Goal: Information Seeking & Learning: Compare options

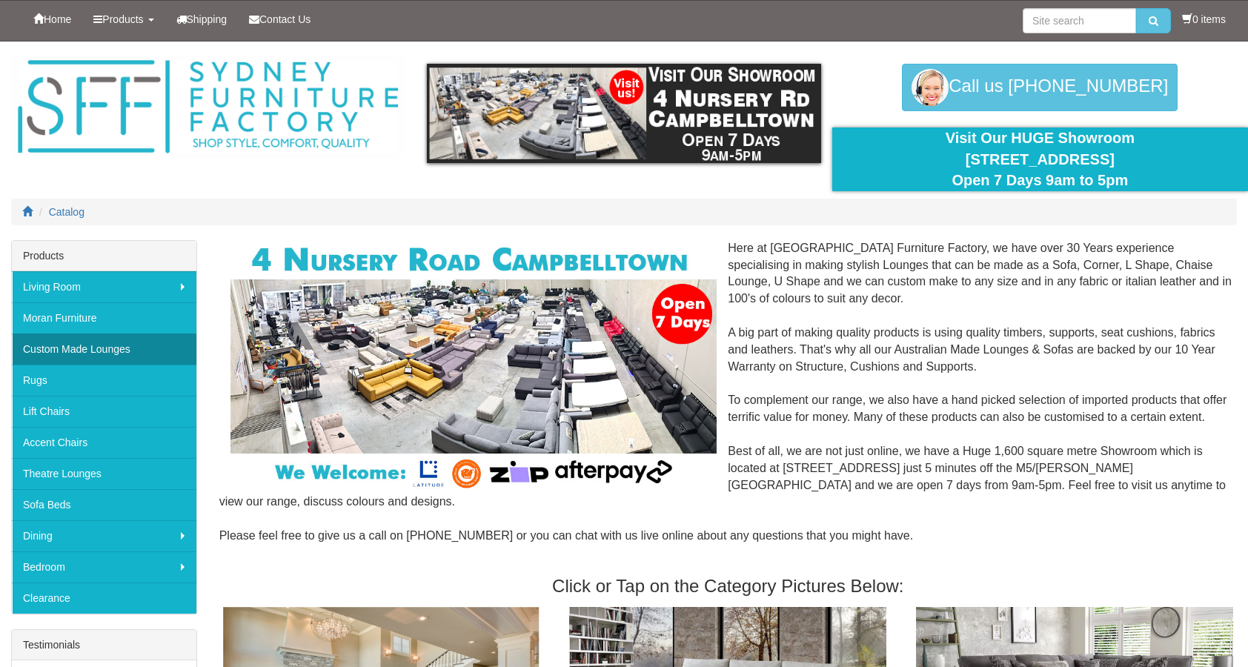
click at [162, 346] on link "Custom Made Lounges" at bounding box center [104, 349] width 185 height 31
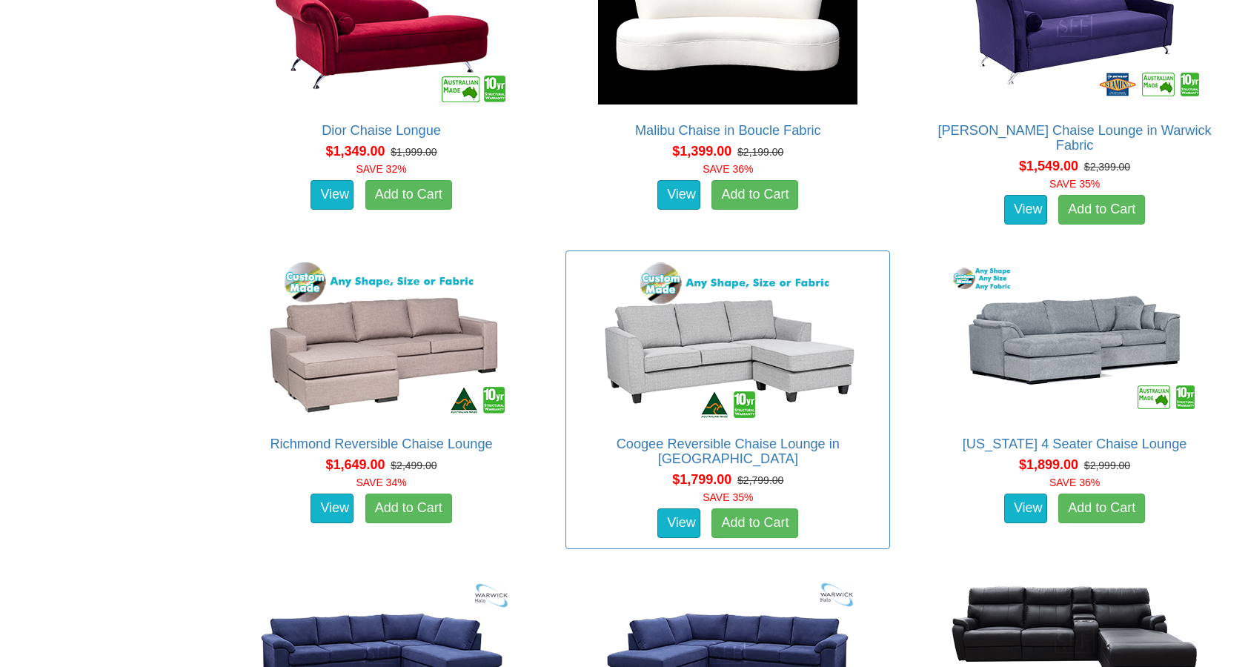
scroll to position [1087, 0]
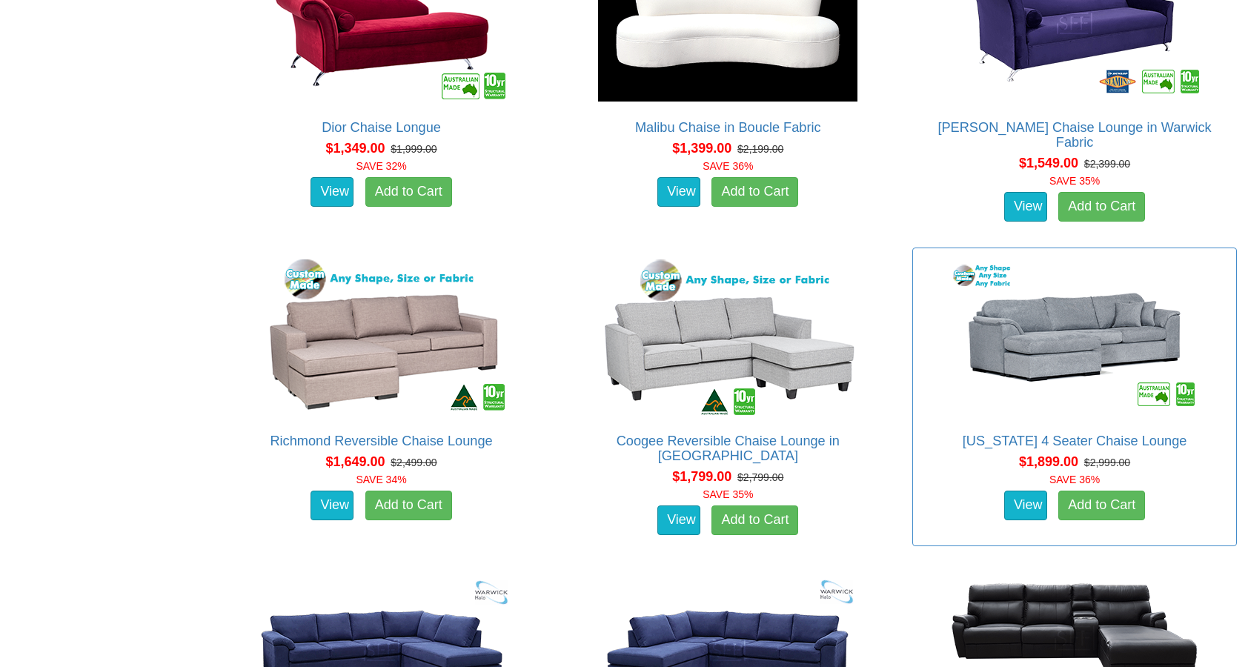
click at [1032, 335] on img at bounding box center [1074, 337] width 267 height 163
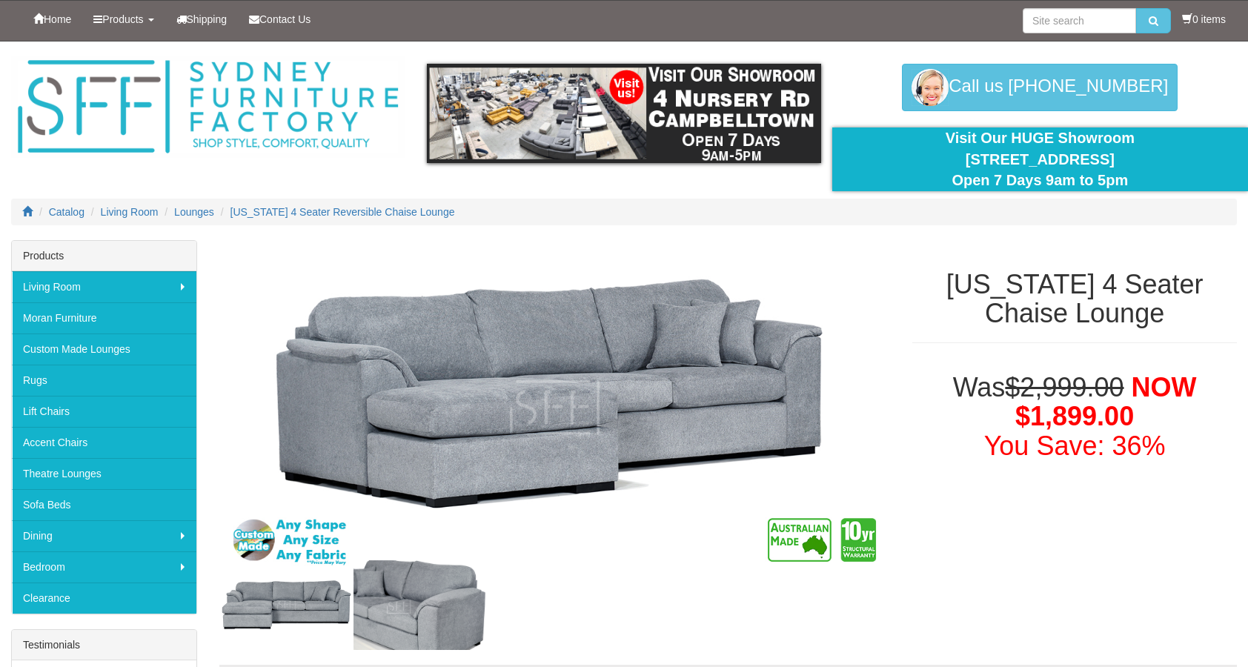
click at [380, 624] on img at bounding box center [421, 605] width 134 height 90
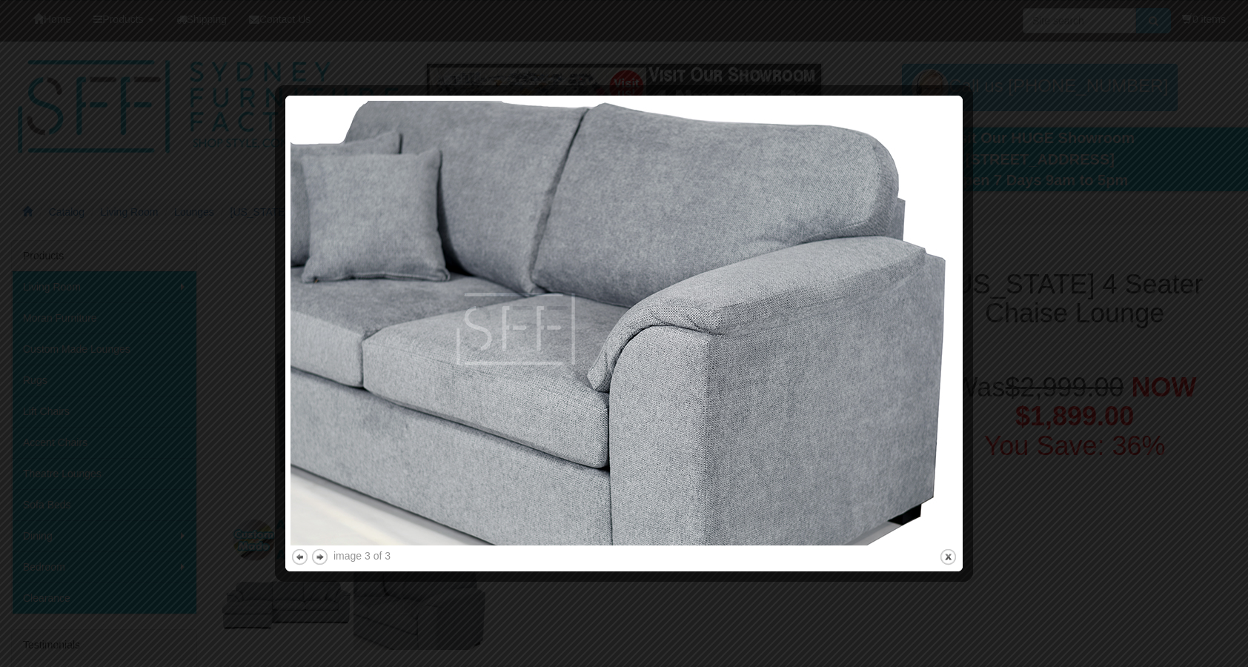
click at [330, 638] on div at bounding box center [624, 333] width 1248 height 667
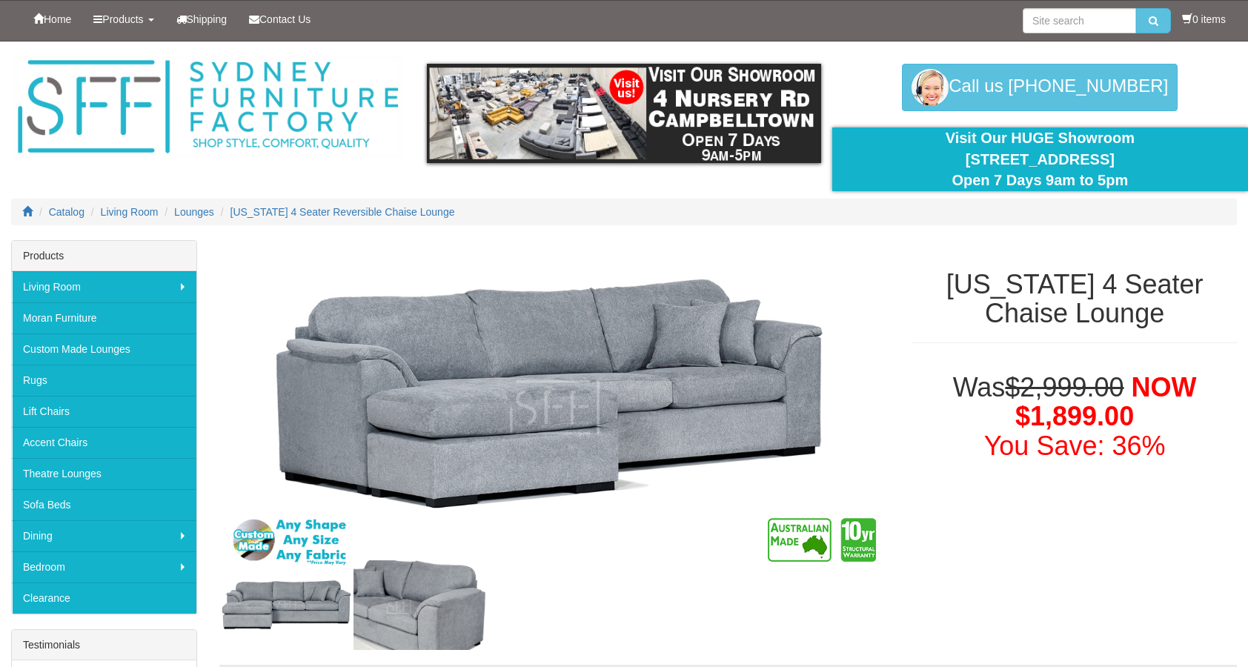
click at [319, 601] on img at bounding box center [286, 604] width 134 height 59
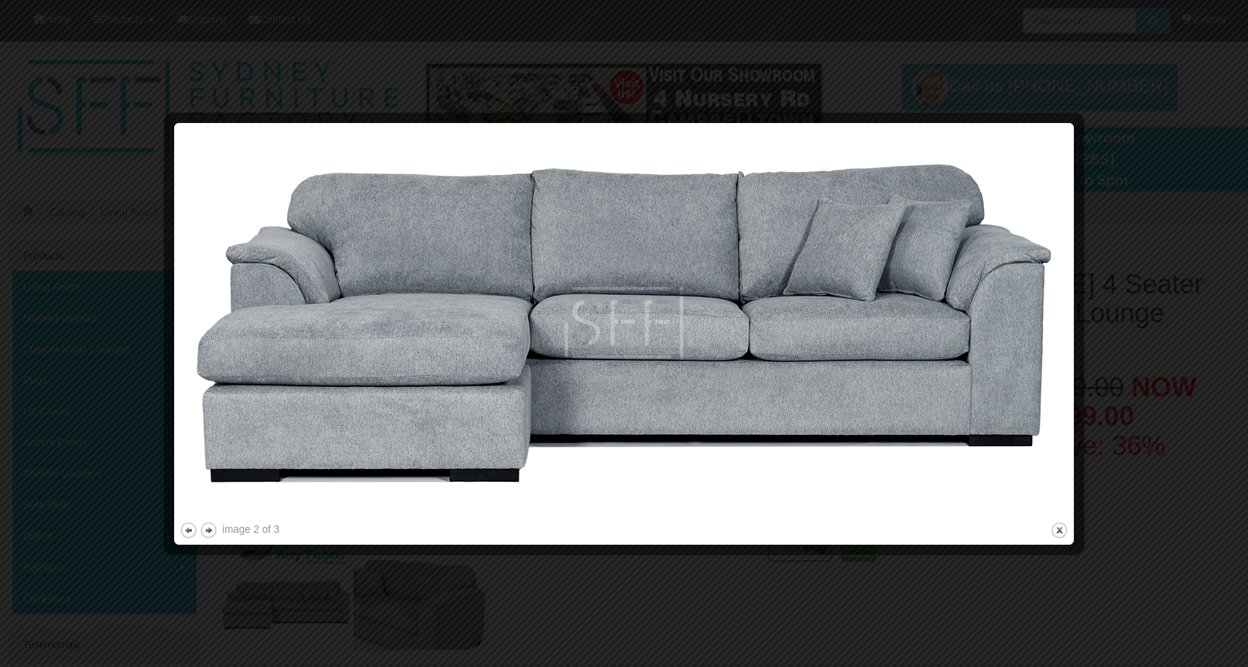
click at [322, 620] on div at bounding box center [624, 333] width 1248 height 667
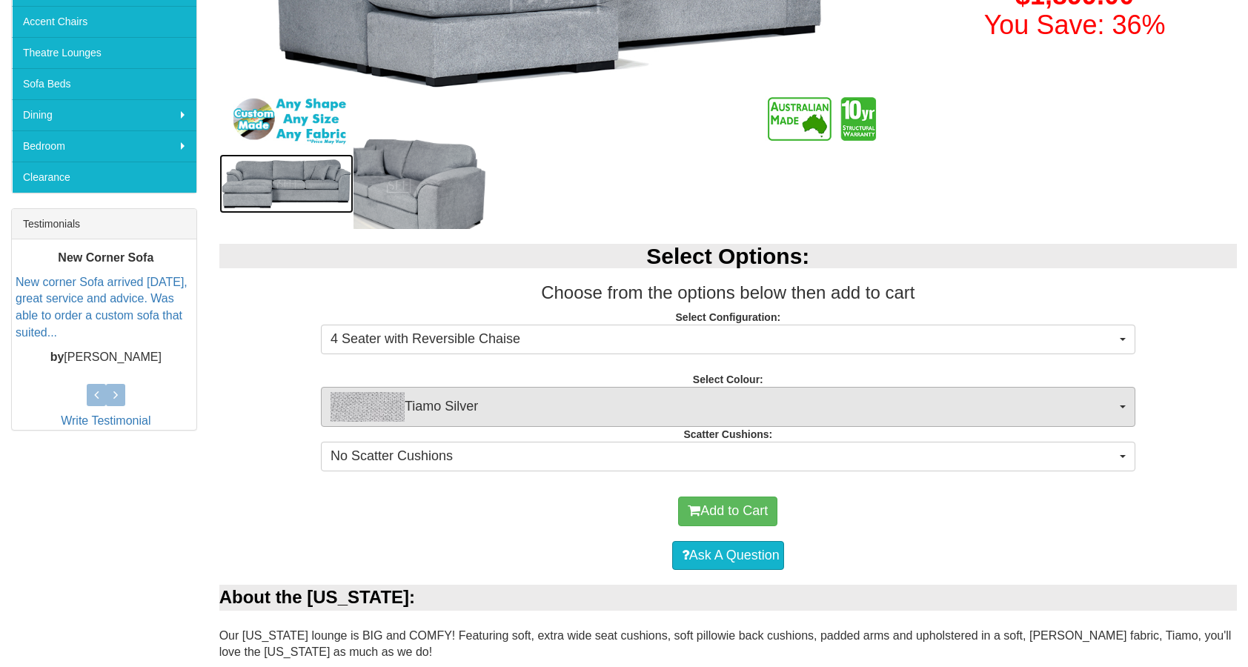
scroll to position [444, 0]
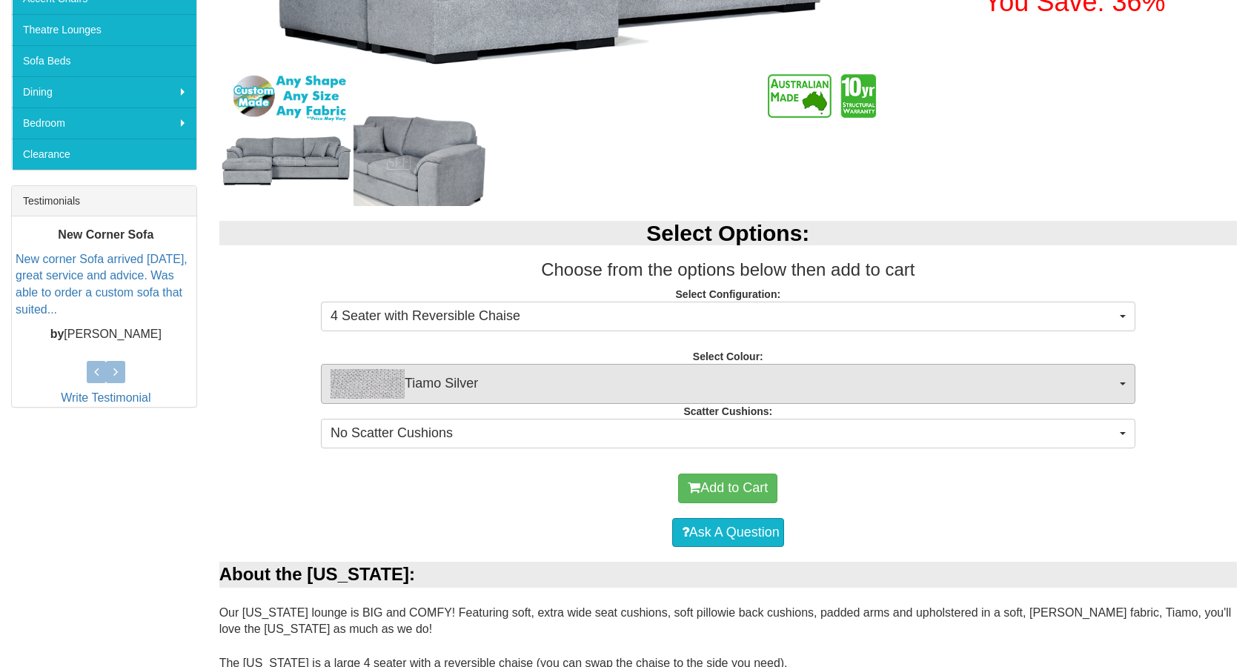
click at [452, 380] on span "Tiamo Silver" at bounding box center [724, 384] width 786 height 30
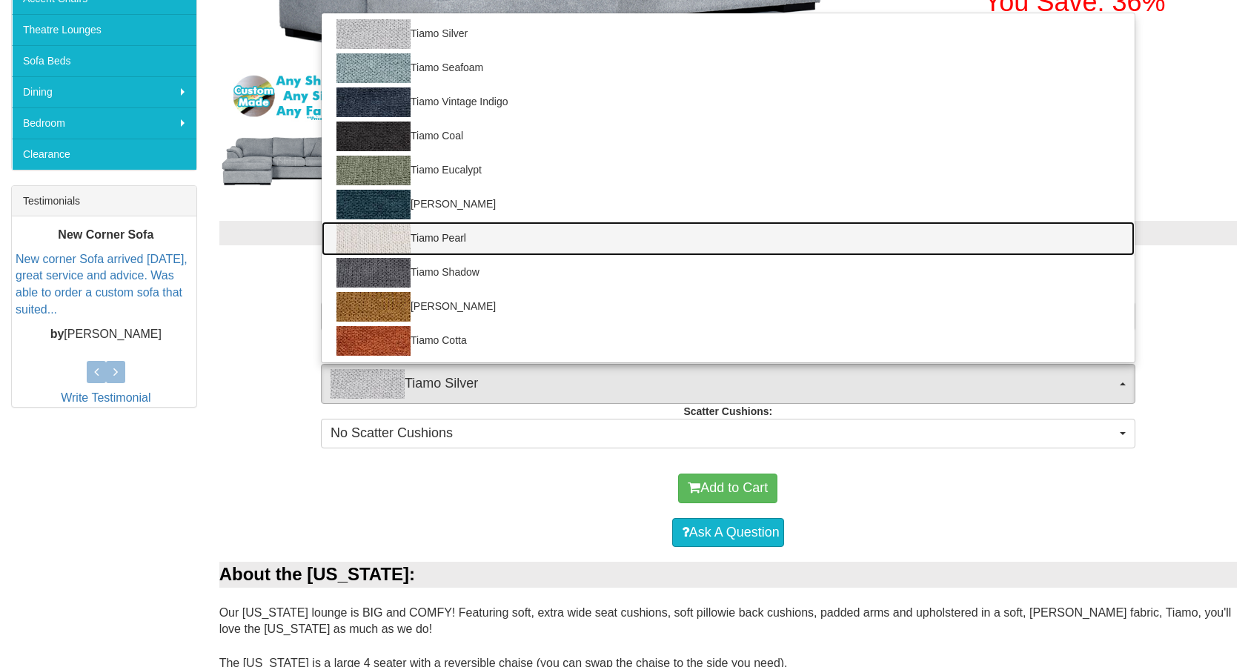
click at [455, 236] on link "Tiamo Pearl" at bounding box center [728, 239] width 813 height 34
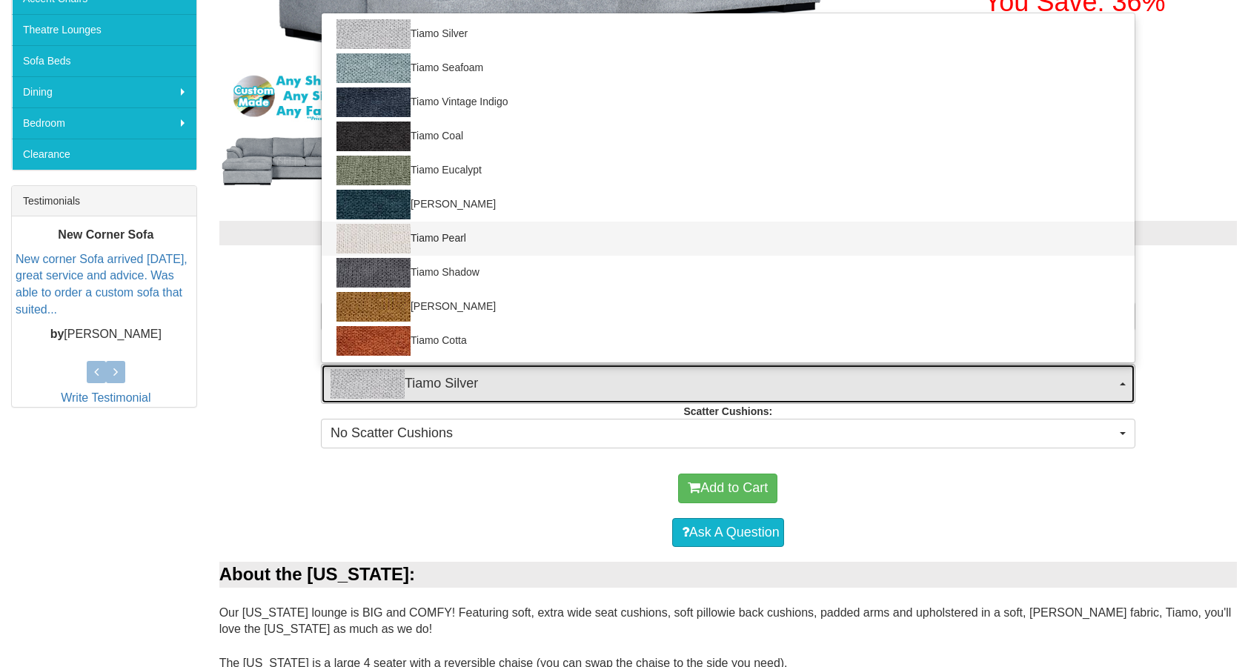
select select "2054"
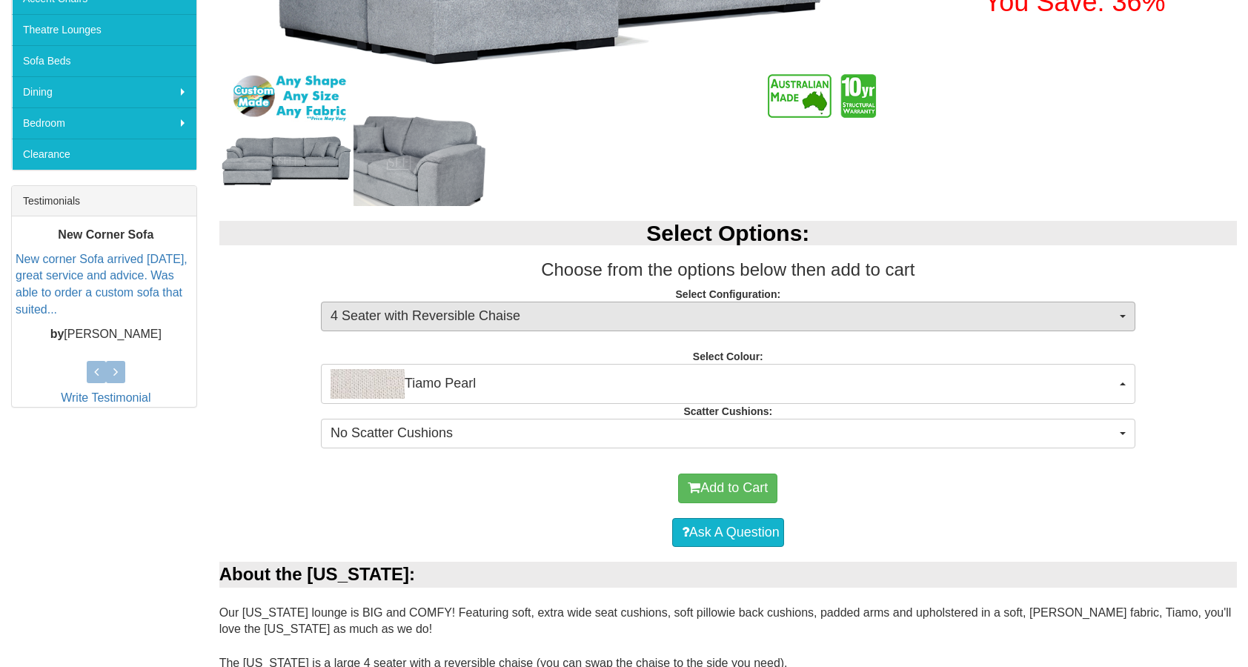
click at [473, 305] on button "4 Seater with Reversible Chaise" at bounding box center [728, 317] width 815 height 30
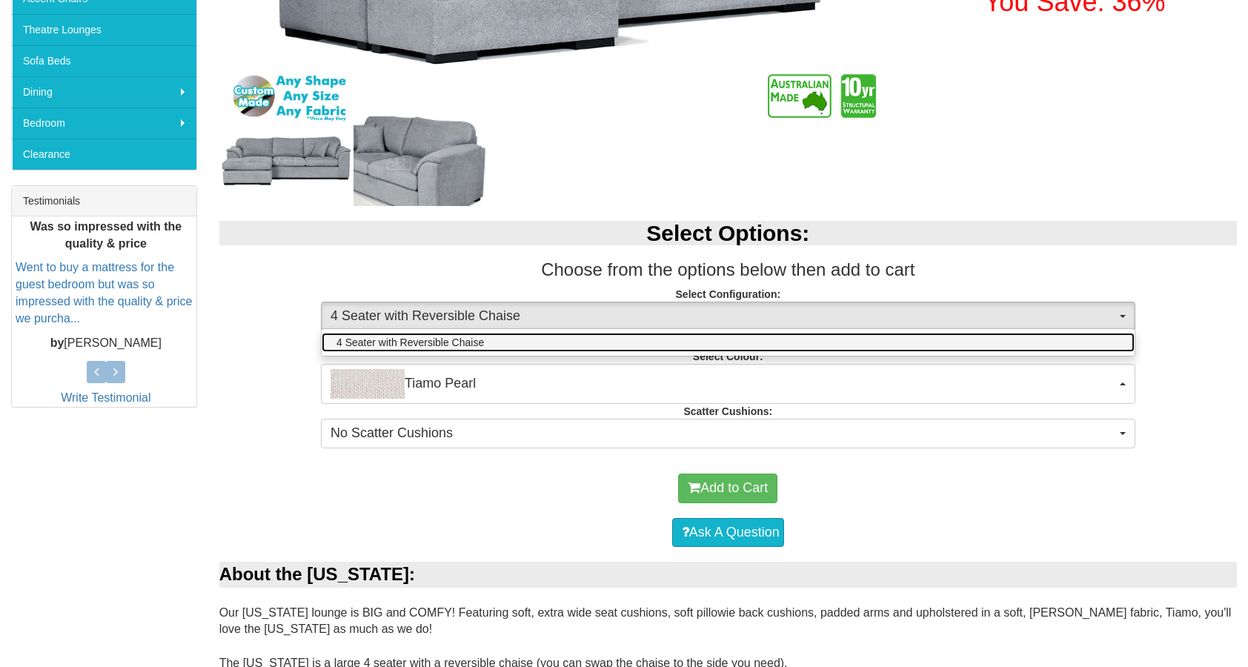
click at [476, 342] on span "4 Seater with Reversible Chaise" at bounding box center [411, 342] width 148 height 15
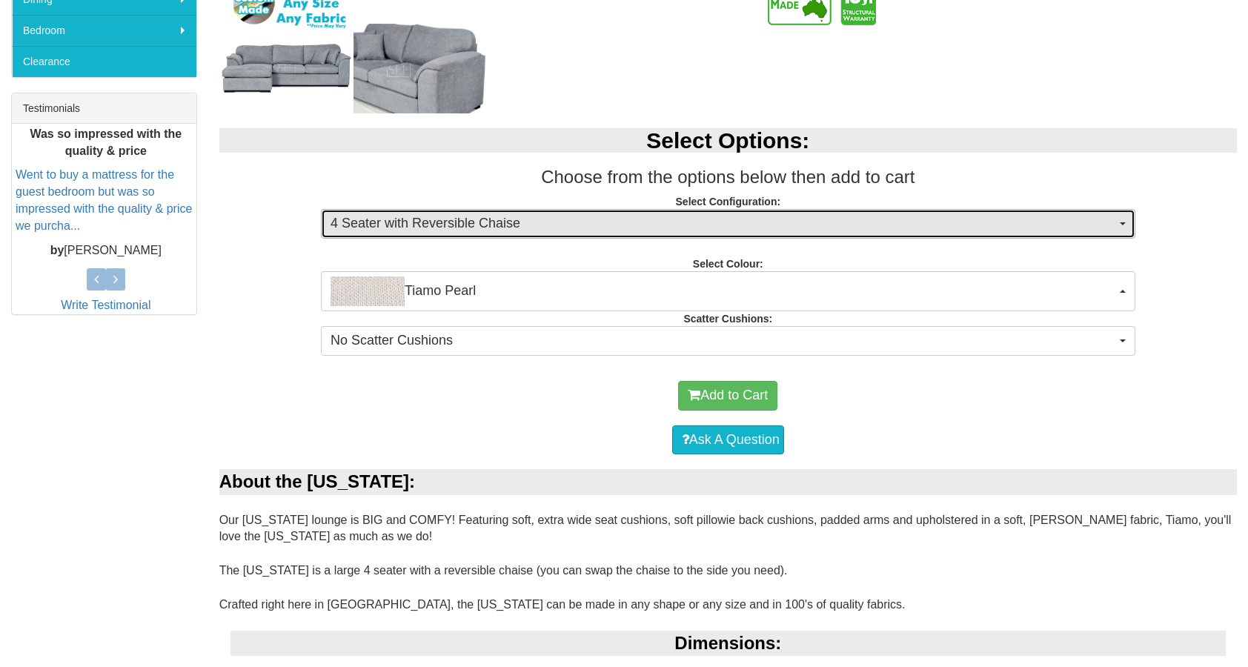
scroll to position [591, 0]
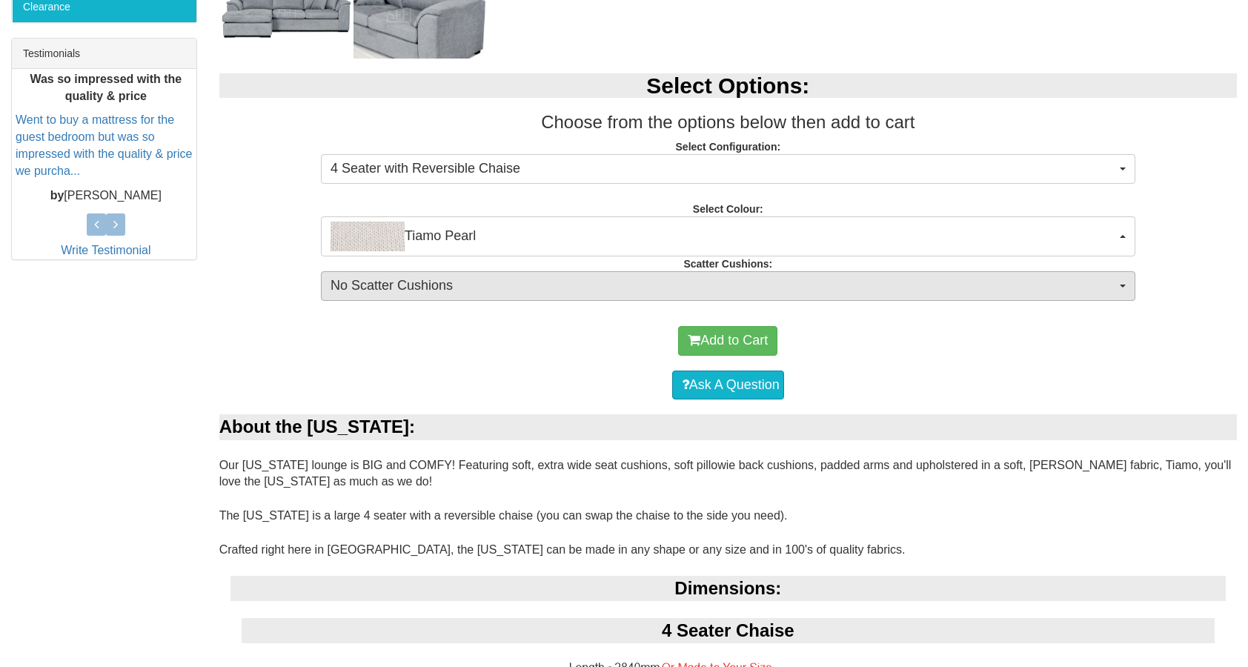
click at [468, 273] on button "No Scatter Cushions" at bounding box center [728, 286] width 815 height 30
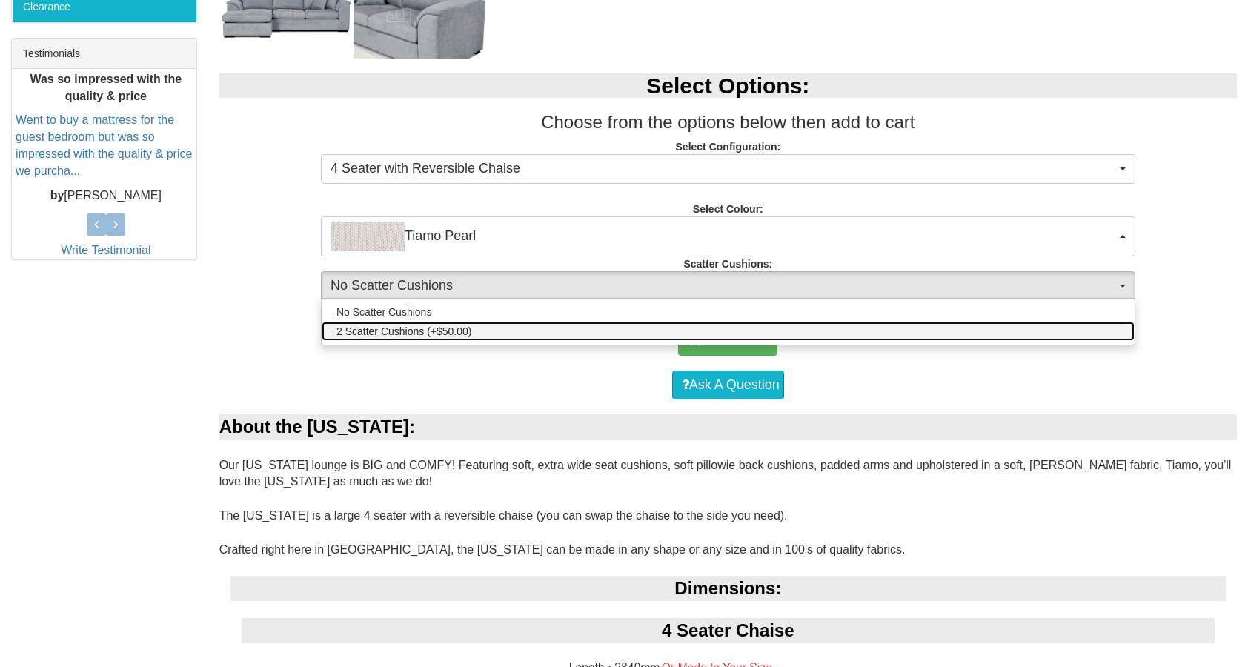
click at [468, 325] on span "2 Scatter Cushions (+$50.00)" at bounding box center [405, 331] width 136 height 15
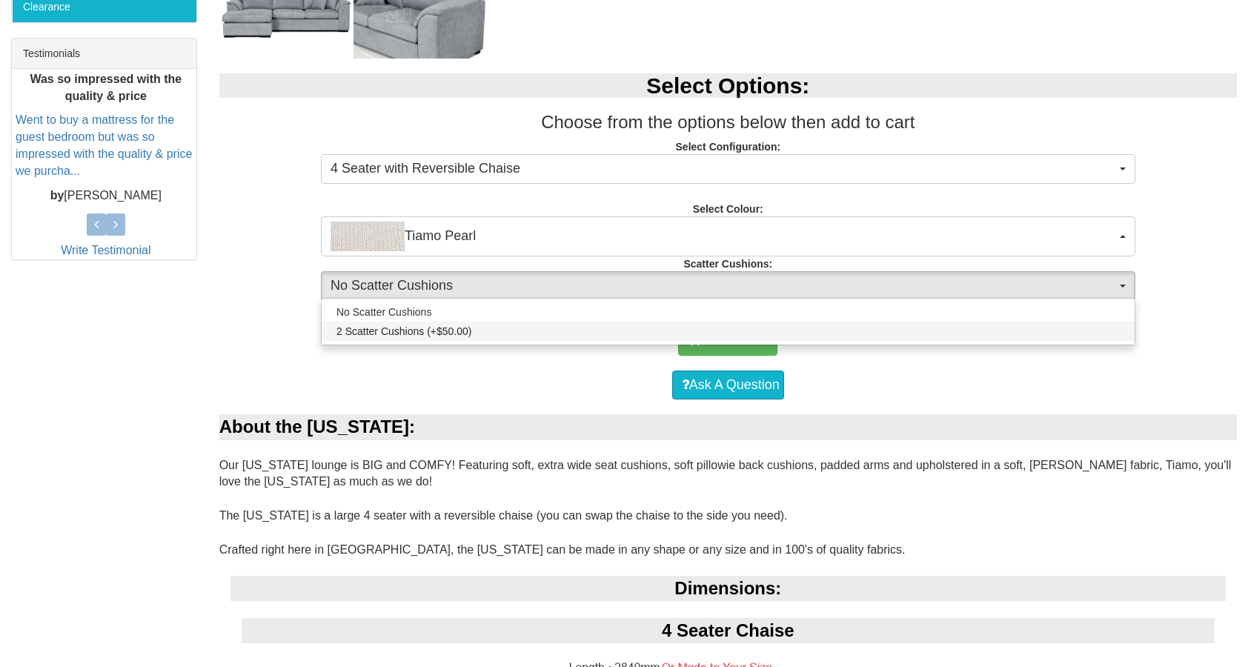
select select "2065"
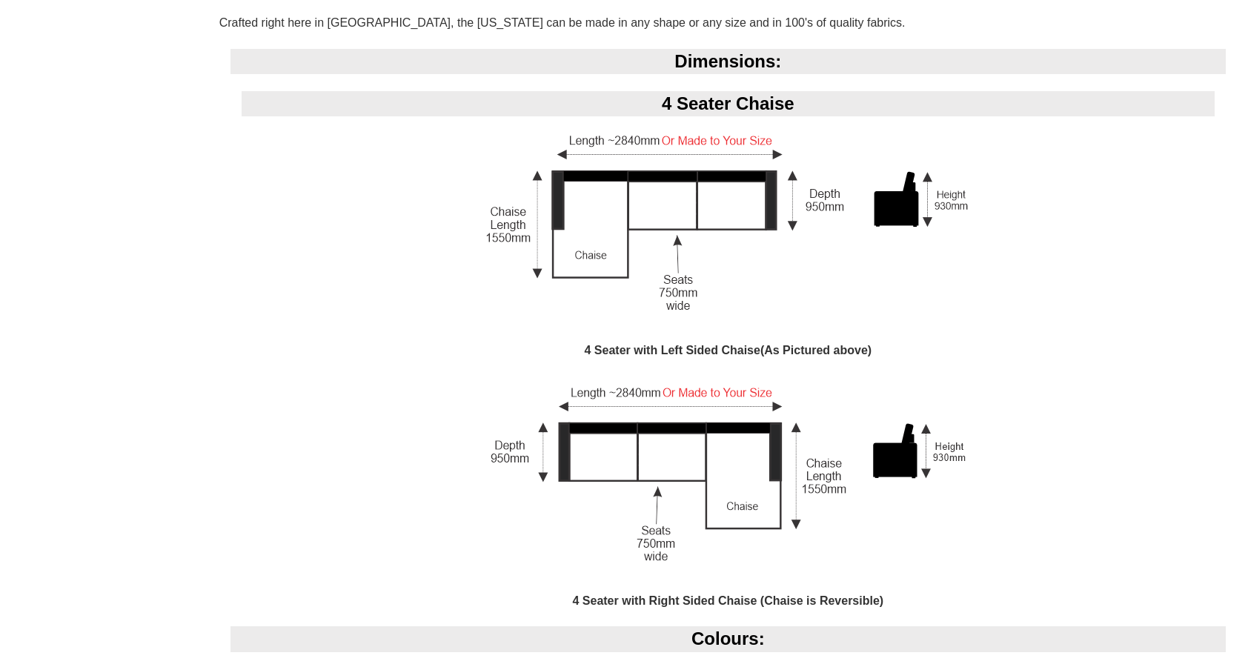
scroll to position [1113, 0]
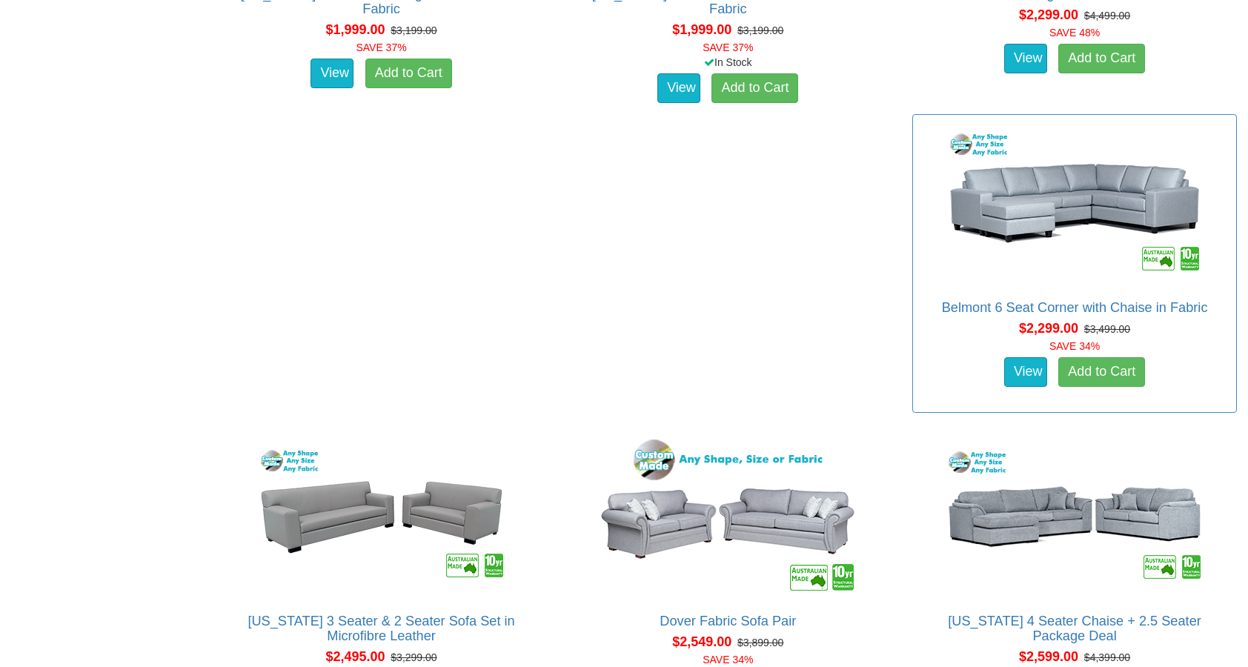
scroll to position [1932, 0]
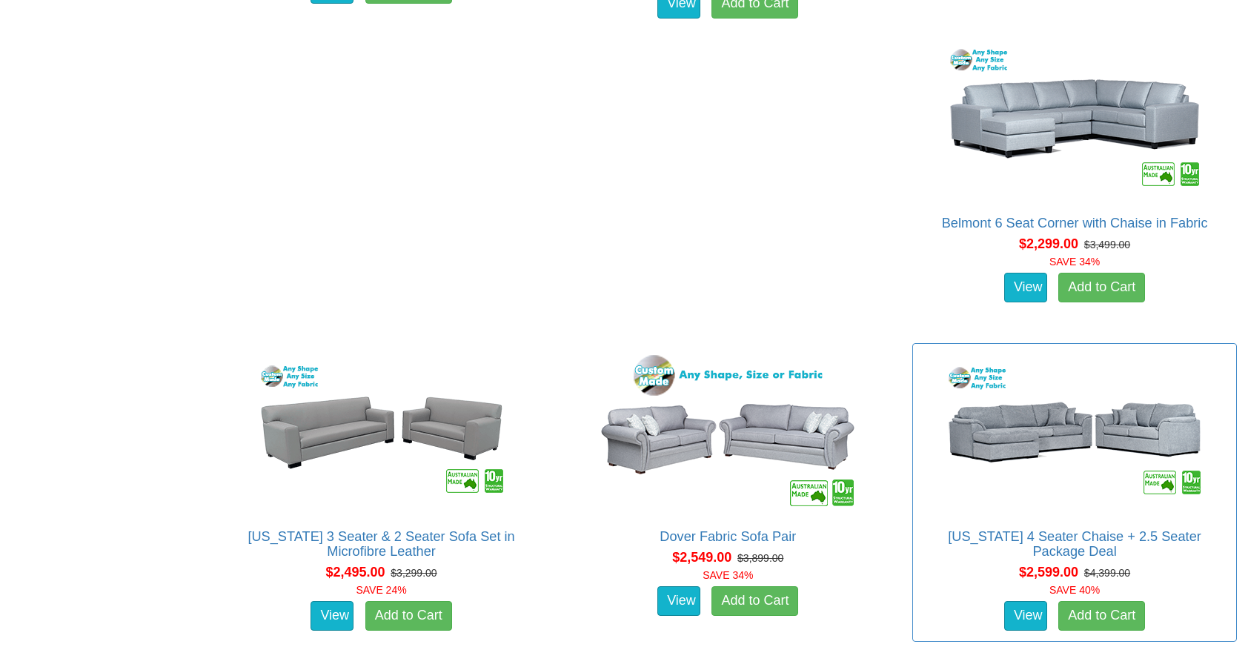
click at [941, 474] on img at bounding box center [1074, 432] width 267 height 163
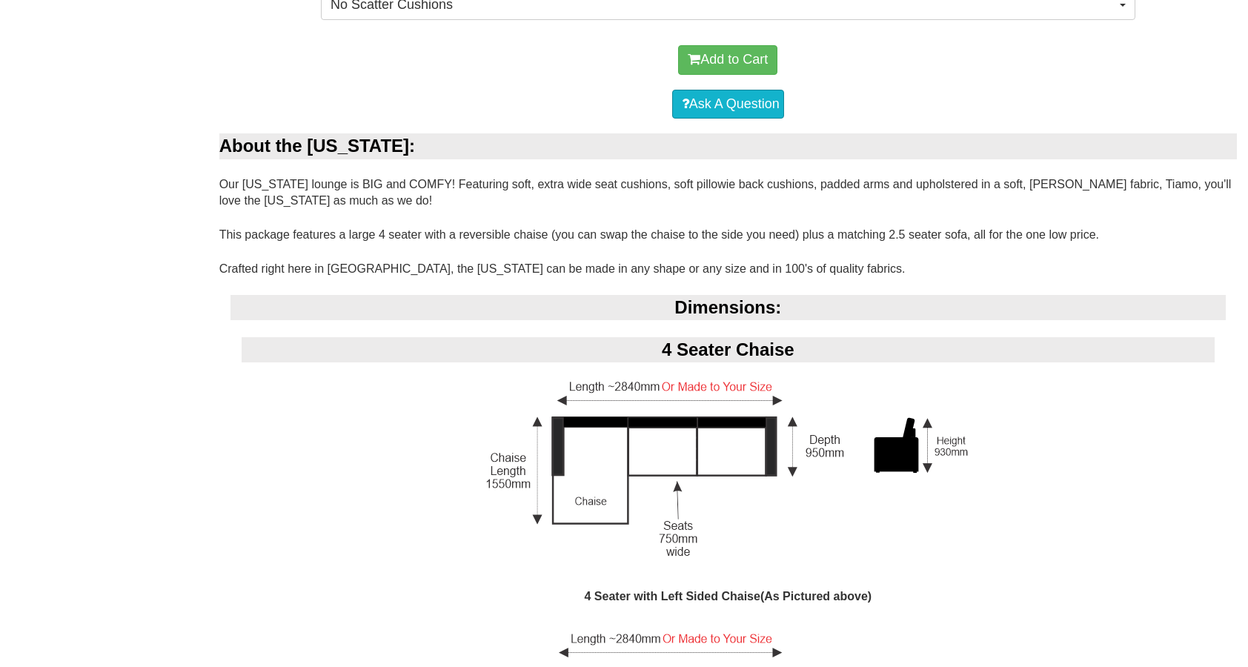
scroll to position [937, 0]
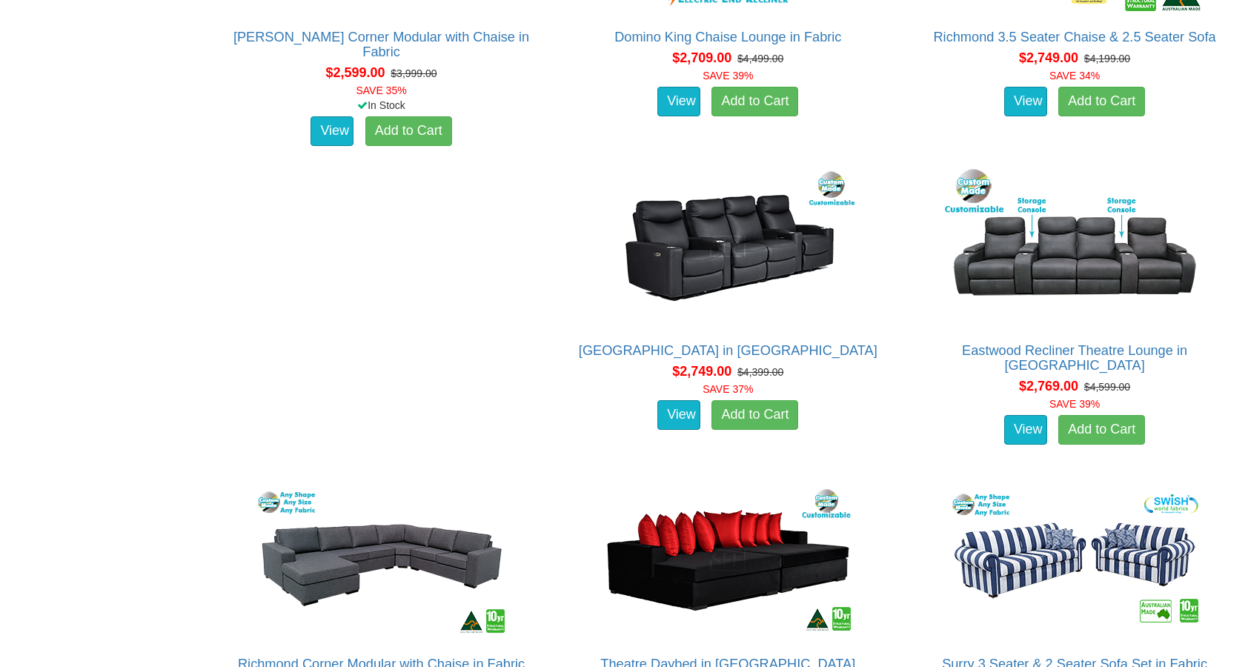
scroll to position [3019, 0]
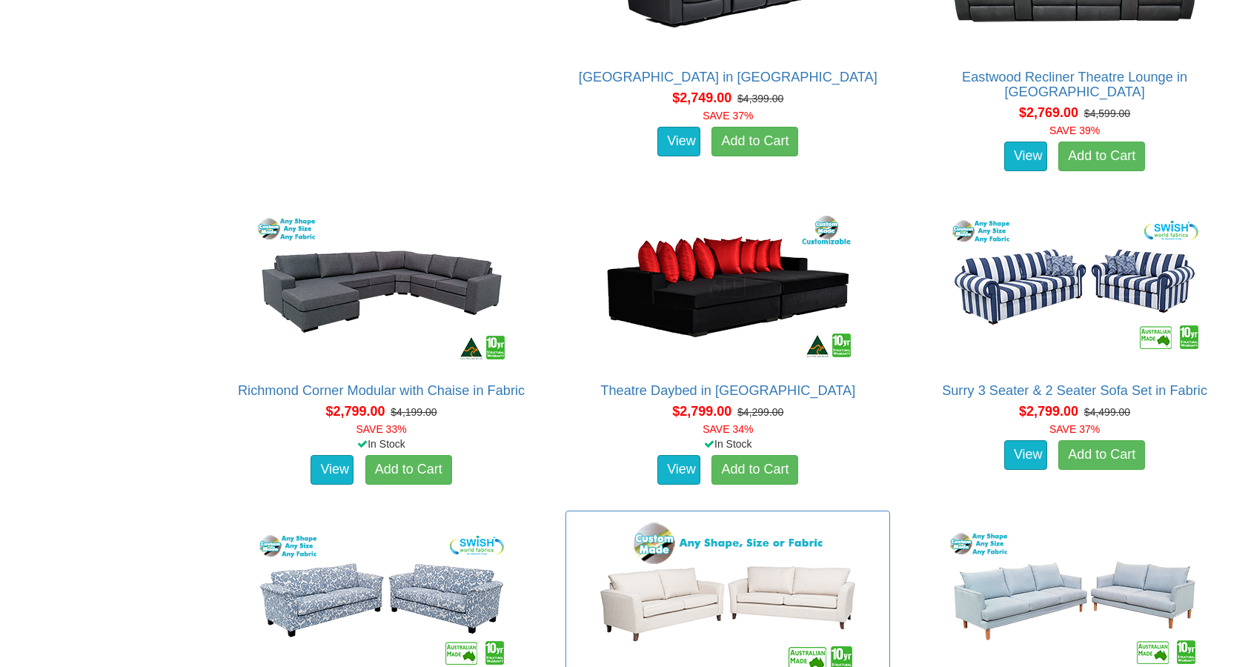
click at [691, 519] on img at bounding box center [727, 600] width 267 height 163
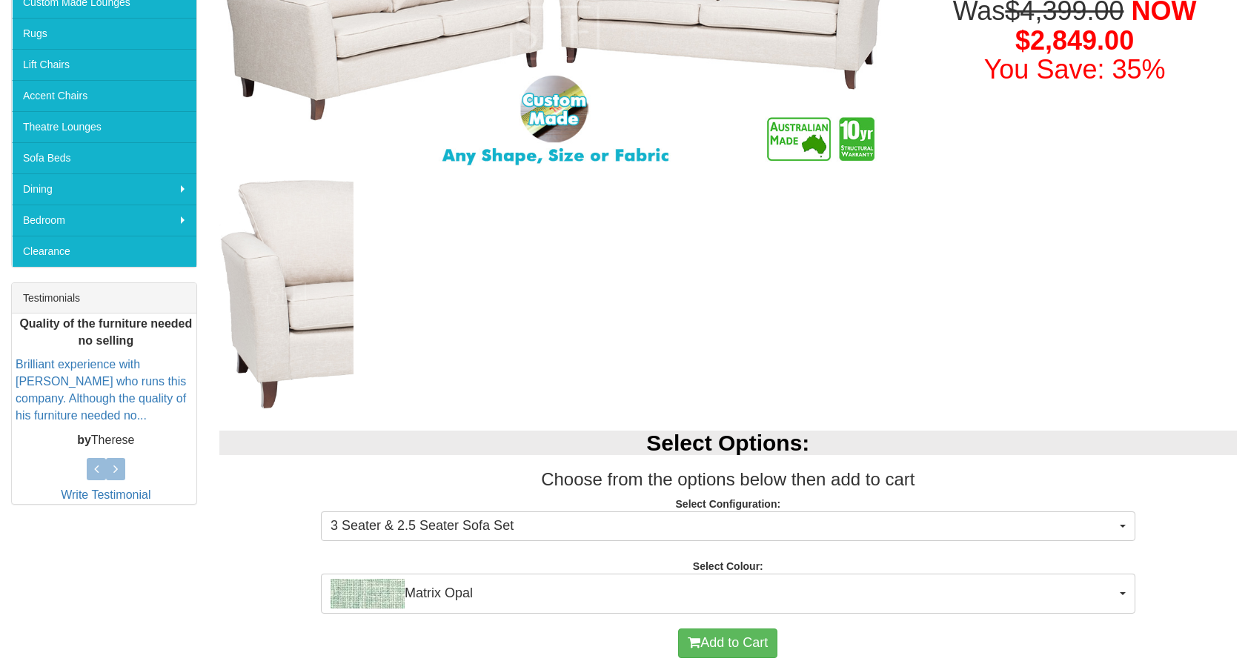
scroll to position [483, 0]
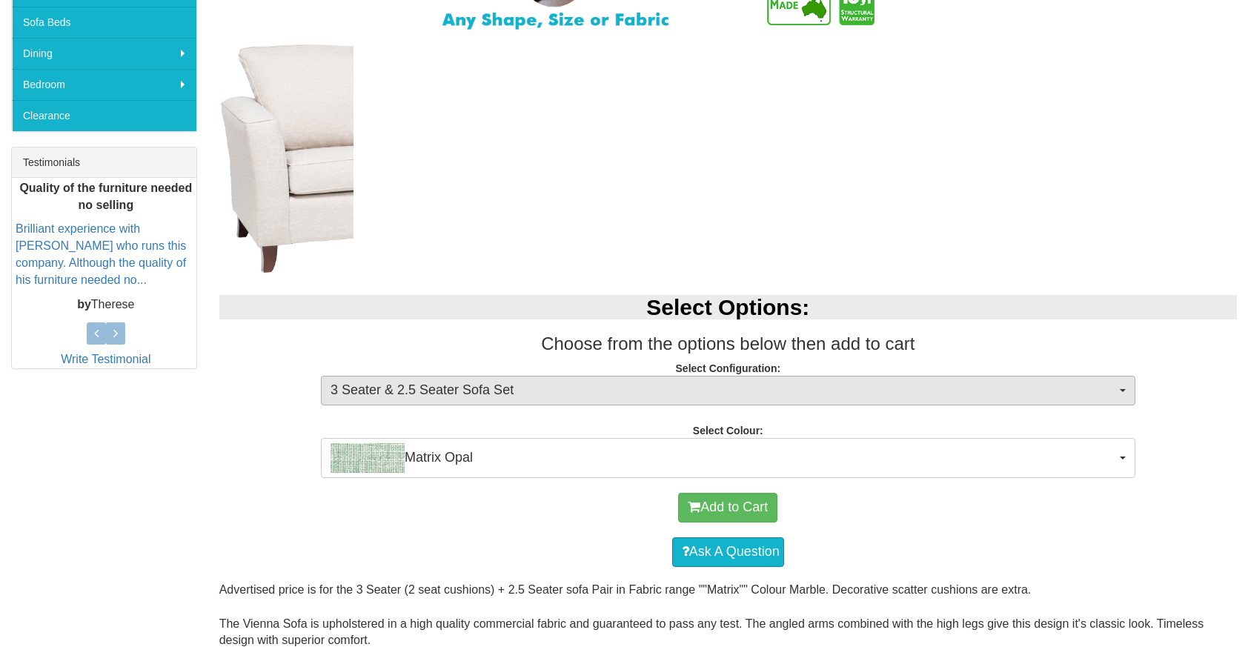
click at [660, 386] on span "3 Seater & 2.5 Seater Sofa Set" at bounding box center [724, 390] width 786 height 19
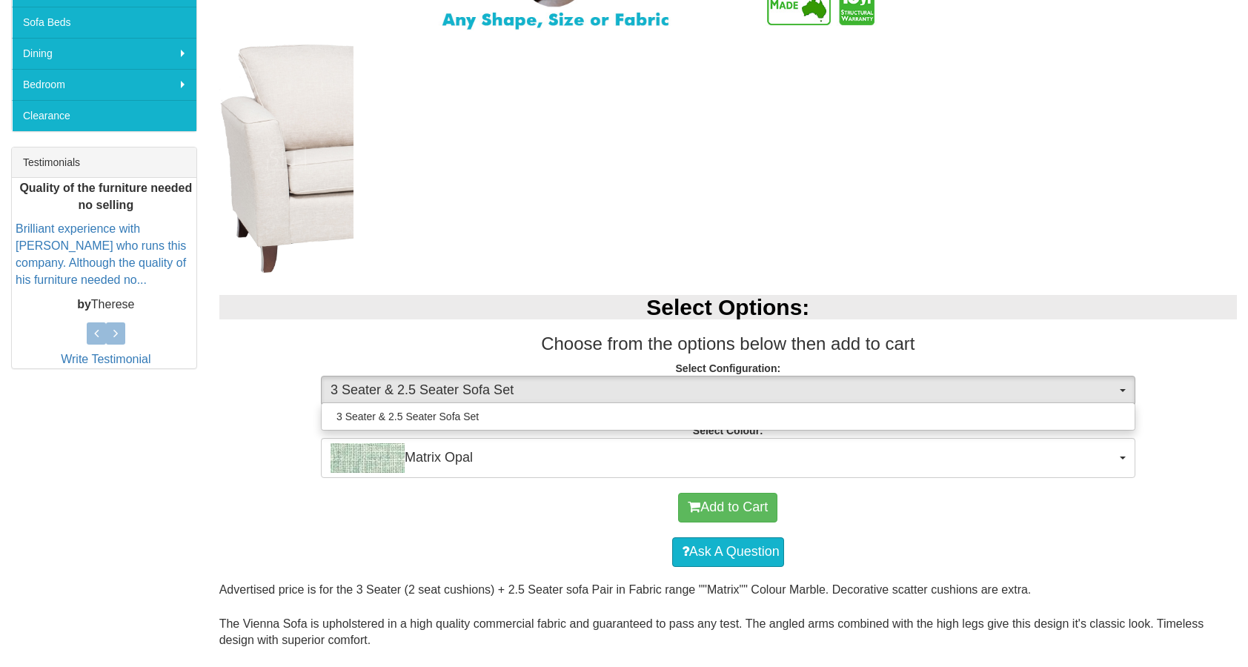
click at [660, 394] on span "3 Seater & 2.5 Seater Sofa Set" at bounding box center [724, 390] width 786 height 19
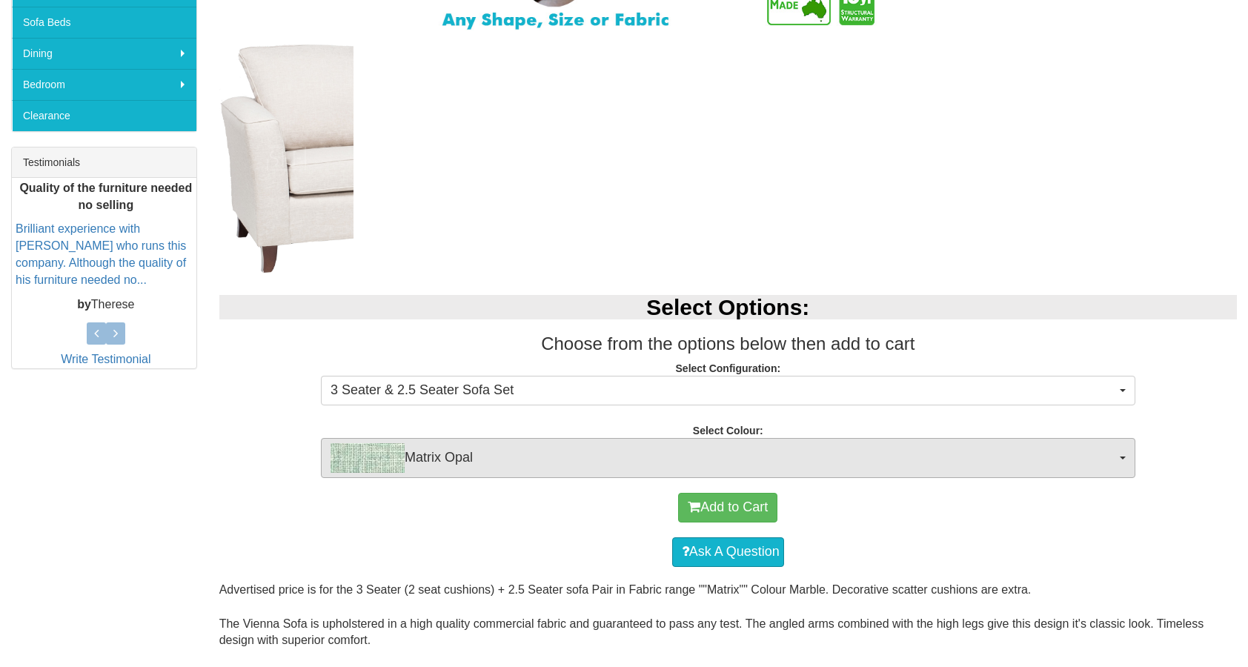
click at [646, 445] on span "Matrix Opal" at bounding box center [724, 458] width 786 height 30
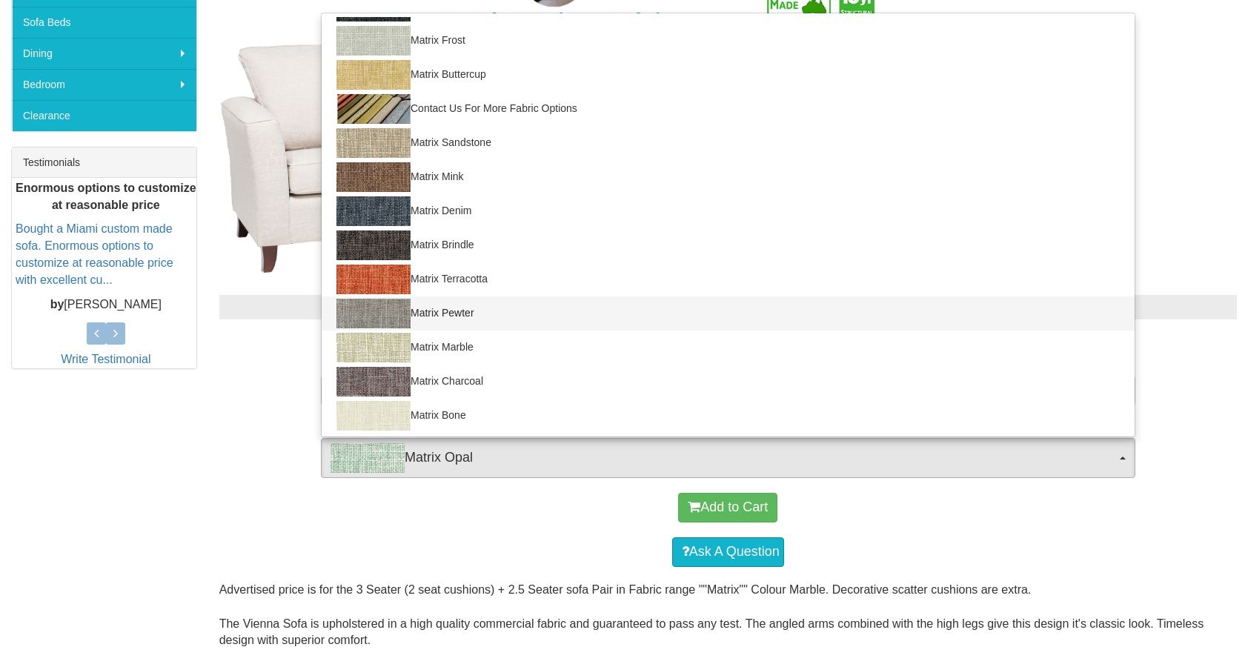
scroll to position [62, 0]
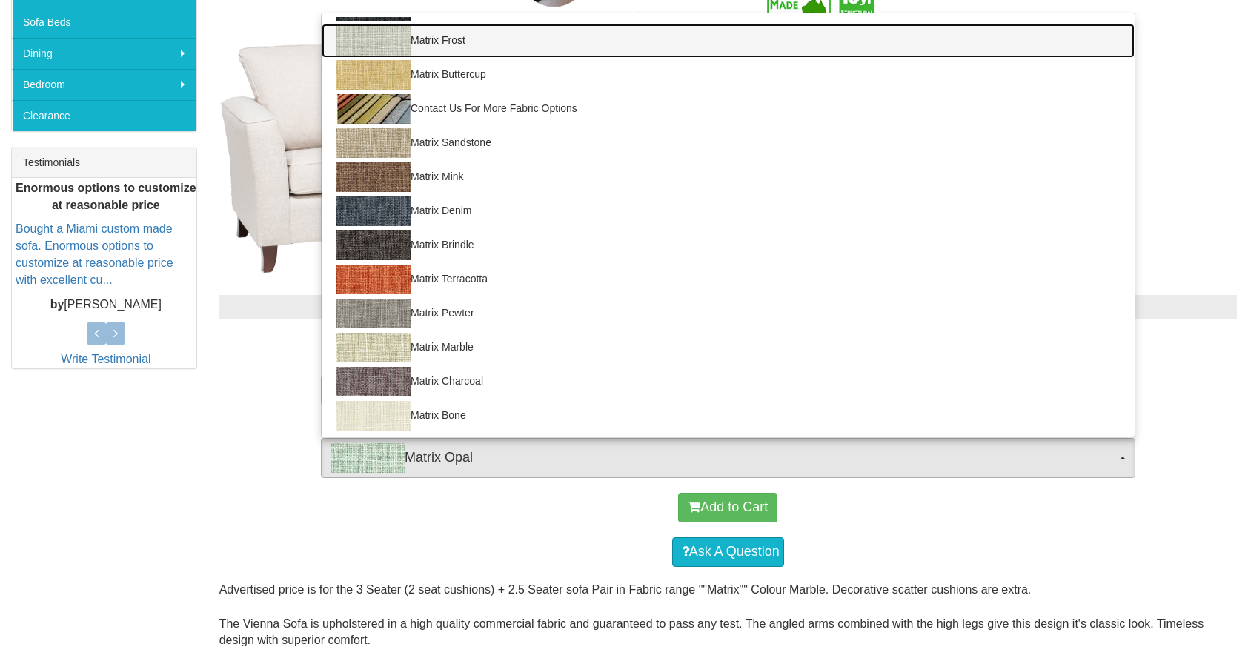
click at [606, 47] on link "Matrix Frost" at bounding box center [728, 41] width 813 height 34
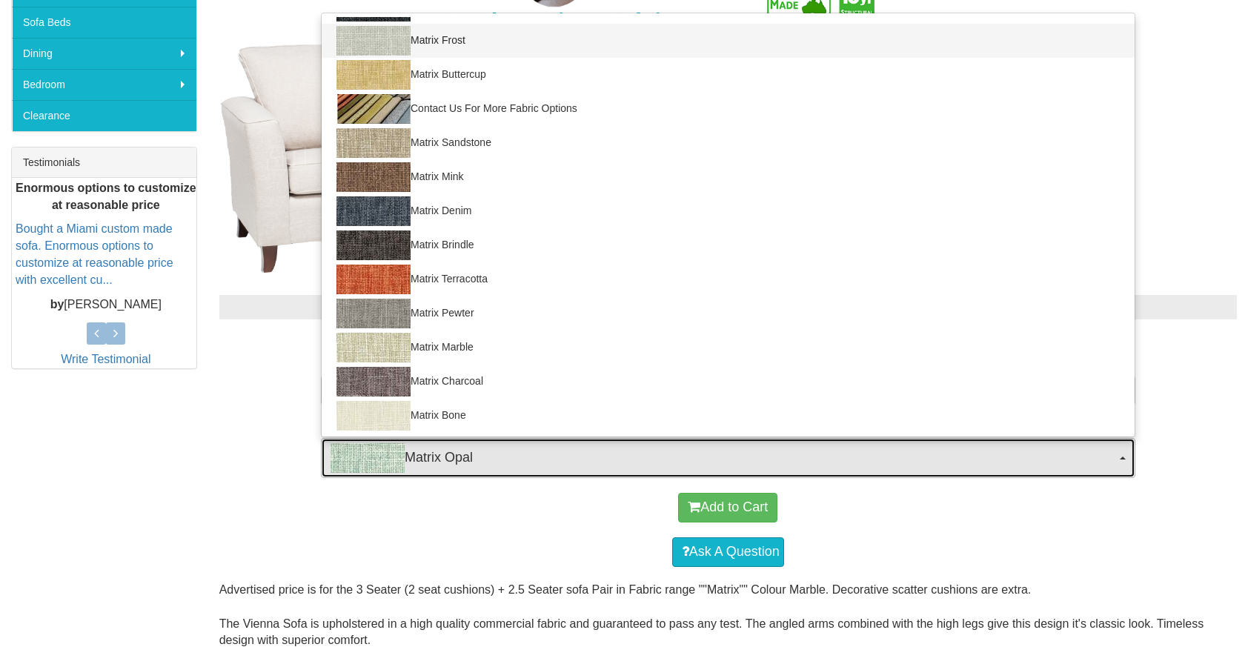
select select "900"
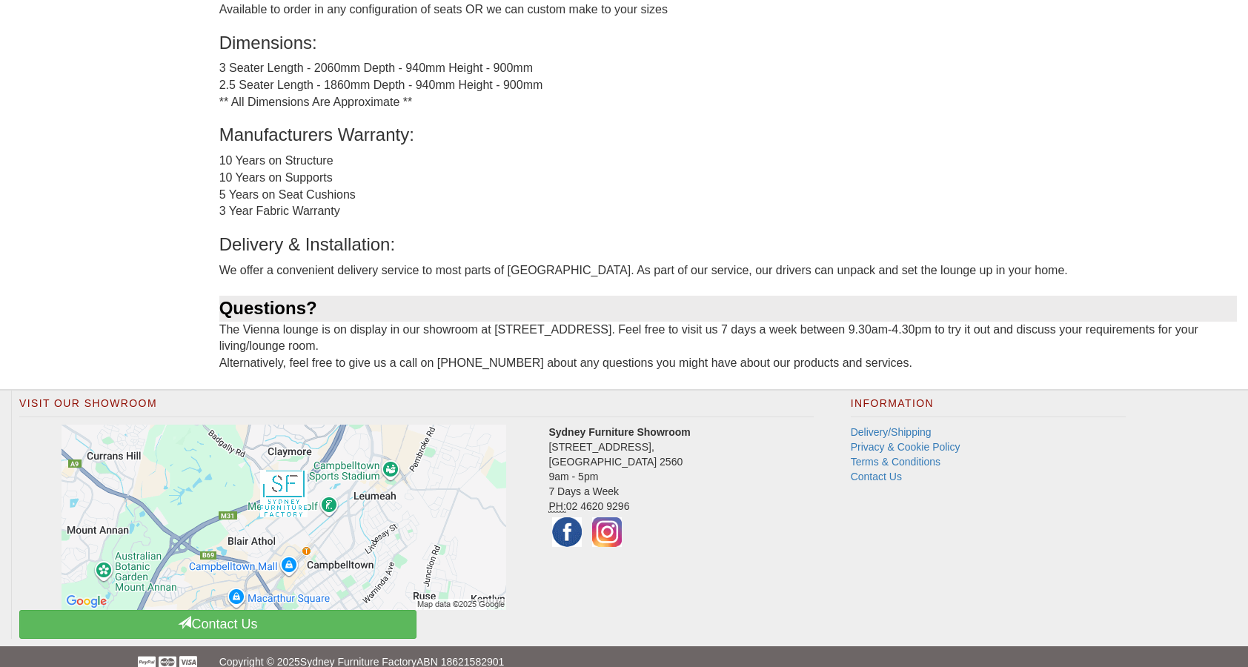
scroll to position [1273, 0]
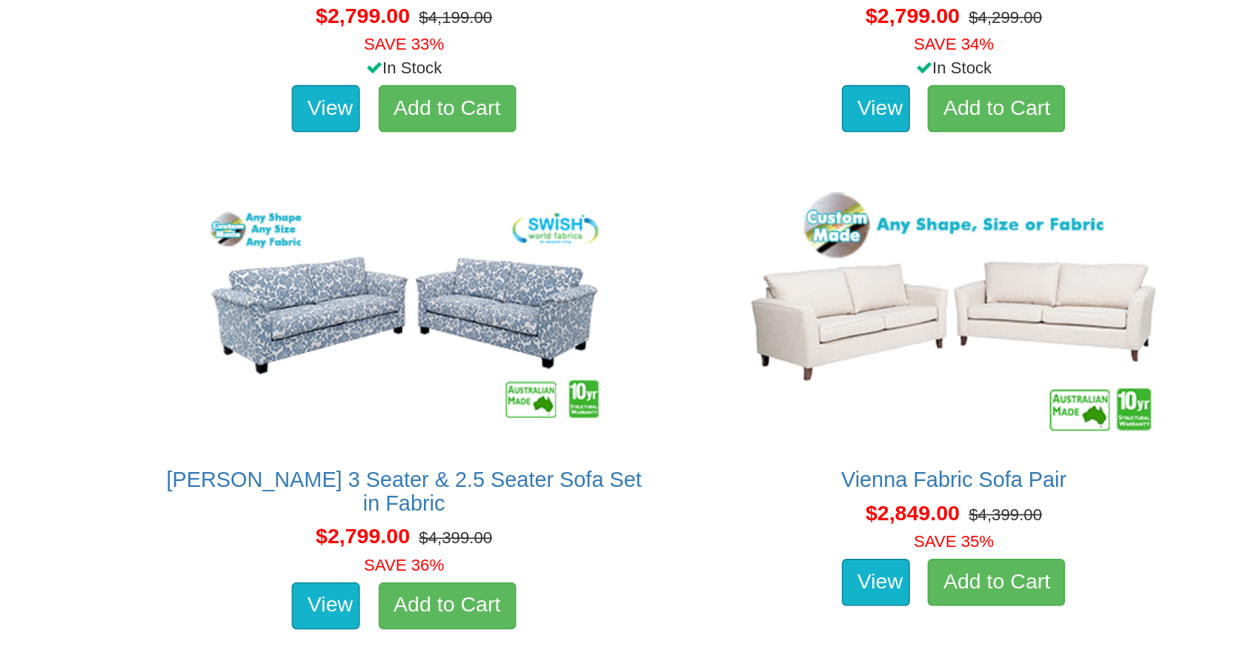
scroll to position [3298, 0]
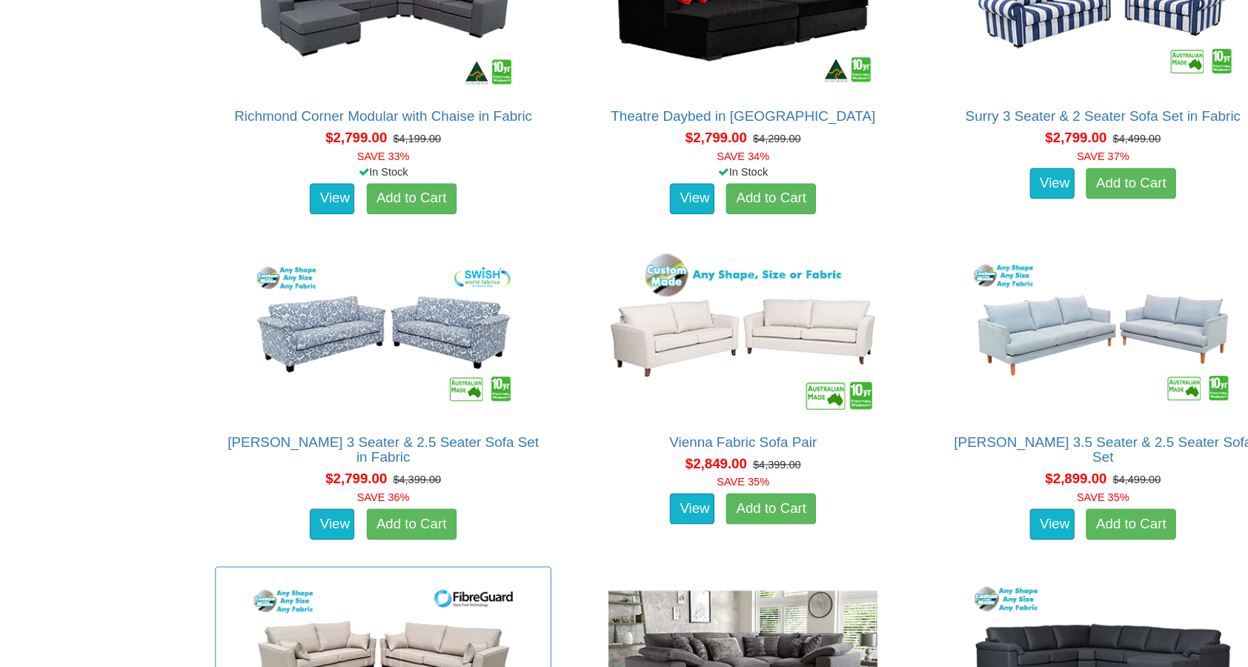
click at [330, 554] on img at bounding box center [381, 635] width 267 height 163
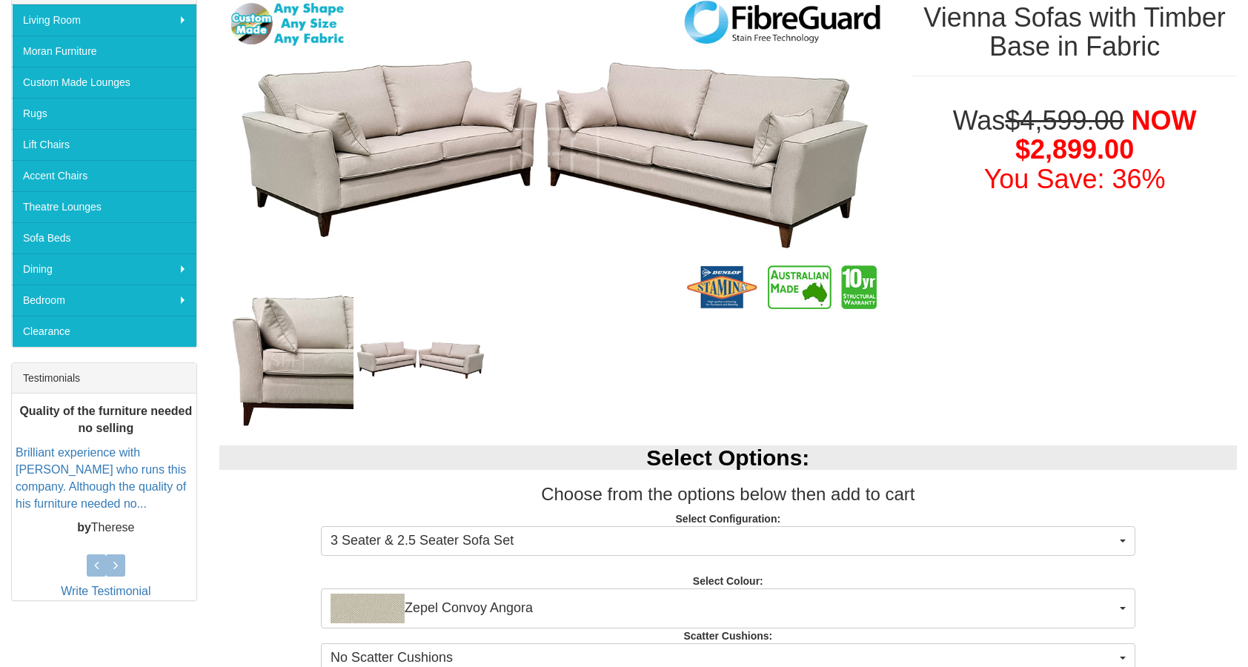
scroll to position [652, 0]
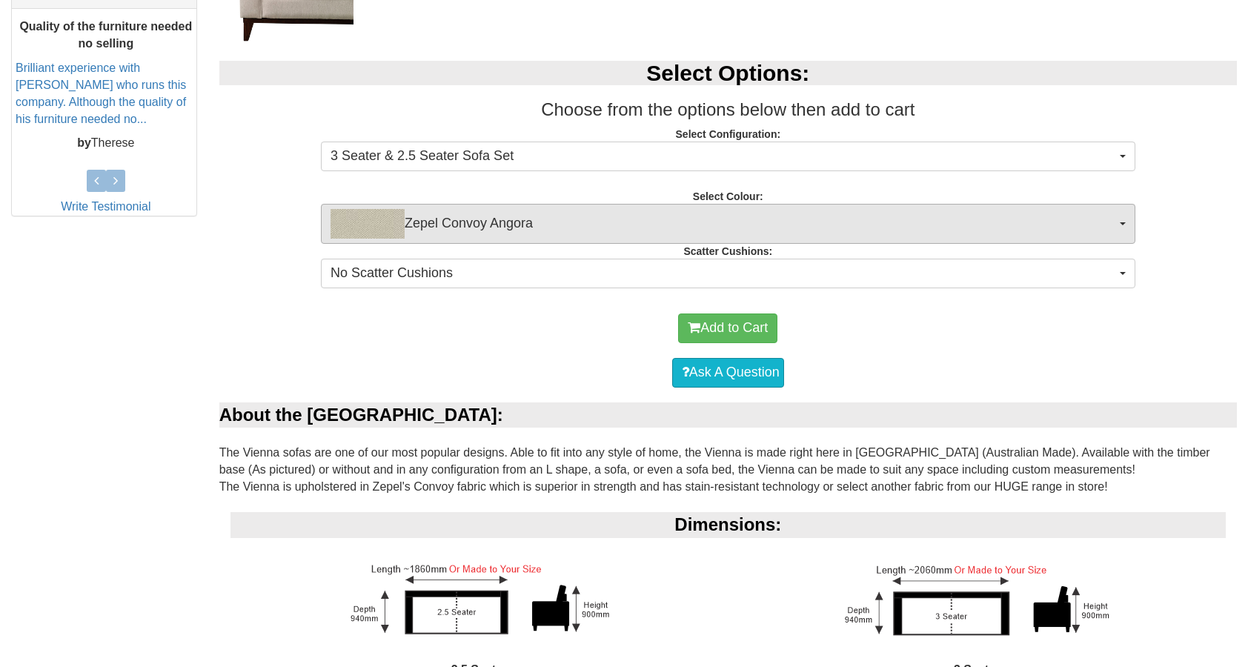
click at [526, 231] on span "Zepel Convoy Angora" at bounding box center [724, 224] width 786 height 30
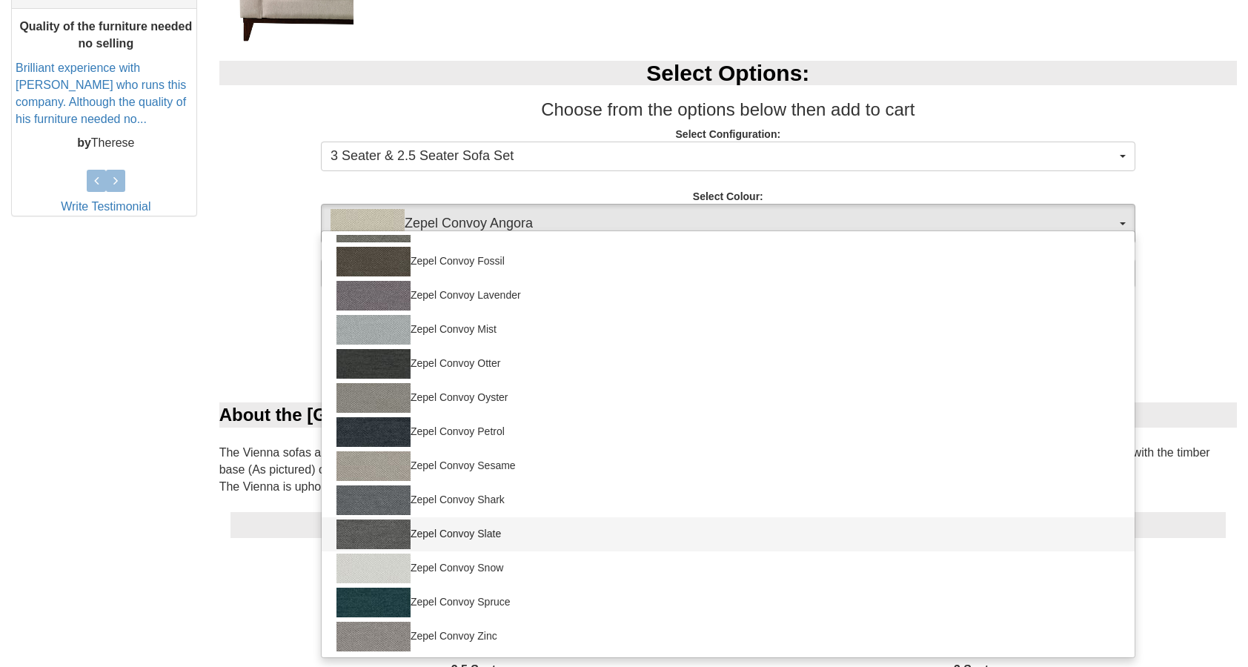
scroll to position [195, 0]
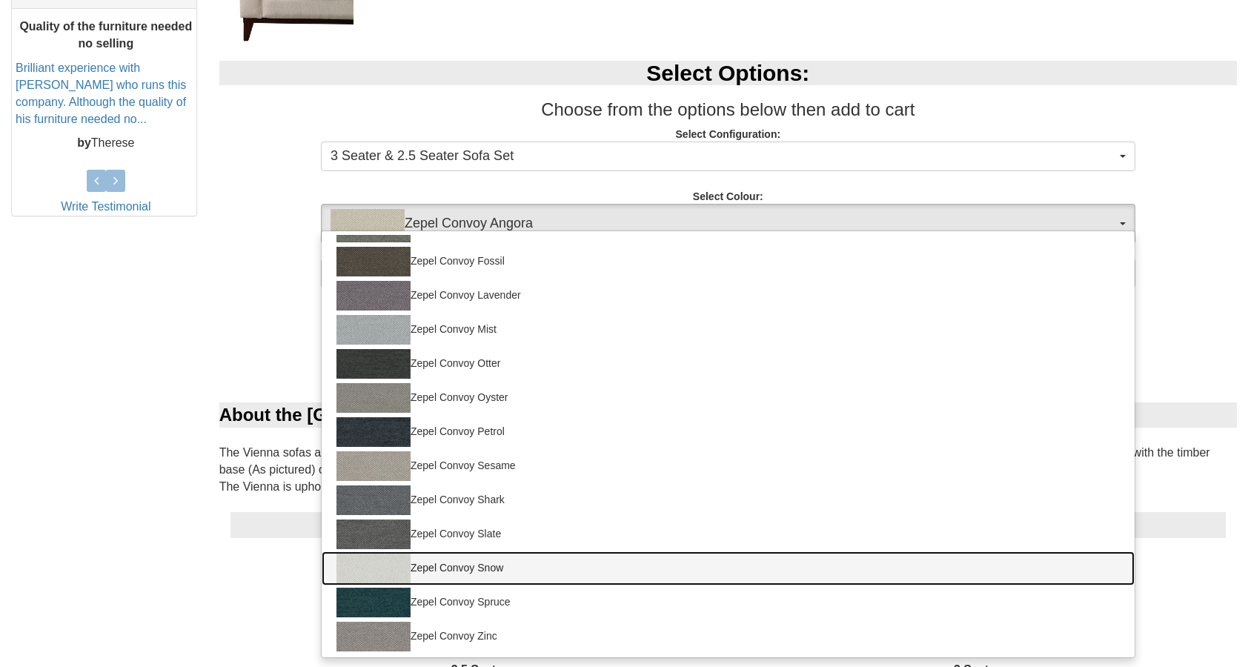
click at [590, 563] on link "Zepel Convoy Snow" at bounding box center [728, 568] width 813 height 34
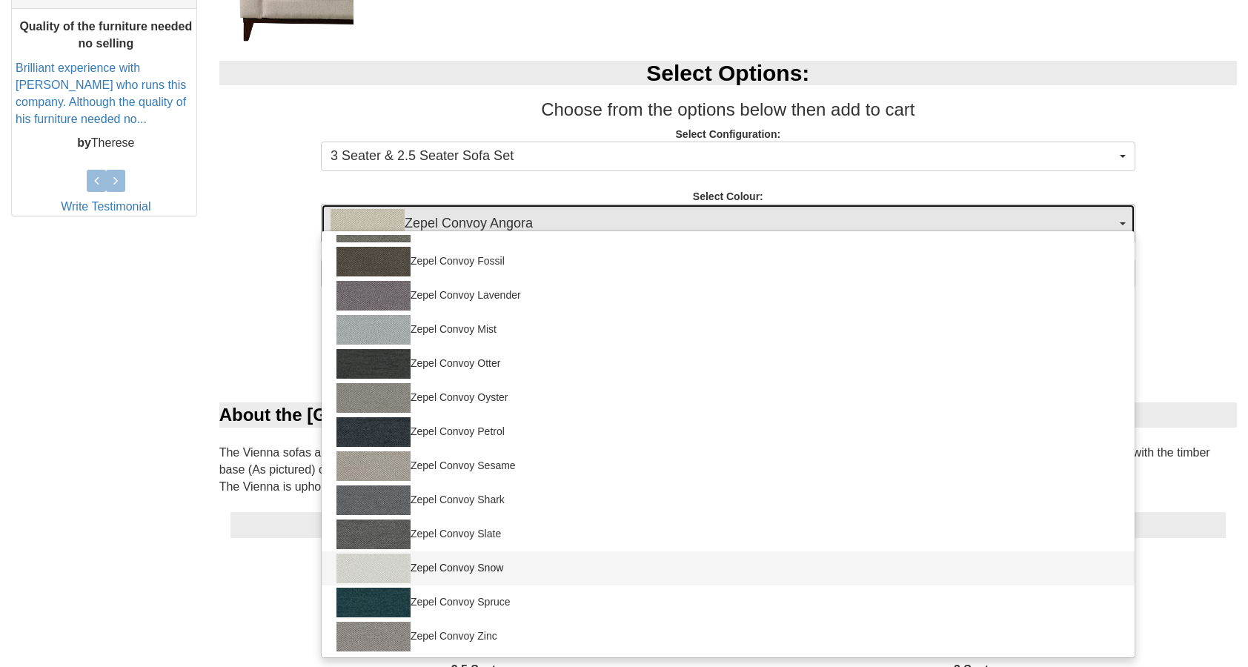
select select "1689"
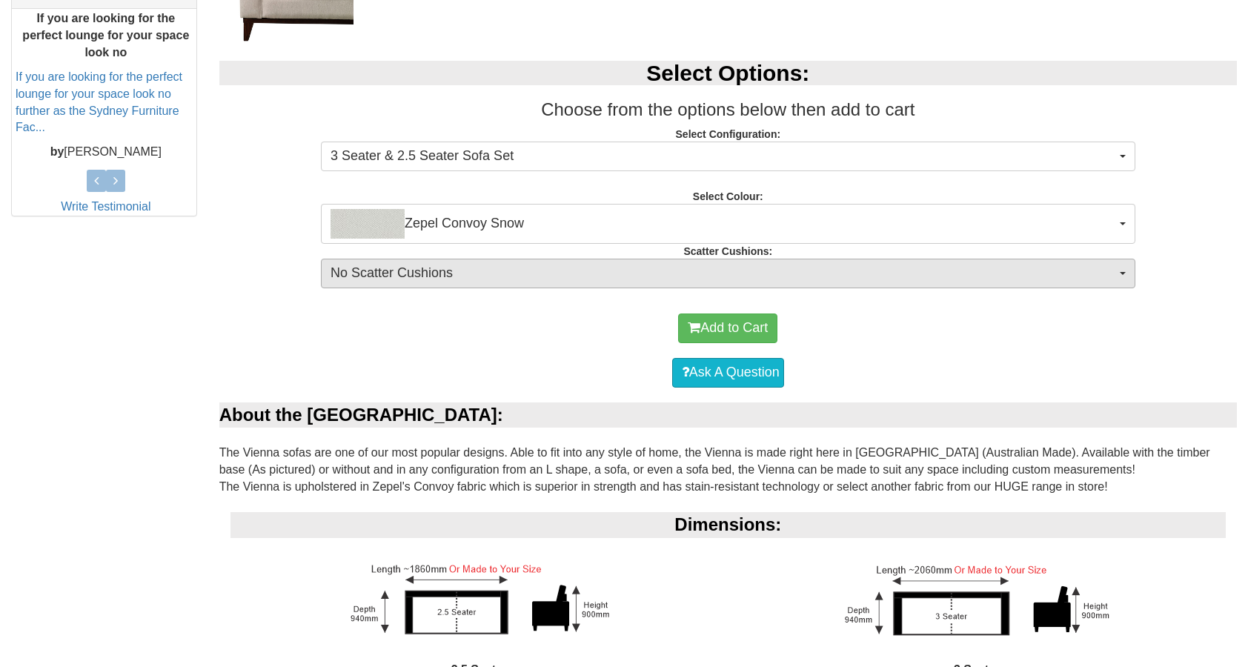
click at [537, 277] on span "No Scatter Cushions" at bounding box center [724, 273] width 786 height 19
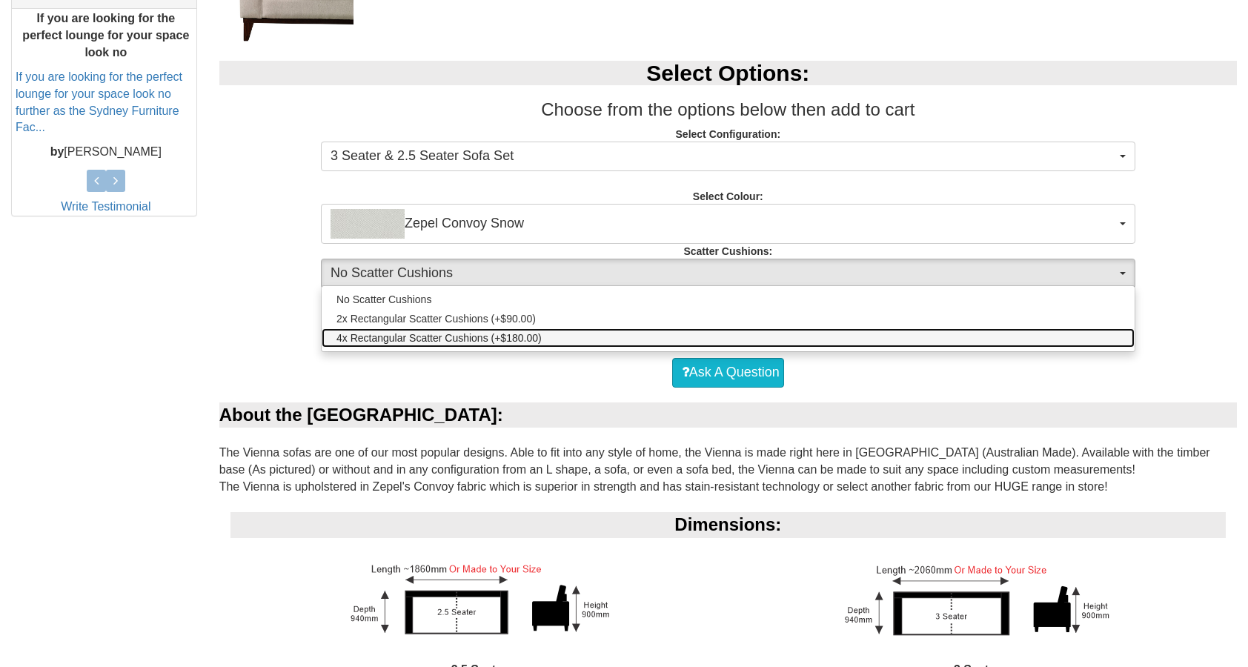
click at [554, 337] on link "4x Rectangular Scatter Cushions (+$180.00)" at bounding box center [728, 337] width 813 height 19
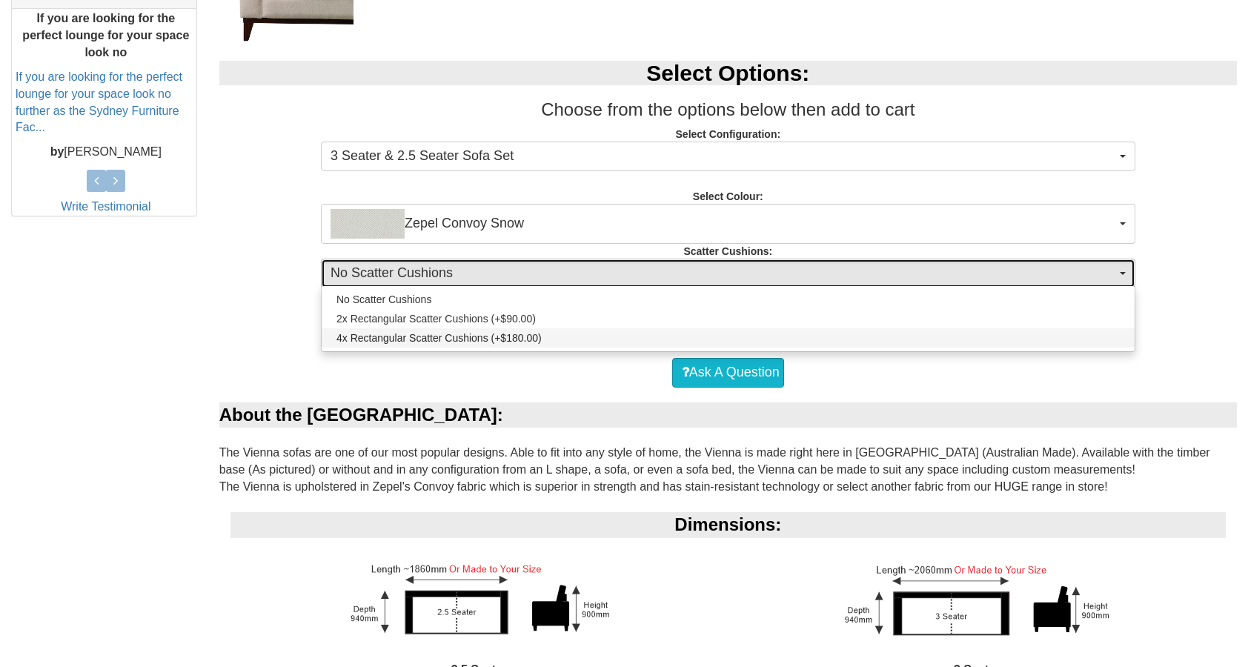
select select "1693"
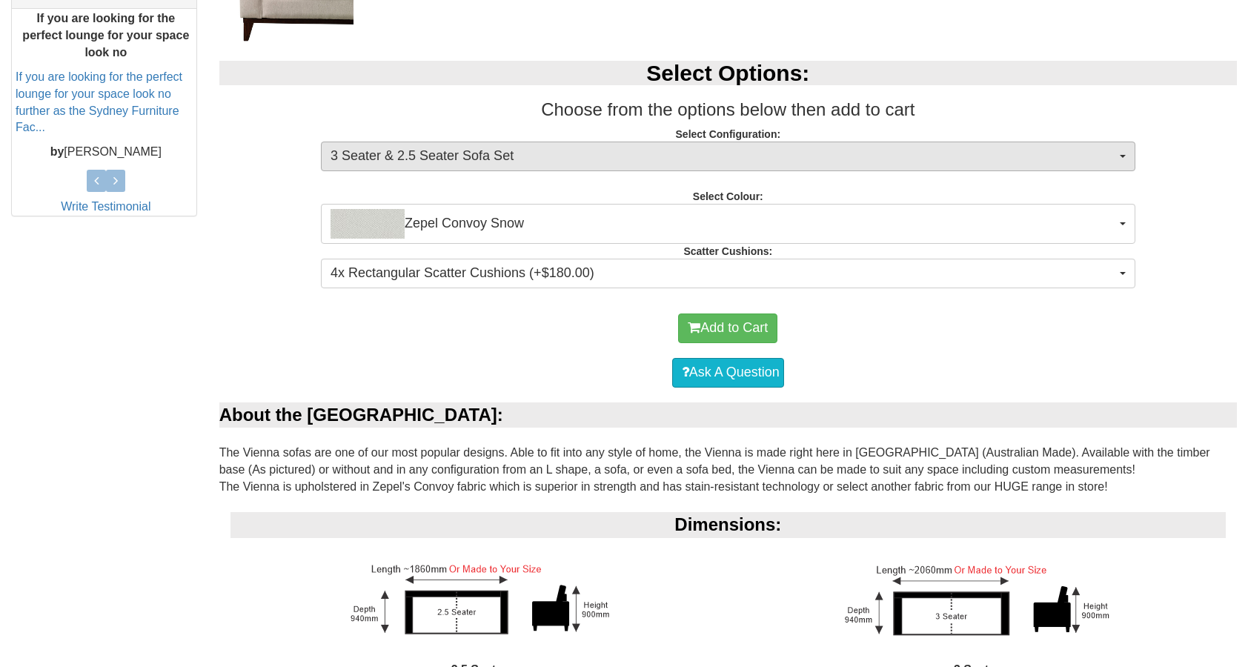
click at [538, 151] on span "3 Seater & 2.5 Seater Sofa Set" at bounding box center [724, 156] width 786 height 19
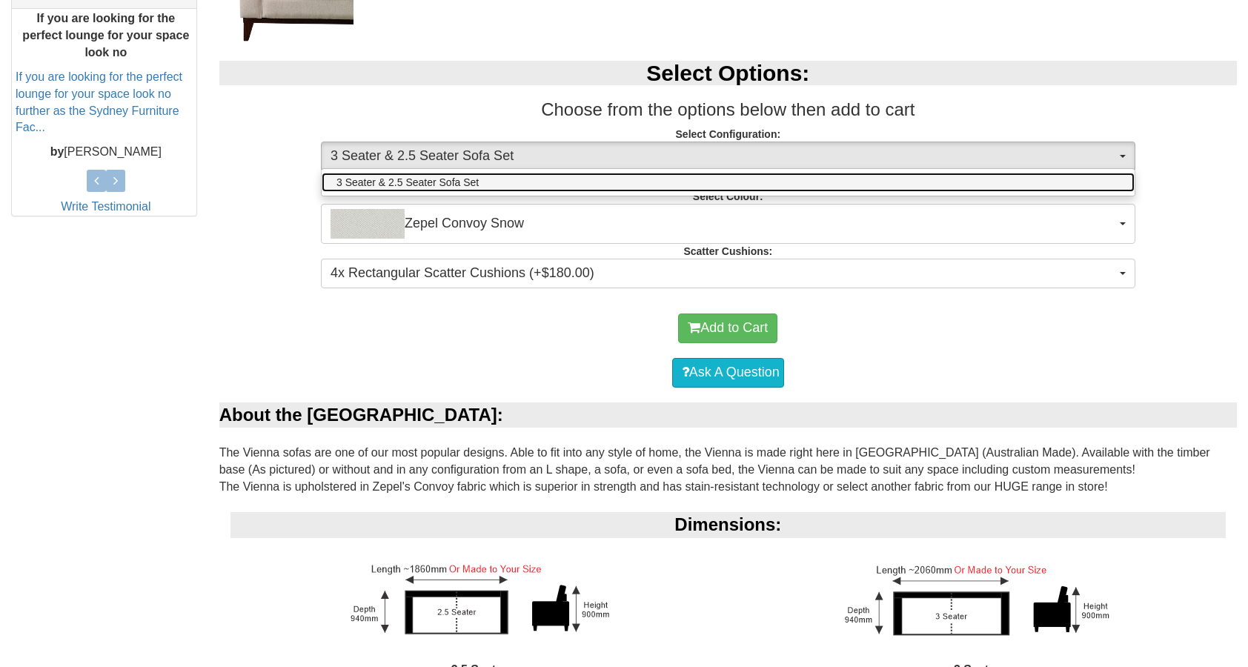
click at [539, 186] on link "3 Seater & 2.5 Seater Sofa Set" at bounding box center [728, 182] width 813 height 19
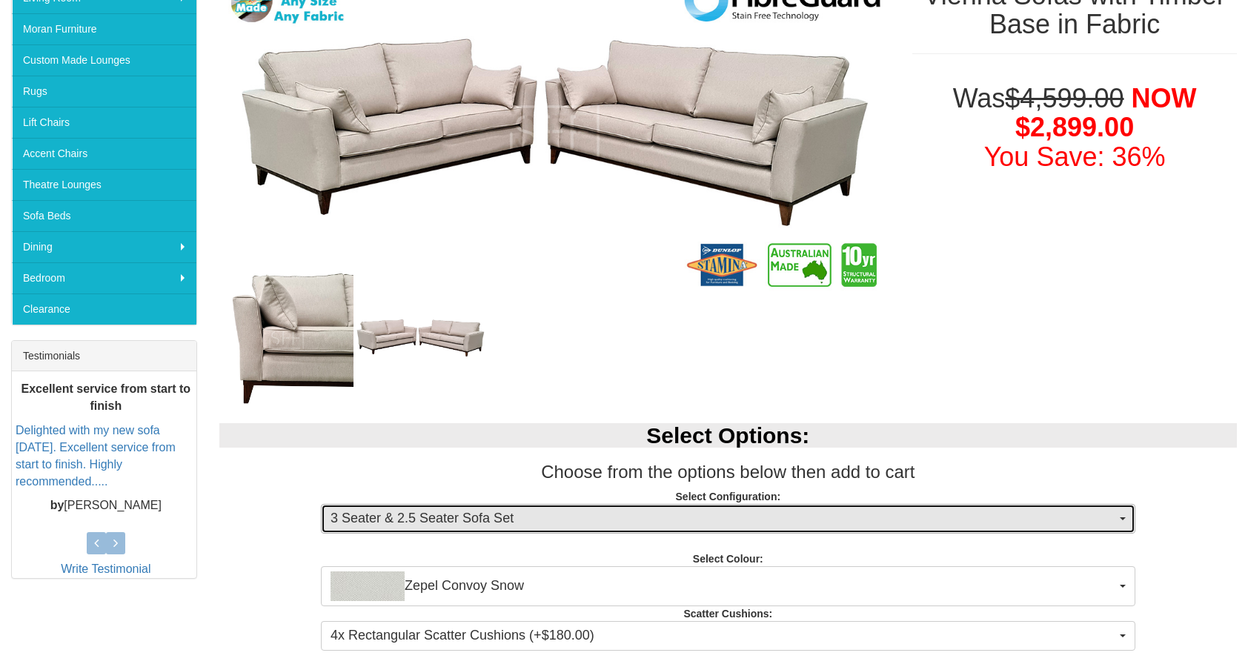
scroll to position [235, 0]
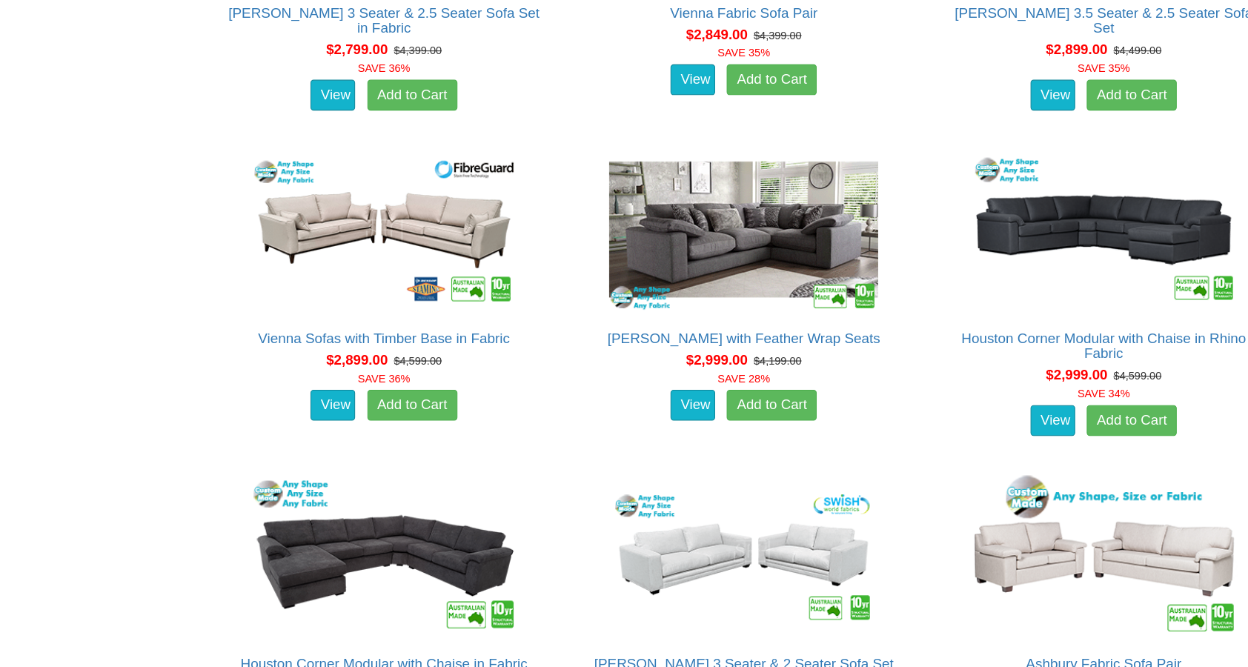
scroll to position [3714, 0]
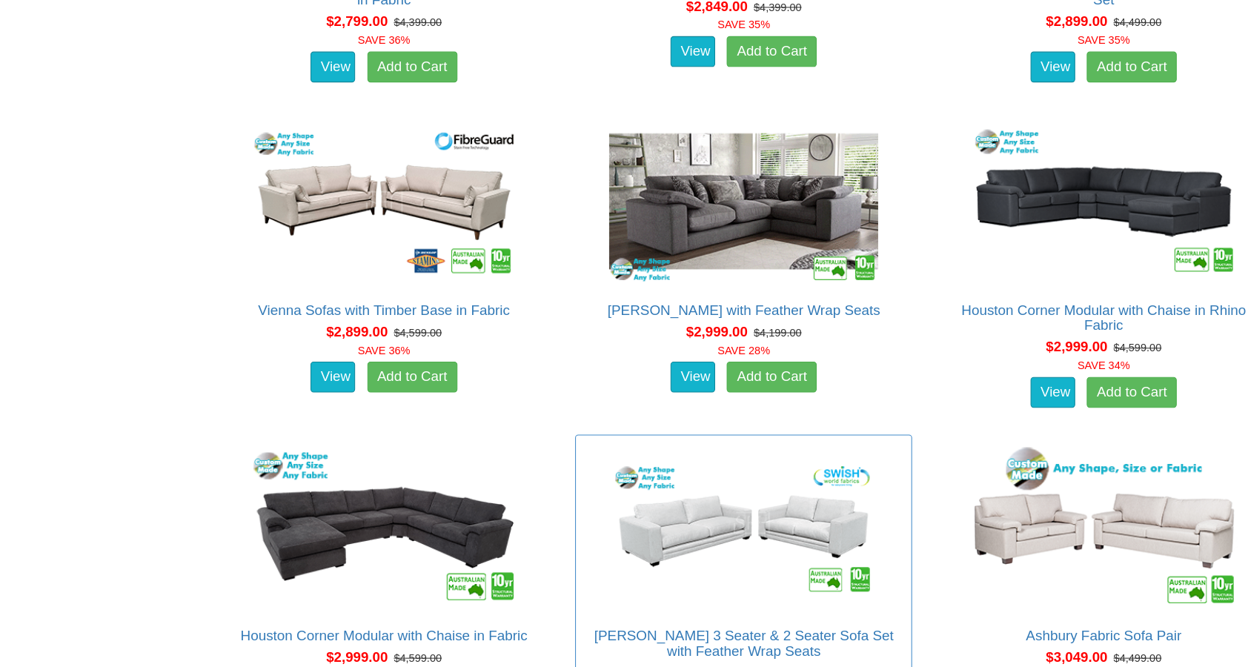
click at [764, 451] on img at bounding box center [727, 532] width 267 height 163
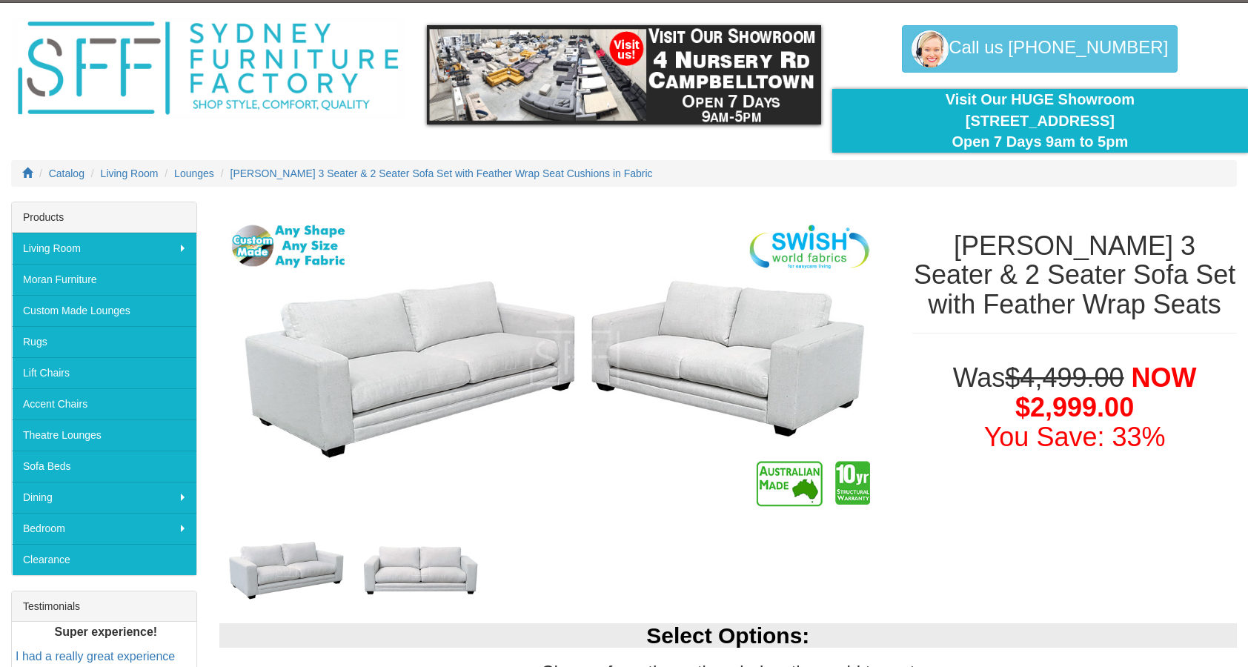
scroll to position [105, 0]
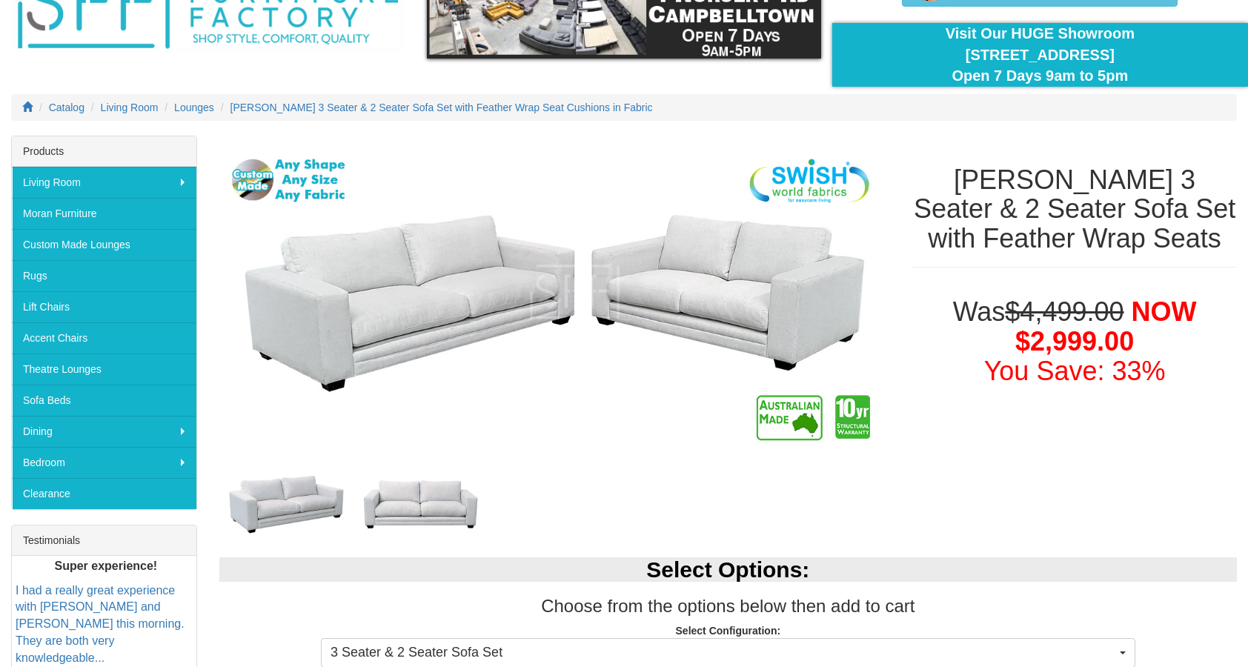
click at [454, 507] on img at bounding box center [421, 504] width 134 height 67
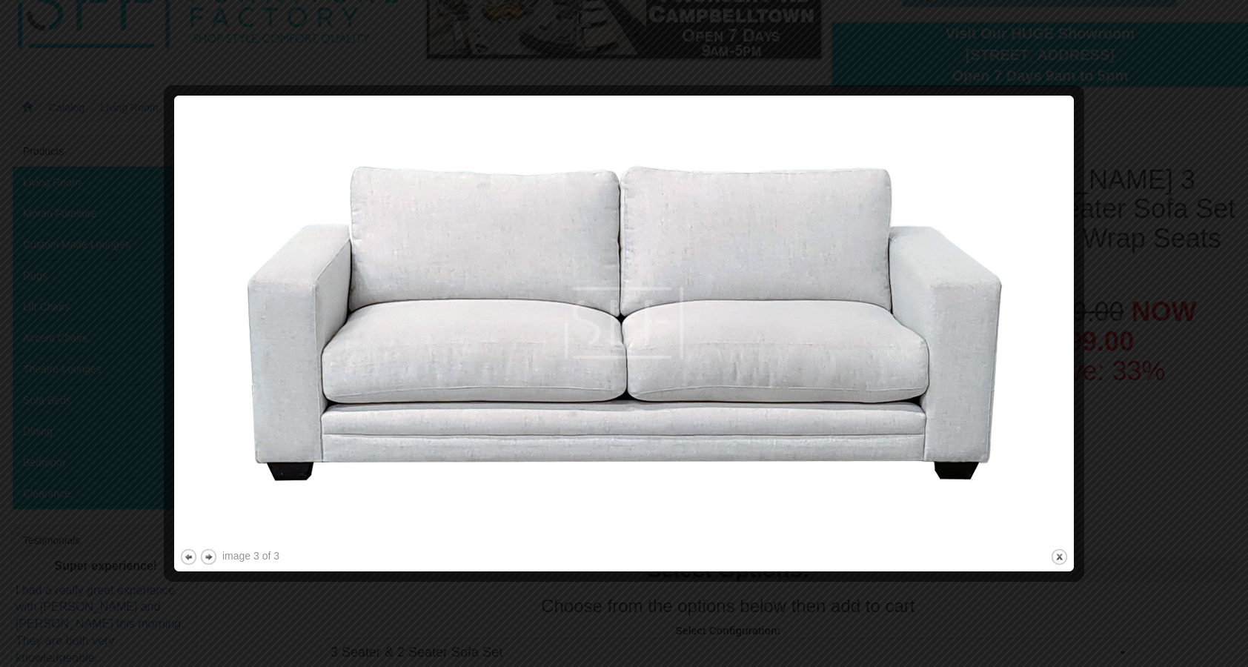
click at [493, 614] on div at bounding box center [624, 333] width 1248 height 667
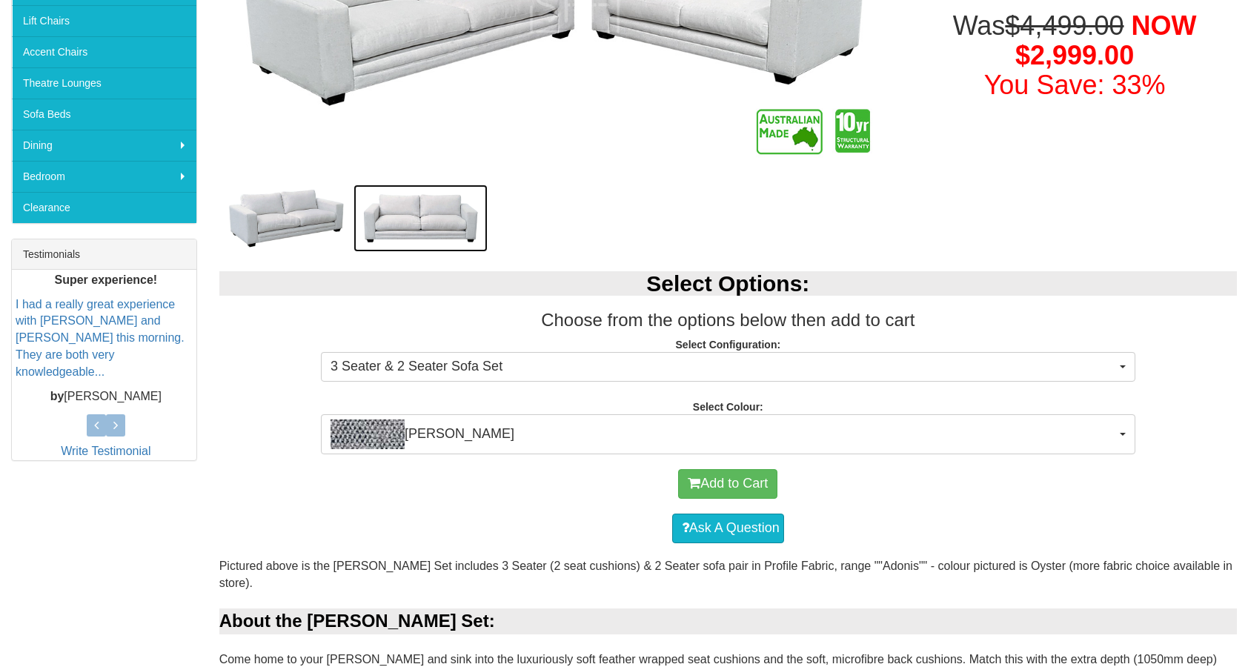
scroll to position [468, 0]
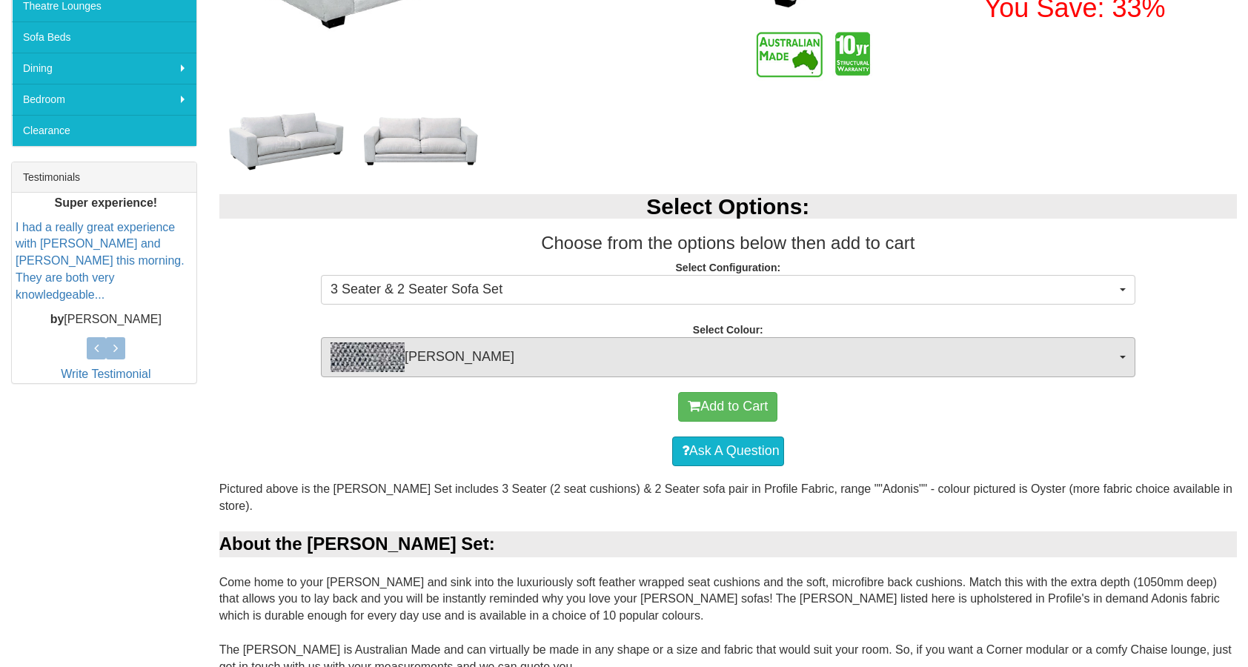
click at [534, 362] on span "Adonis Teal" at bounding box center [724, 357] width 786 height 30
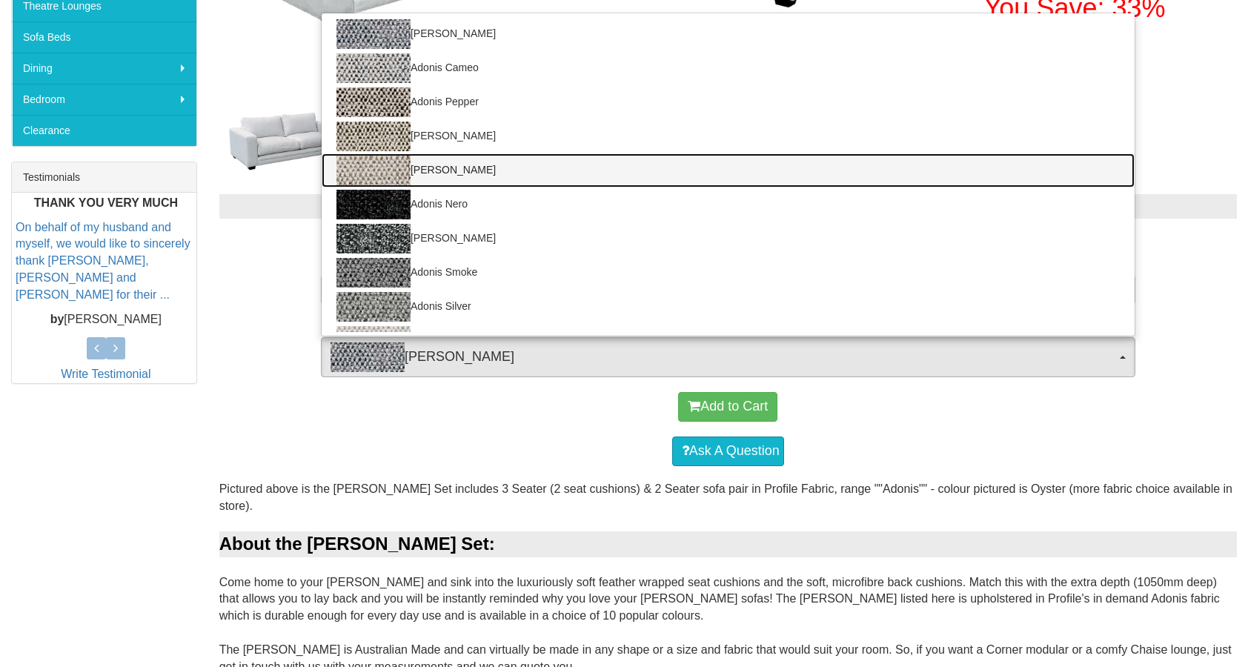
click at [489, 172] on link "Adonis Flax" at bounding box center [728, 170] width 813 height 34
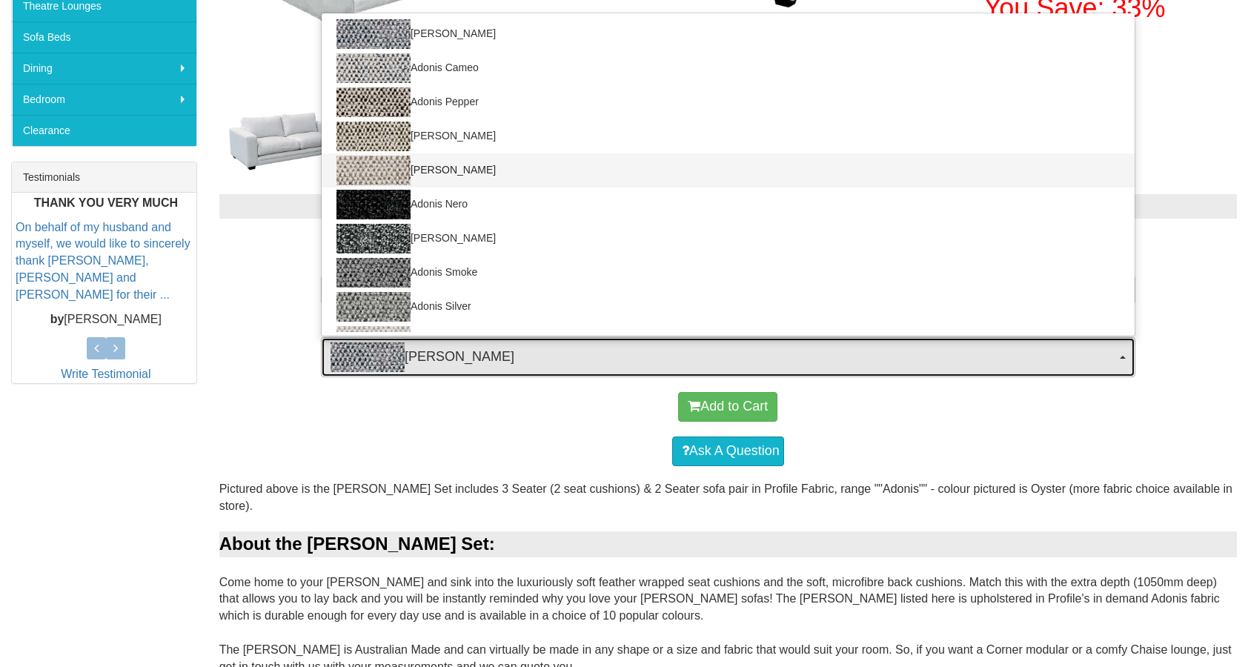
select select "1745"
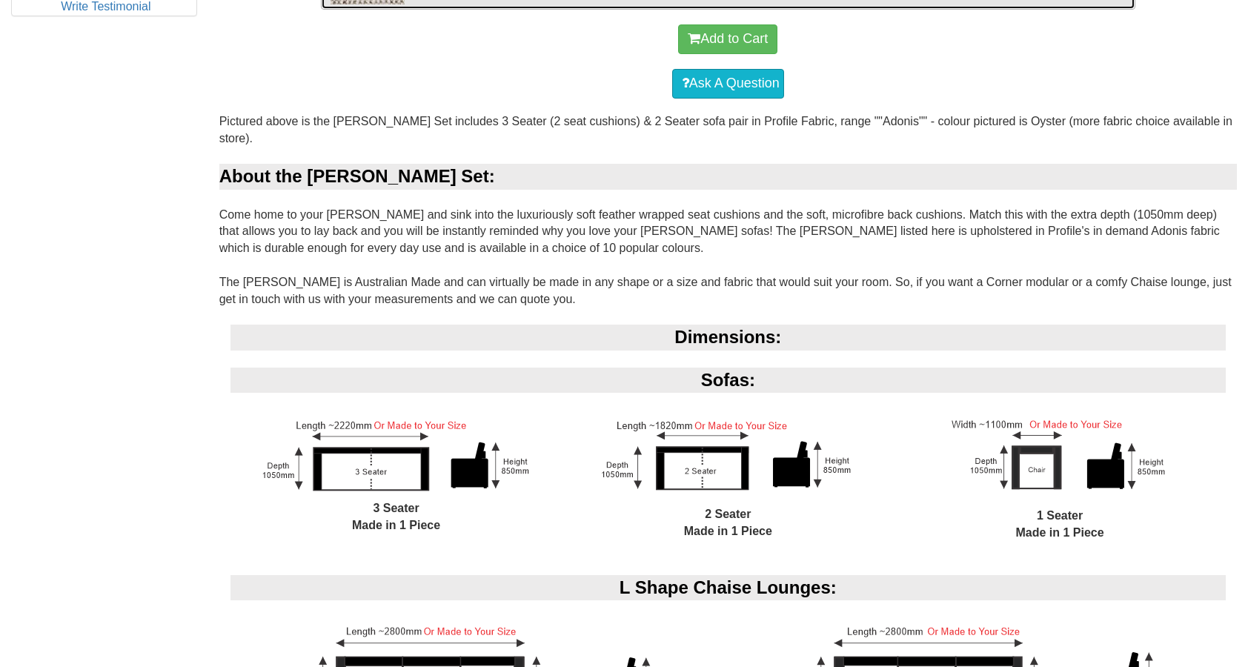
scroll to position [835, 0]
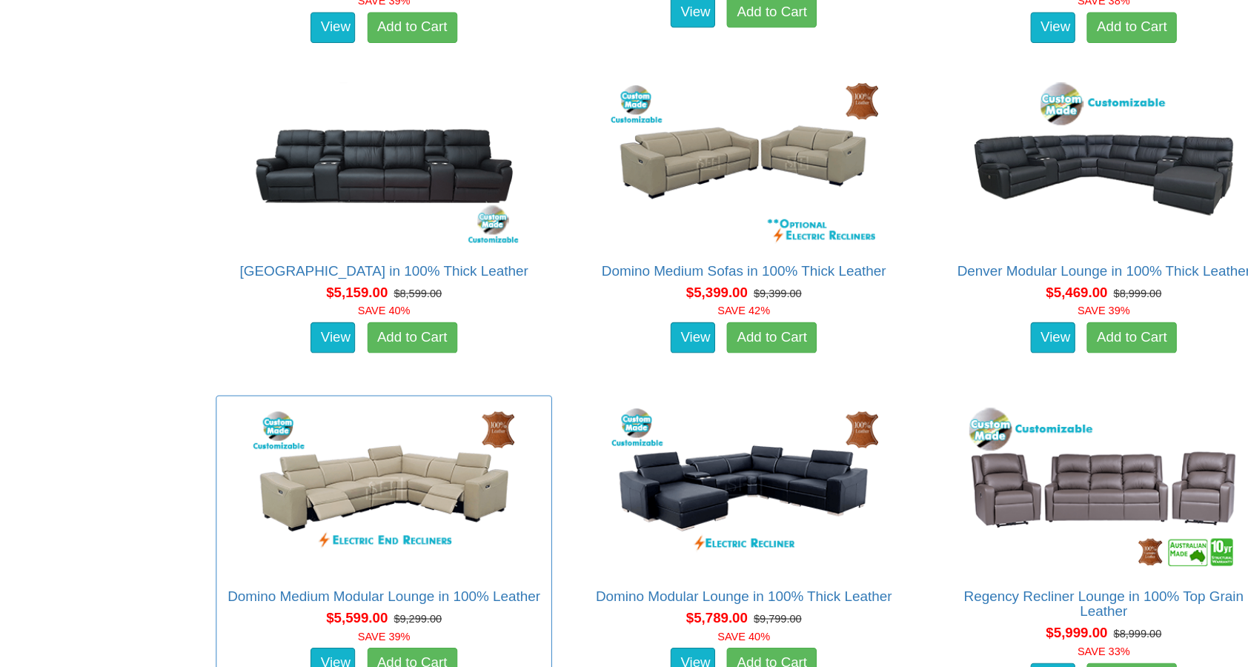
scroll to position [6309, 0]
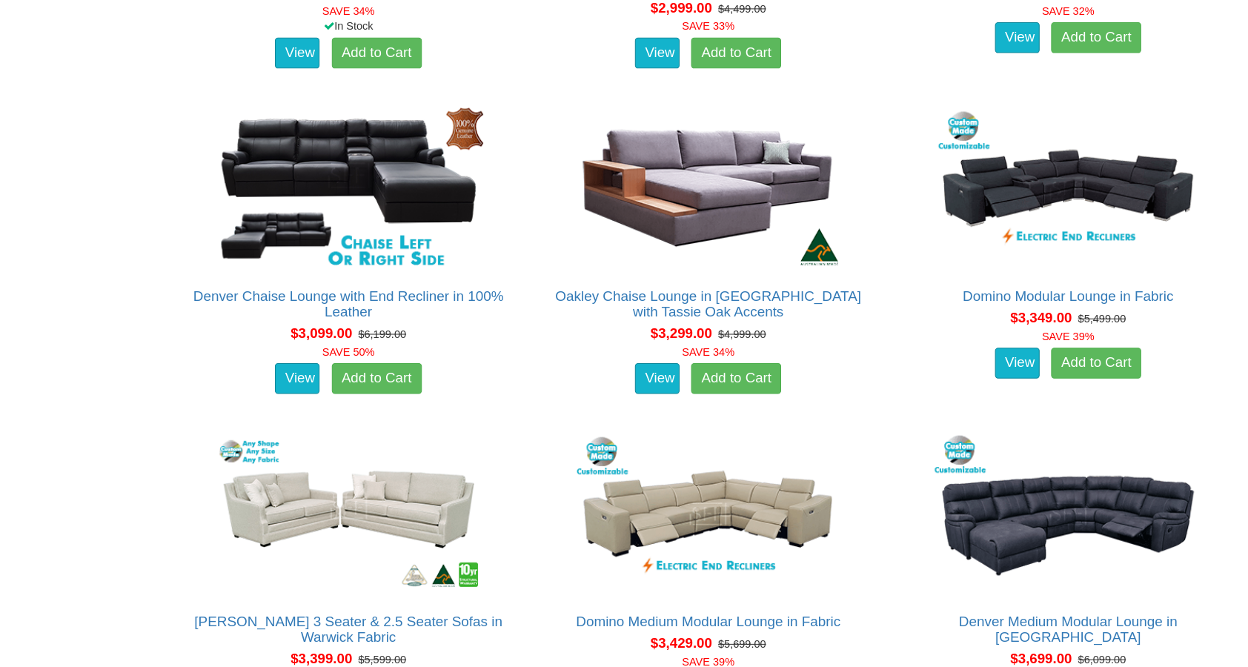
scroll to position [4254, 0]
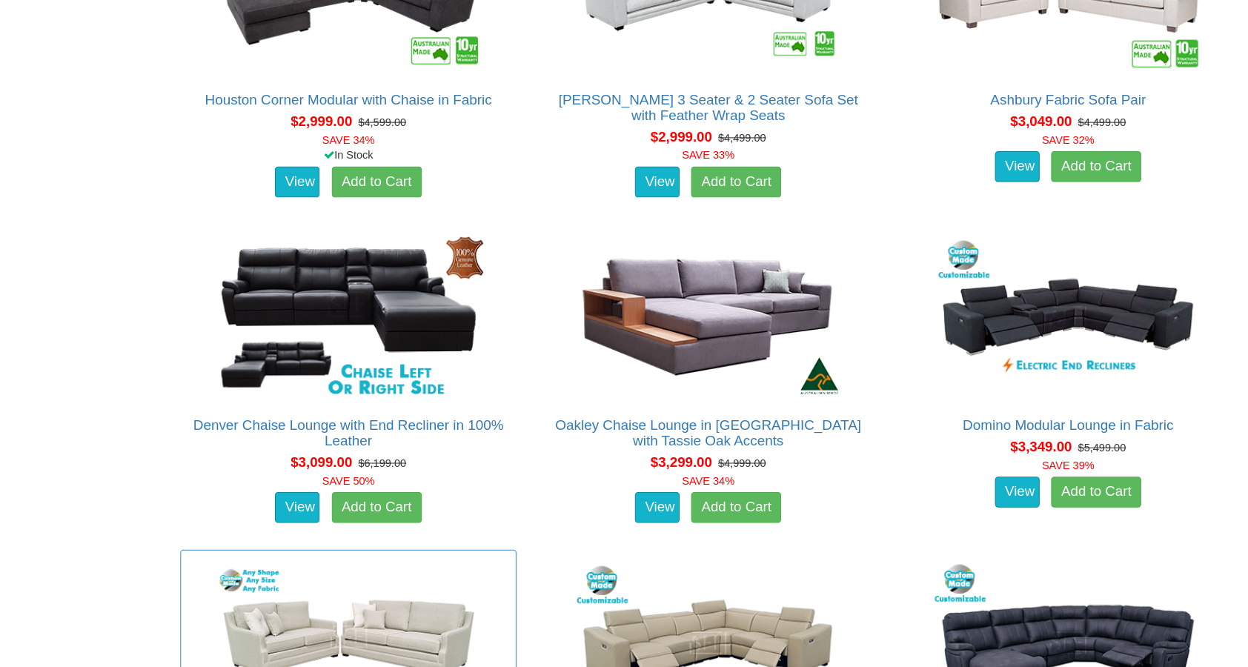
click at [463, 538] on img at bounding box center [381, 619] width 267 height 163
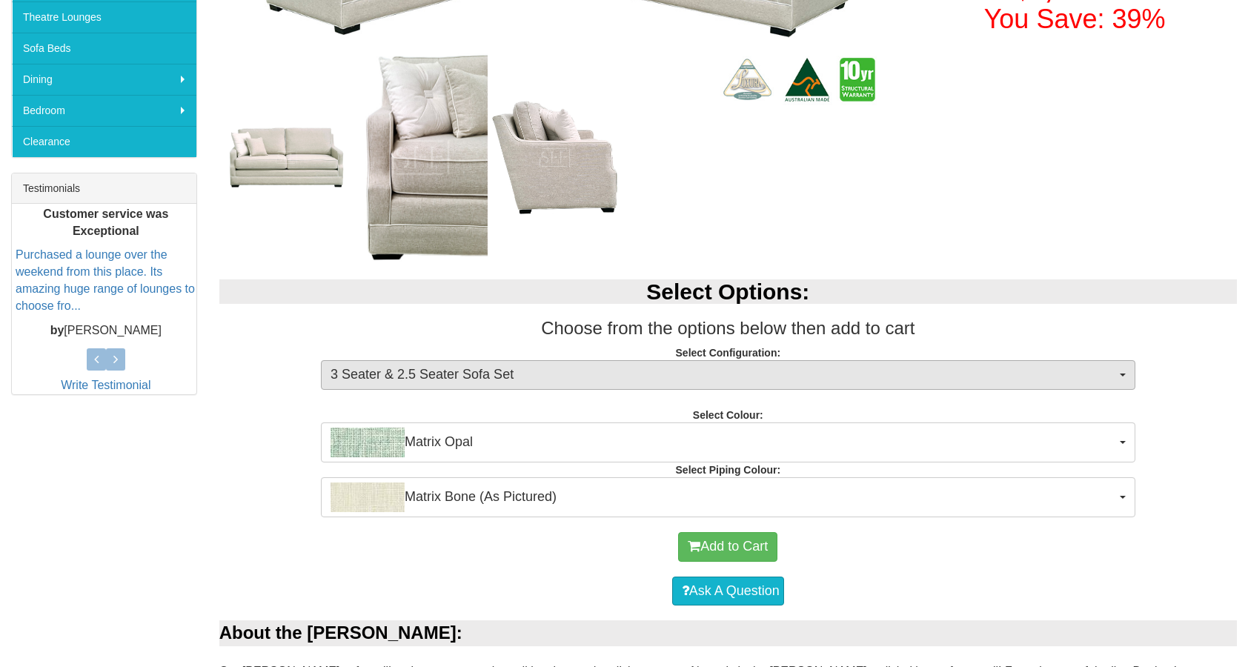
scroll to position [494, 0]
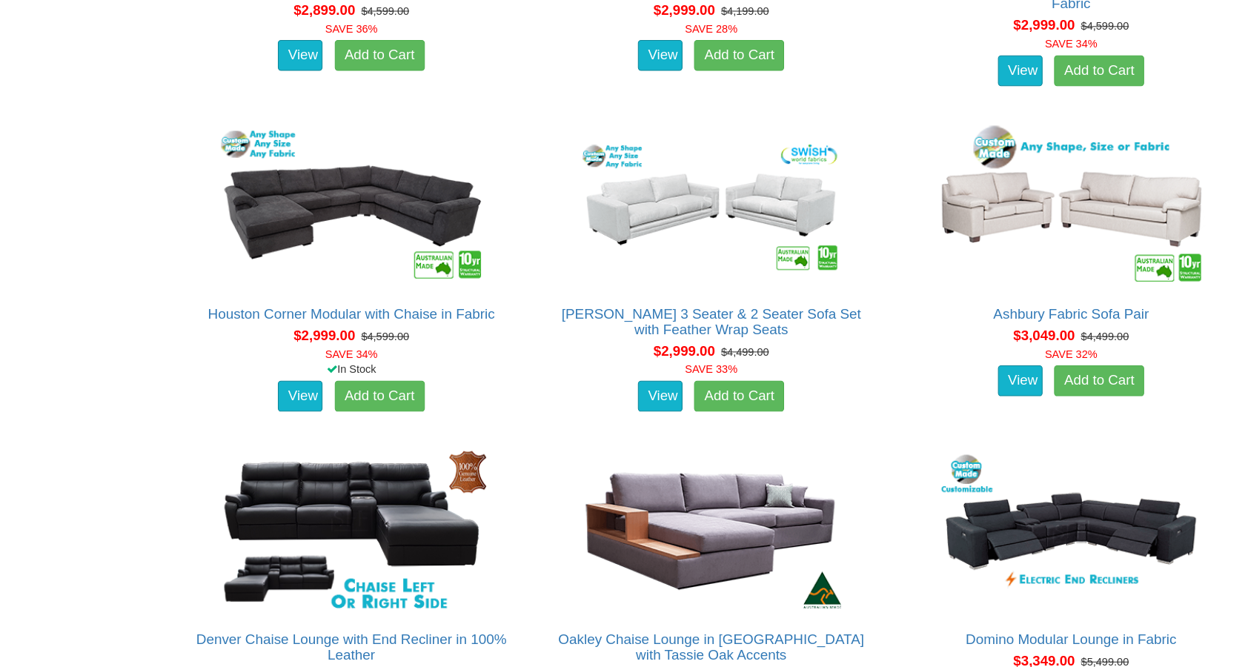
scroll to position [4041, 0]
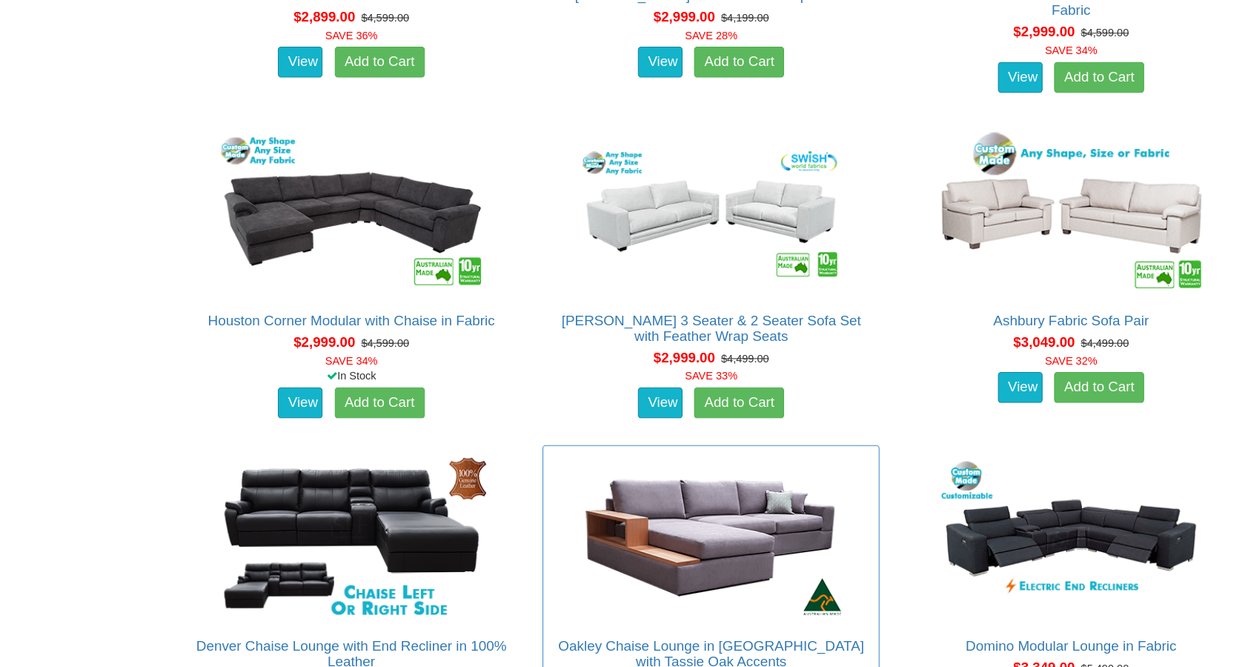
click at [638, 437] on img at bounding box center [727, 518] width 267 height 163
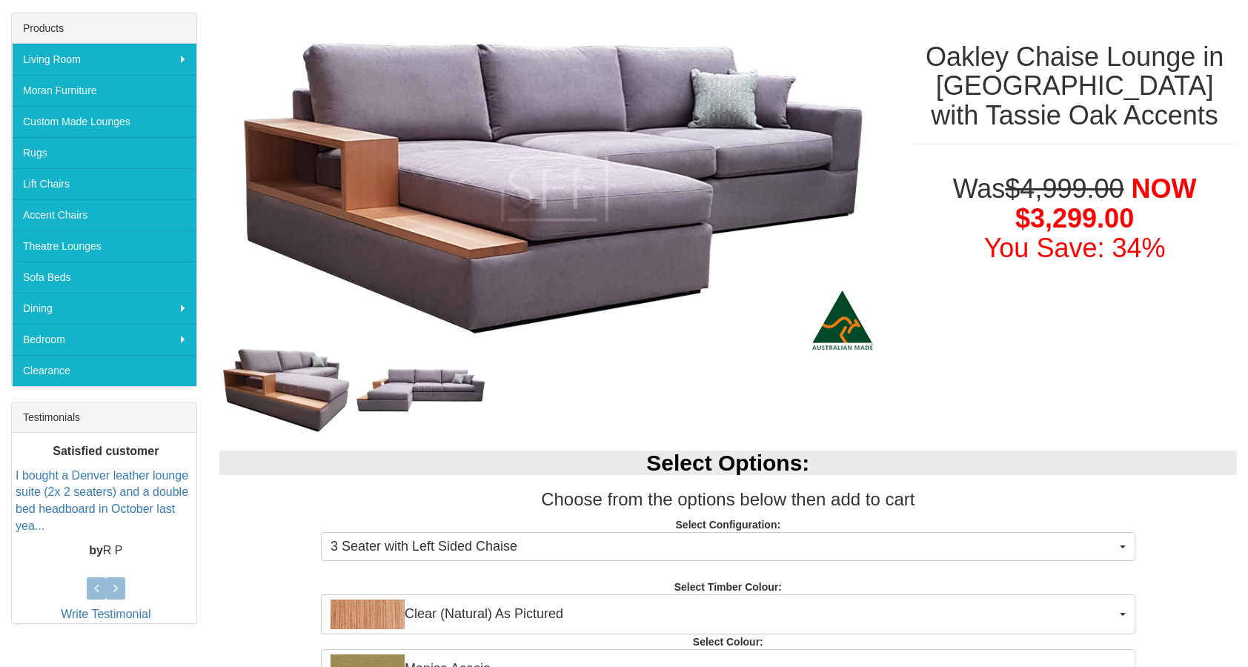
scroll to position [465, 0]
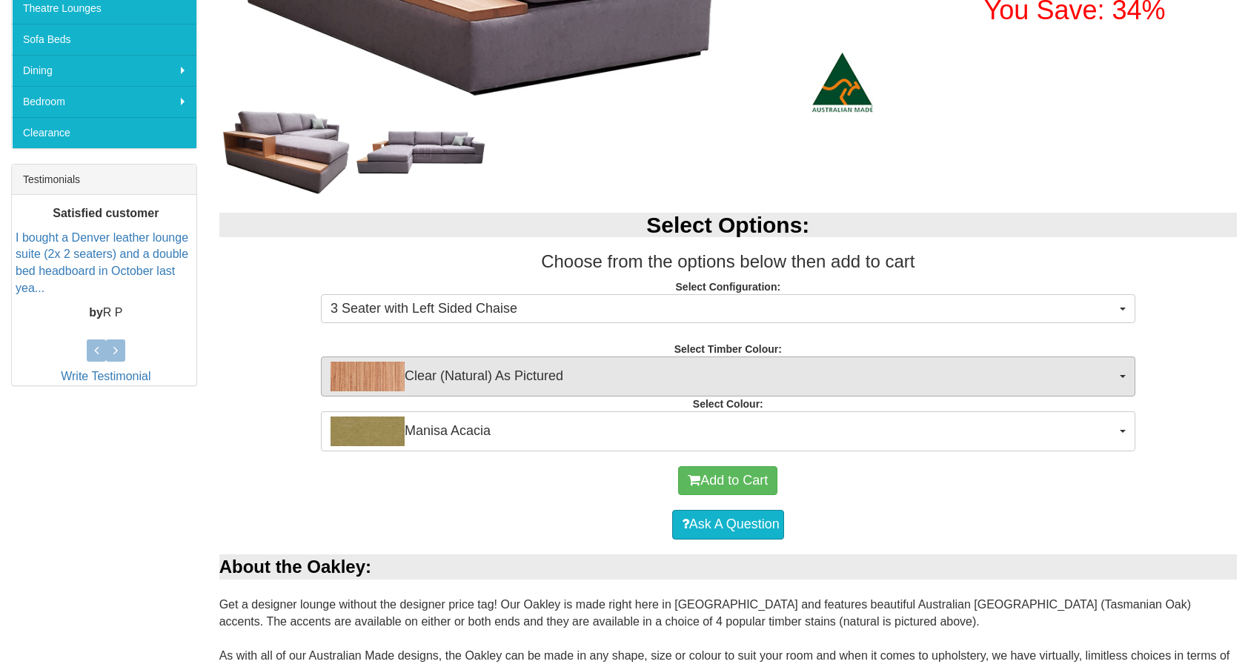
click at [637, 377] on span "Clear (Natural) As Pictured" at bounding box center [724, 377] width 786 height 30
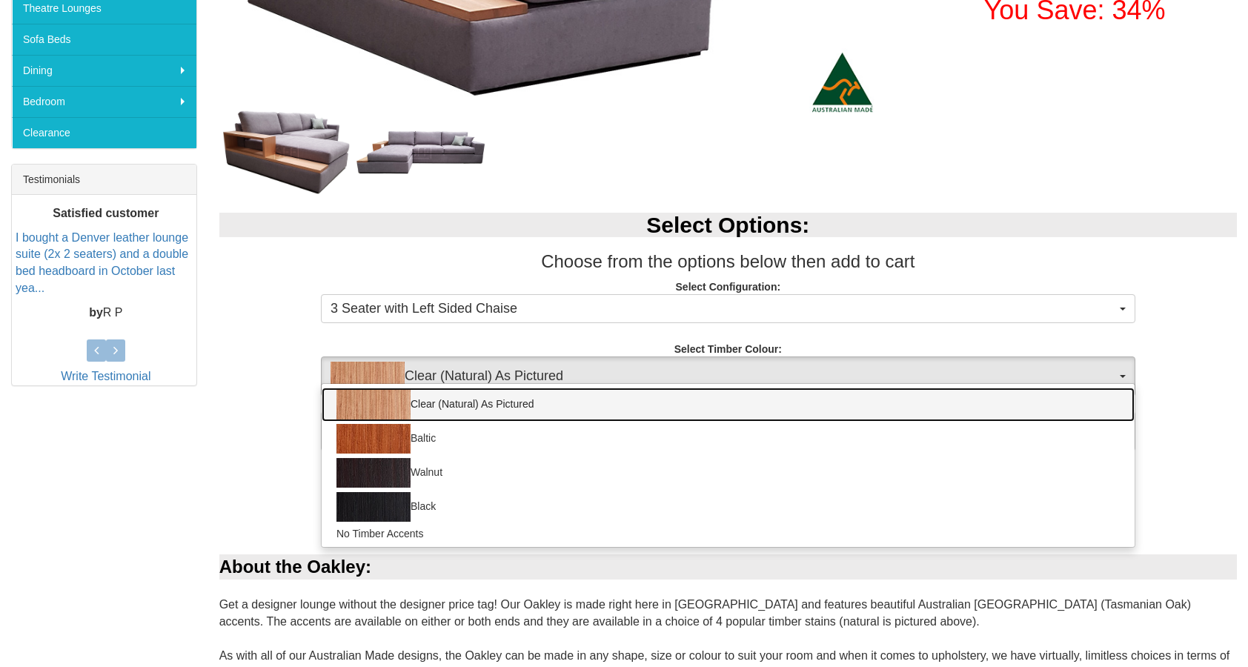
click at [609, 409] on link "Clear (Natural) As Pictured" at bounding box center [728, 405] width 813 height 34
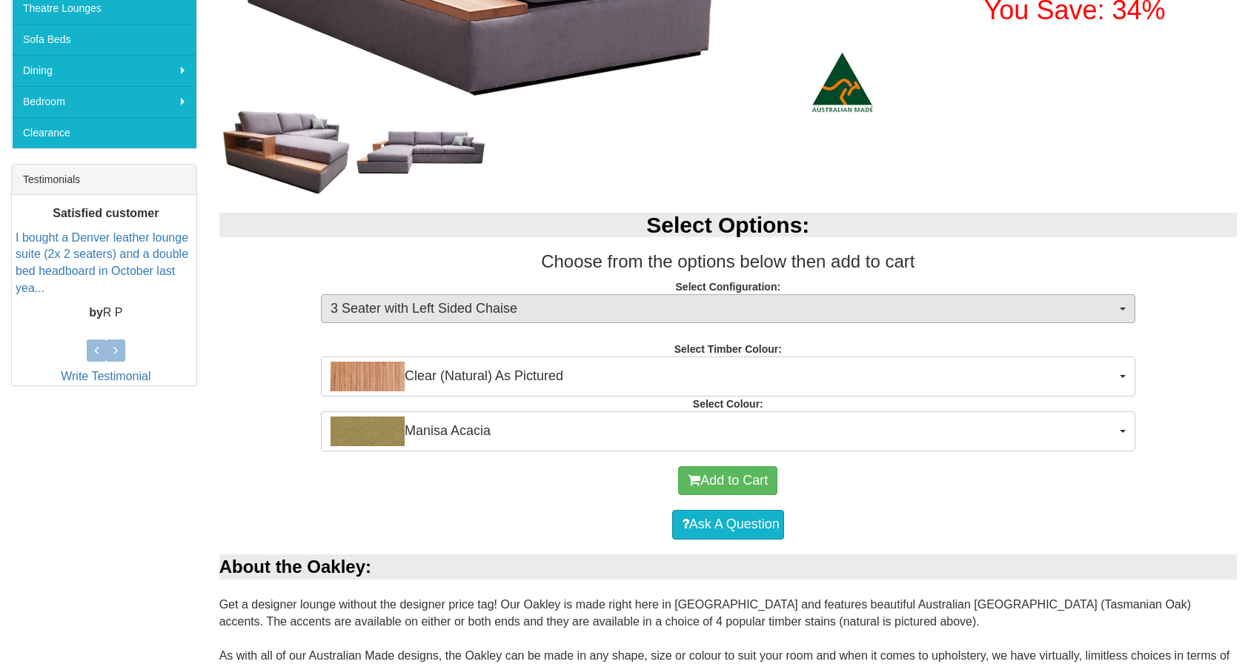
click at [579, 311] on span "3 Seater with Left Sided Chaise" at bounding box center [724, 308] width 786 height 19
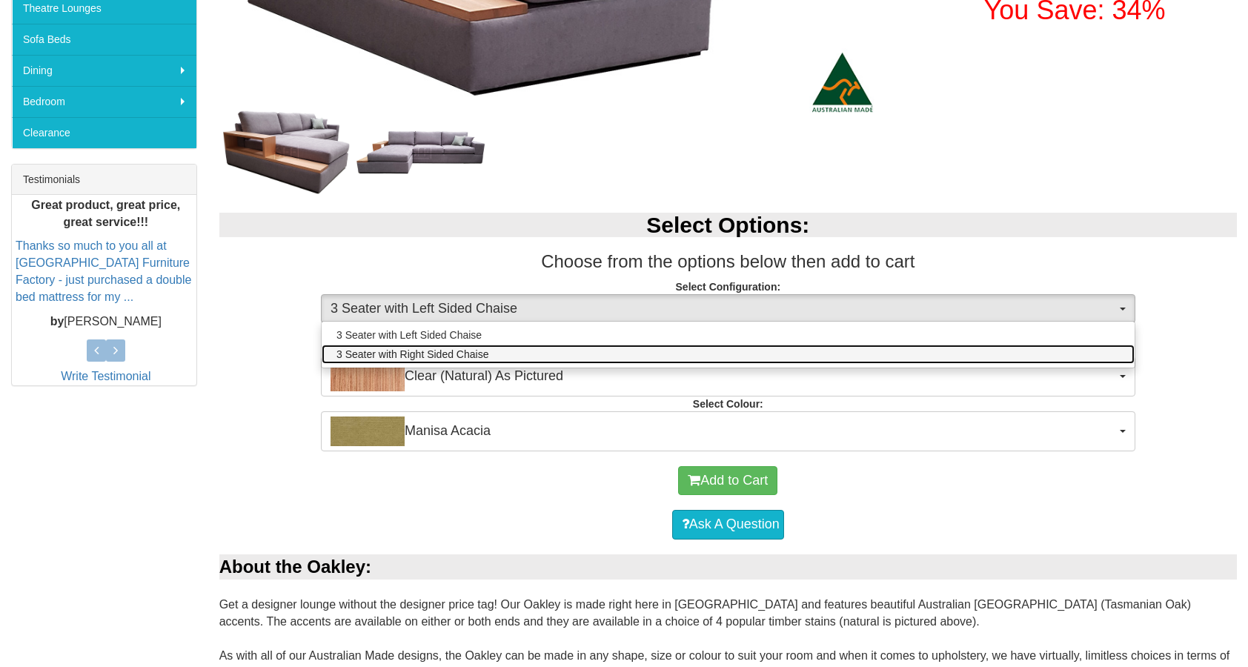
click at [575, 345] on link "3 Seater with Right Sided Chaise" at bounding box center [728, 354] width 813 height 19
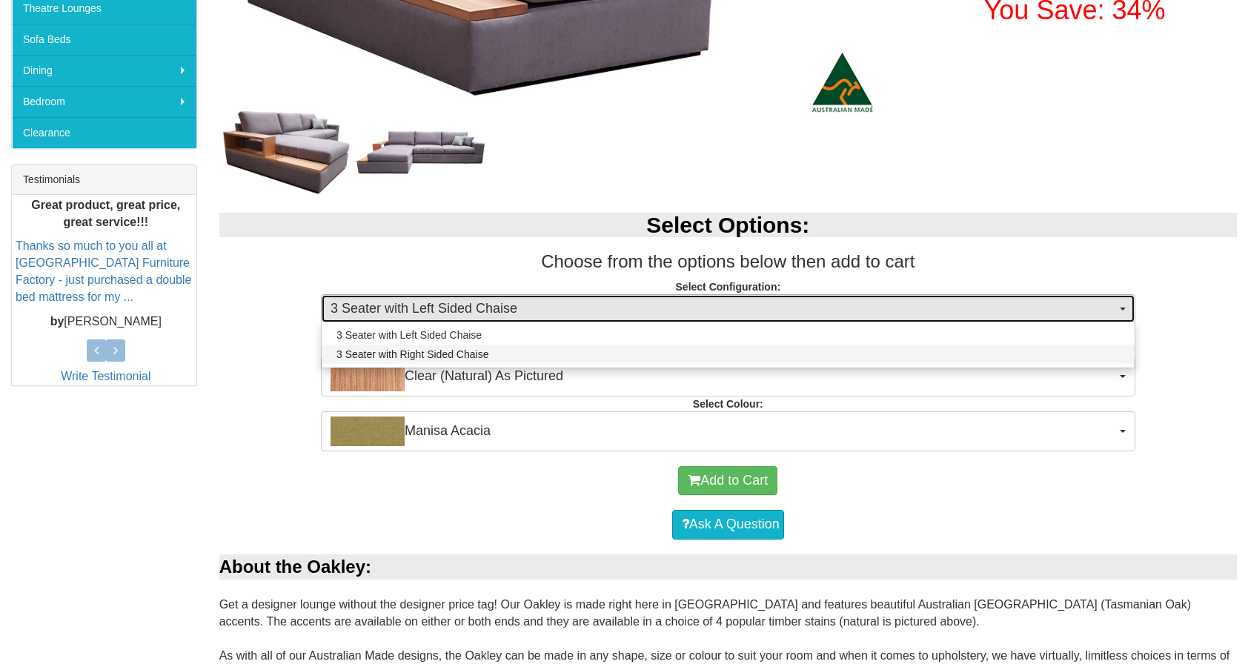
select select "1535"
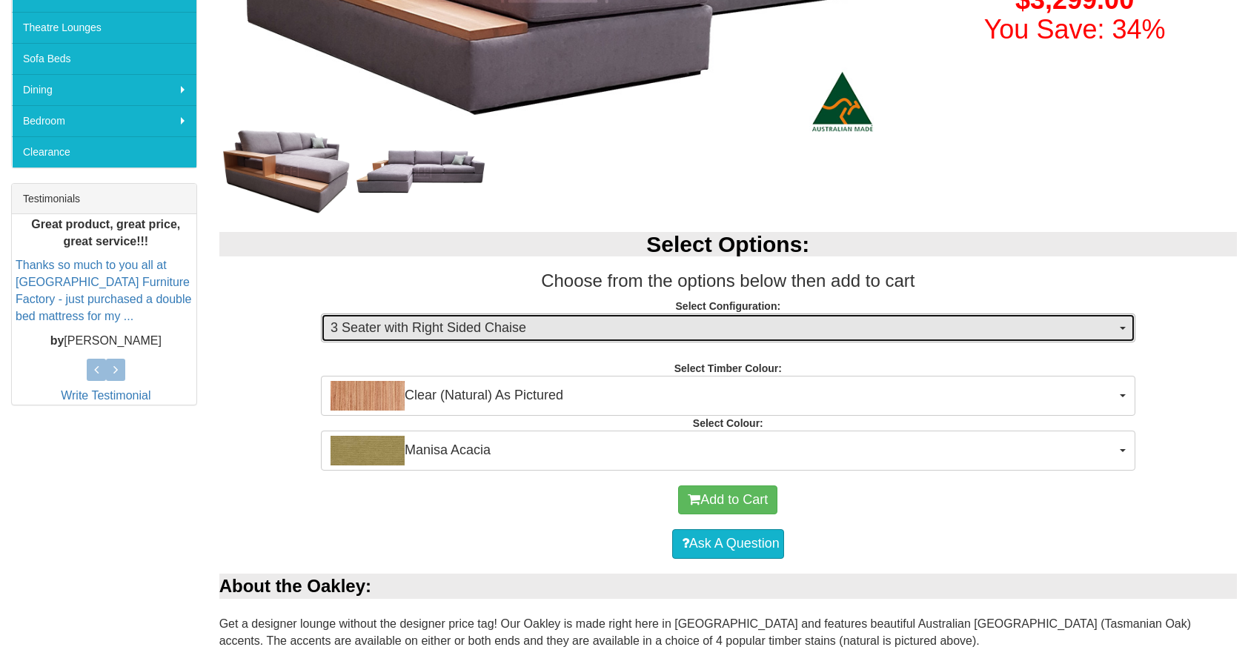
scroll to position [451, 0]
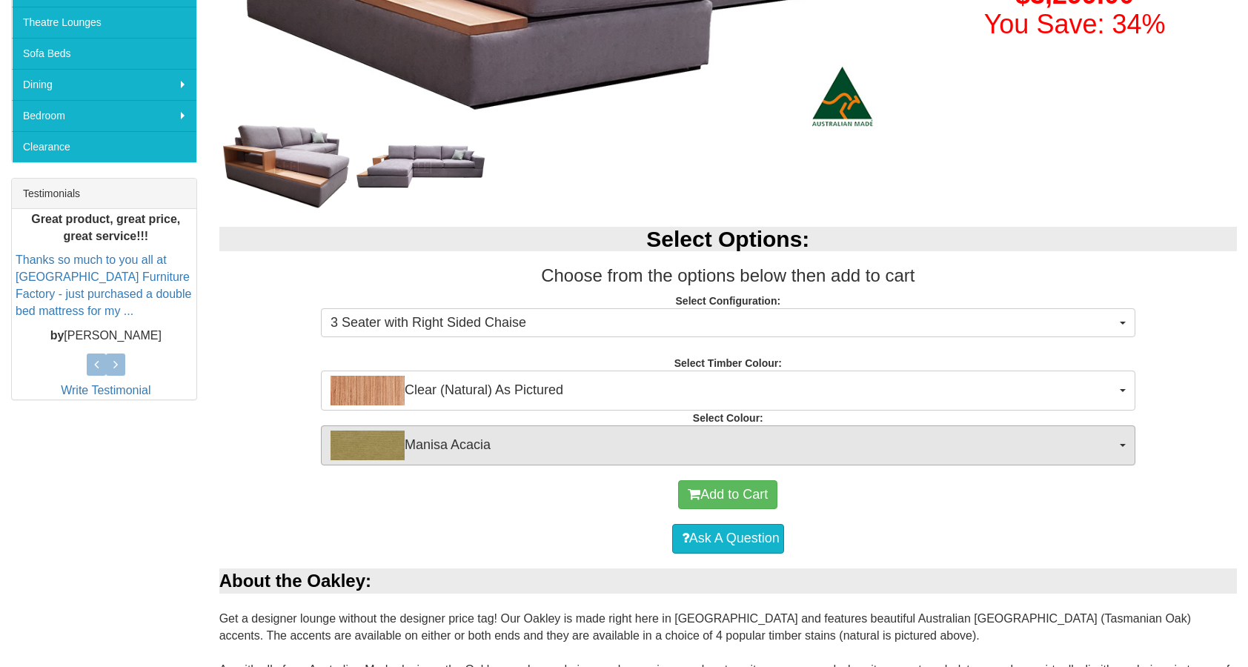
click at [562, 445] on span "Manisa Acacia" at bounding box center [724, 446] width 786 height 30
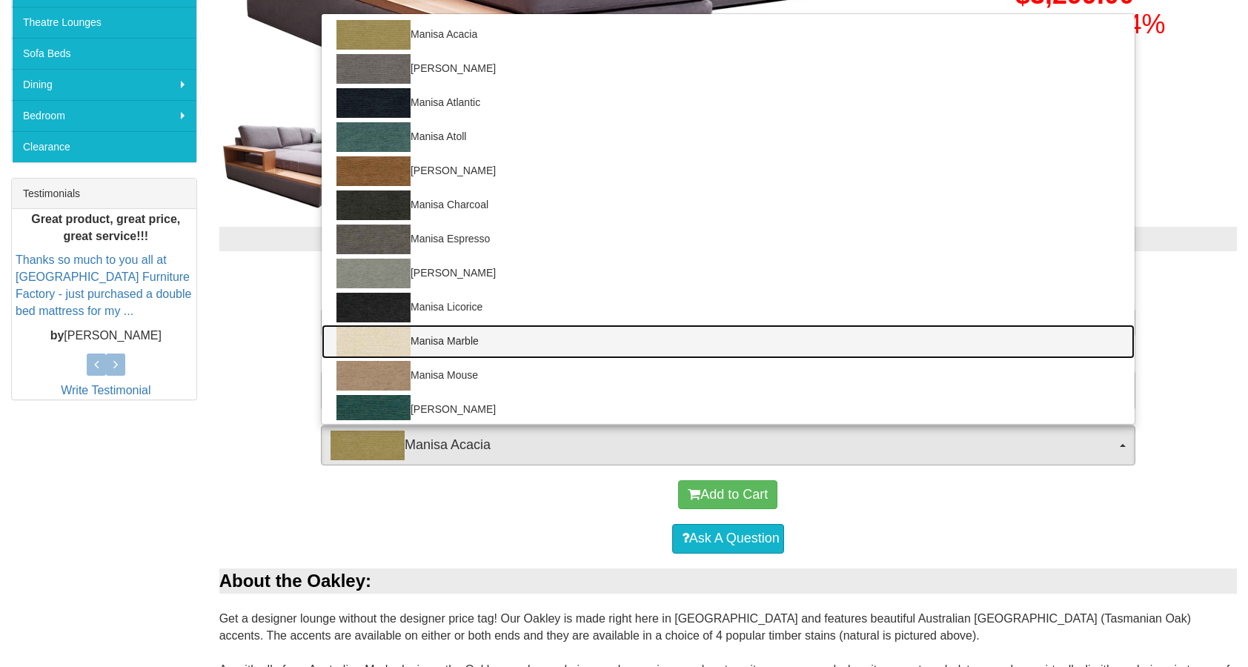
click at [536, 334] on link "Manisa Marble" at bounding box center [728, 342] width 813 height 34
select select "1527"
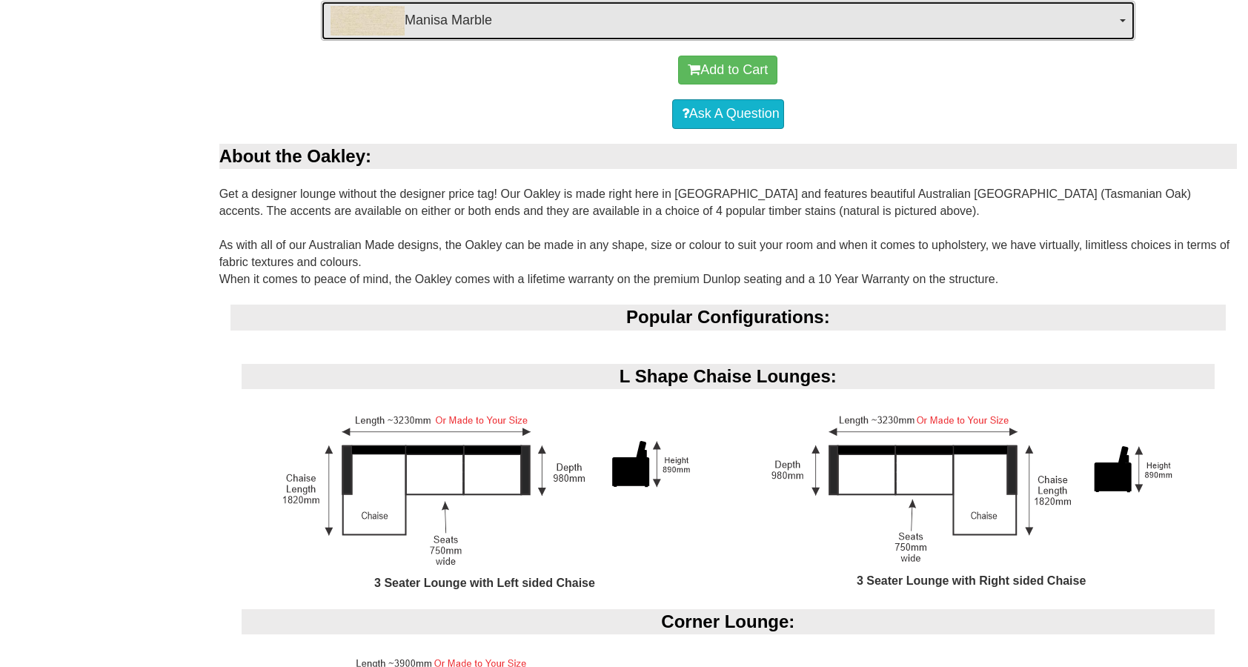
scroll to position [970, 0]
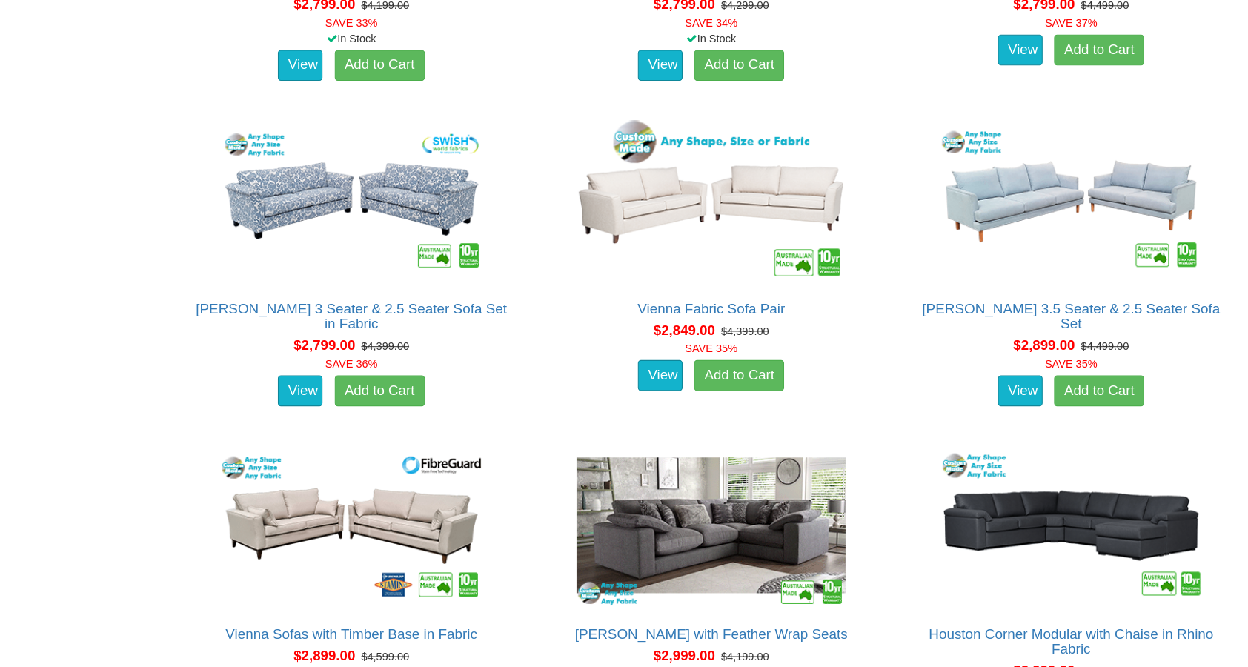
scroll to position [3396, 0]
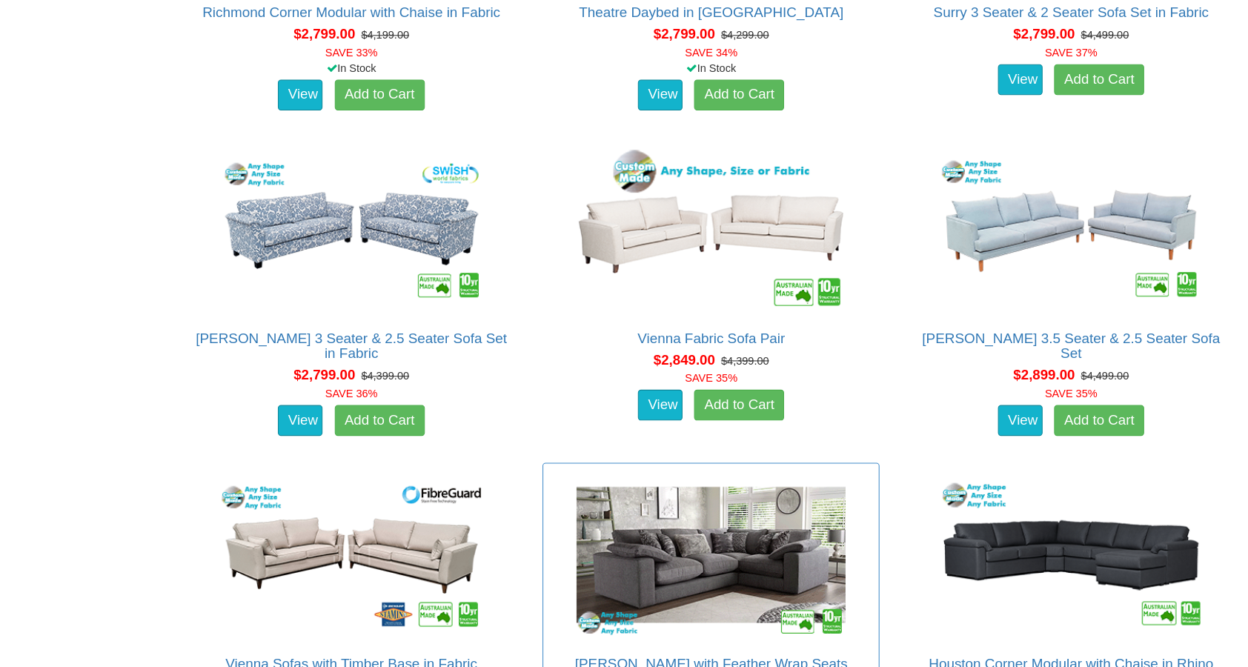
click at [594, 456] on img at bounding box center [727, 537] width 267 height 163
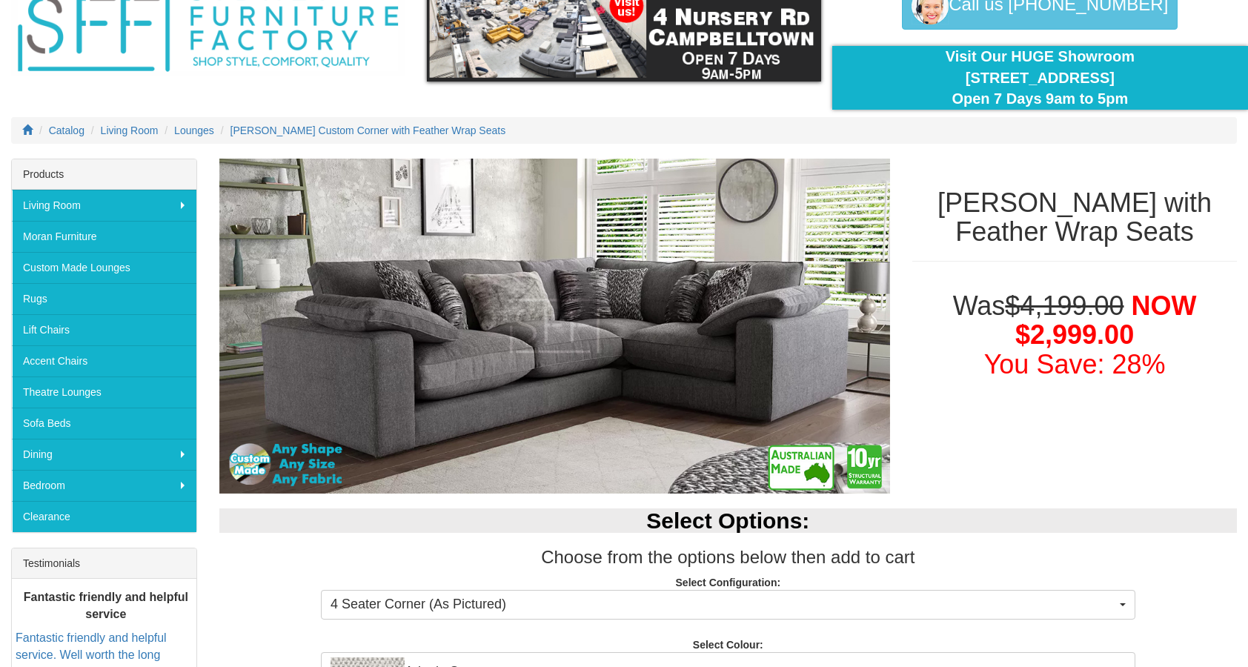
scroll to position [534, 0]
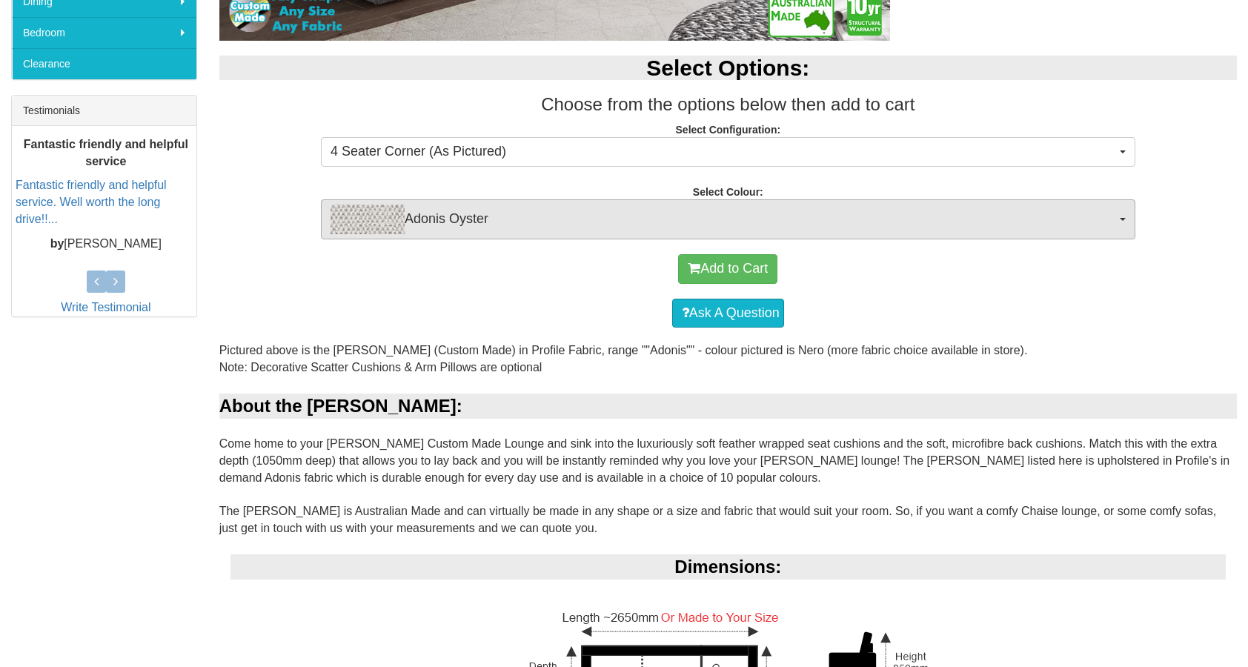
click at [544, 209] on span "Adonis Oyster" at bounding box center [724, 220] width 786 height 30
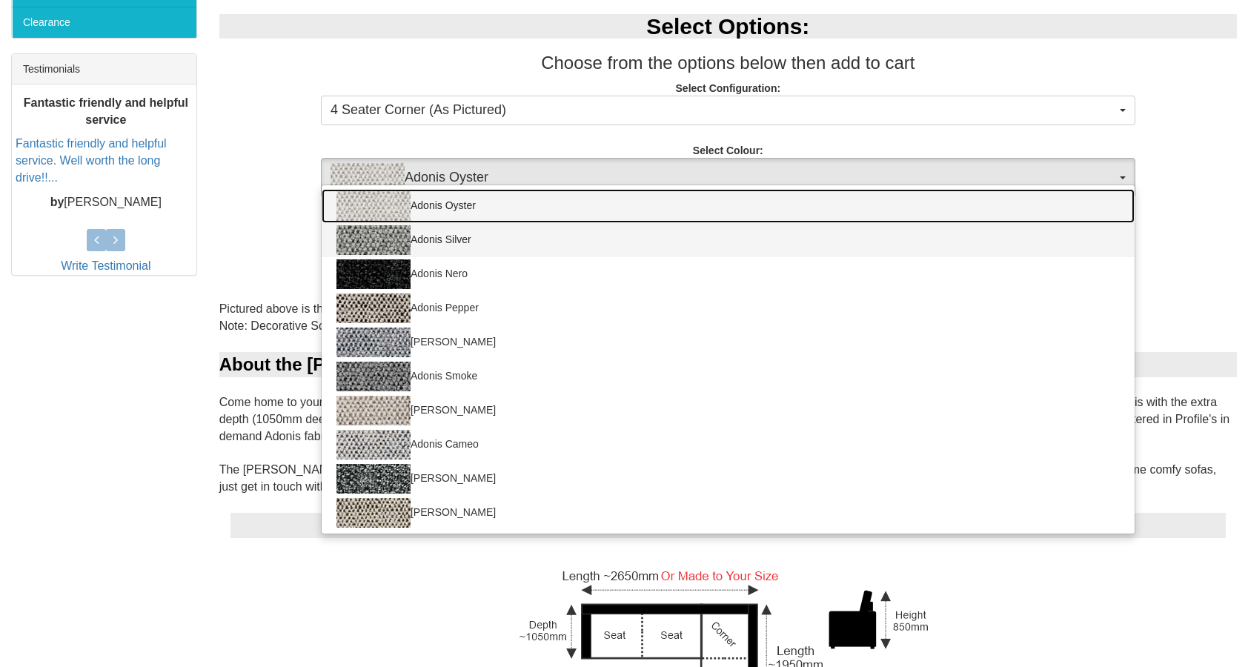
scroll to position [580, 0]
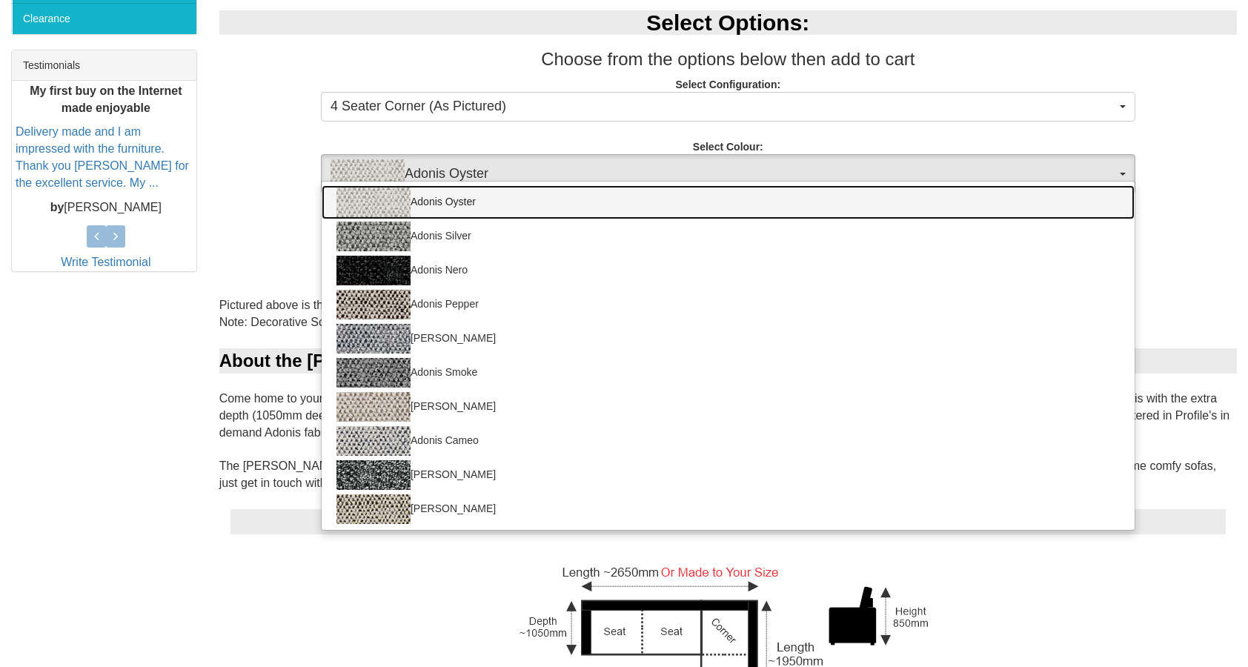
click at [554, 213] on link "Adonis Oyster" at bounding box center [728, 202] width 813 height 34
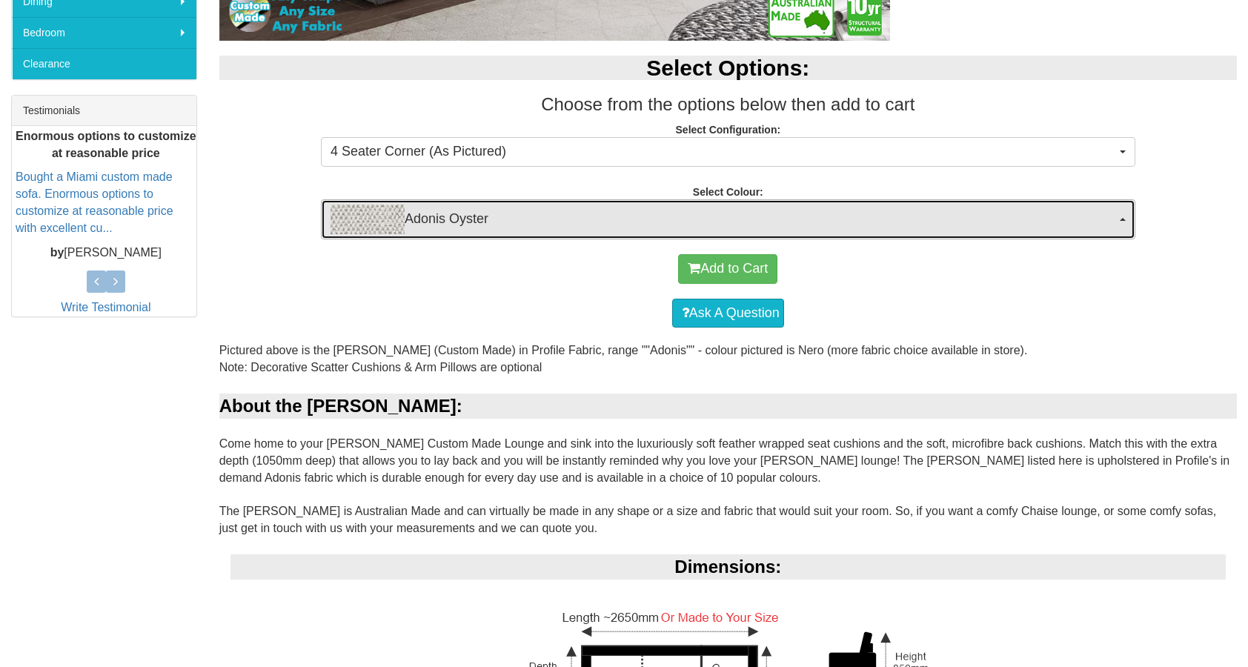
scroll to position [571, 0]
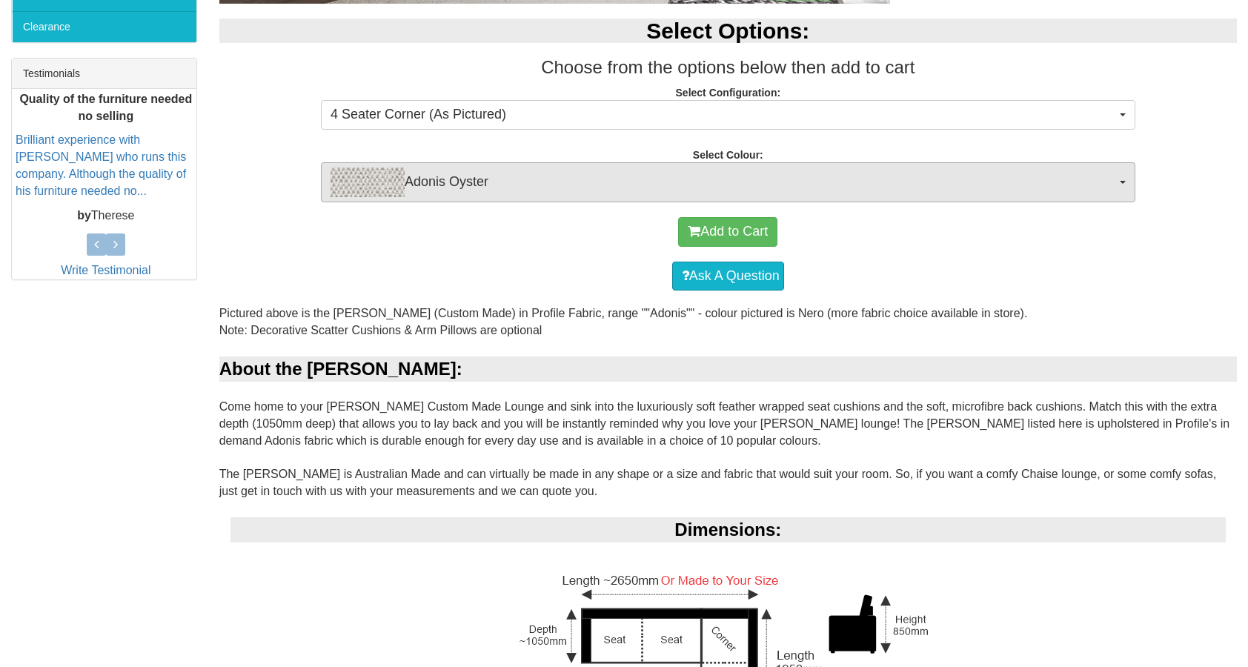
click at [333, 176] on img "button" at bounding box center [368, 183] width 74 height 30
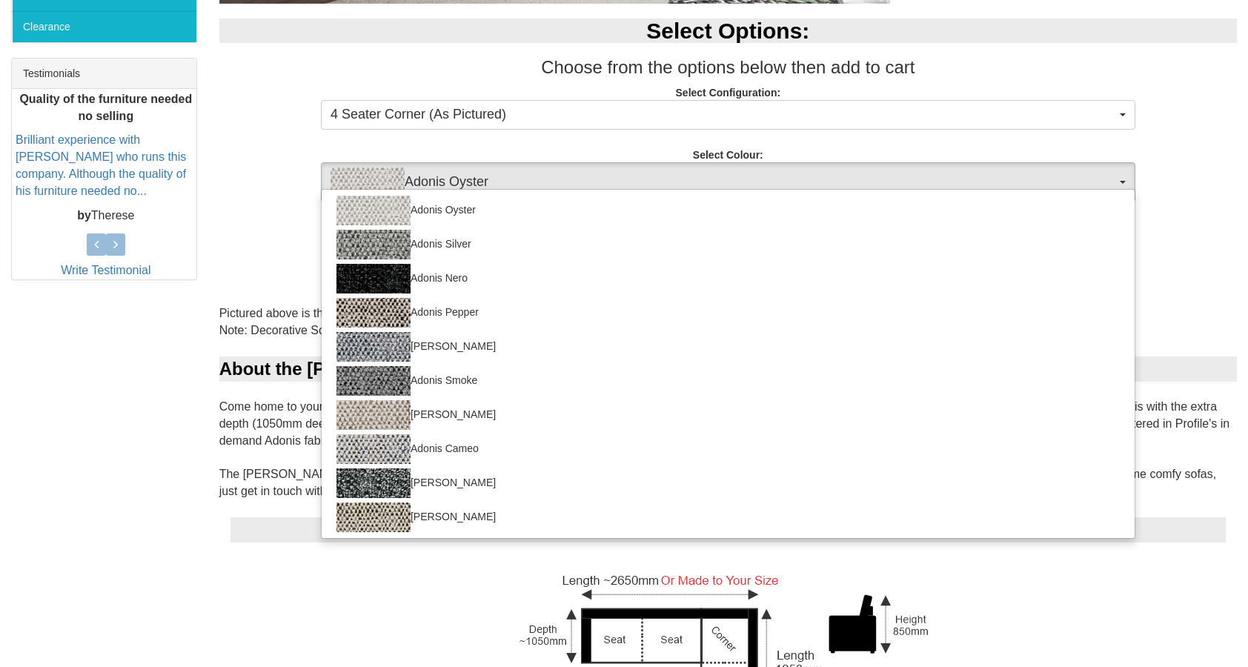
click at [333, 176] on img "button" at bounding box center [368, 183] width 74 height 30
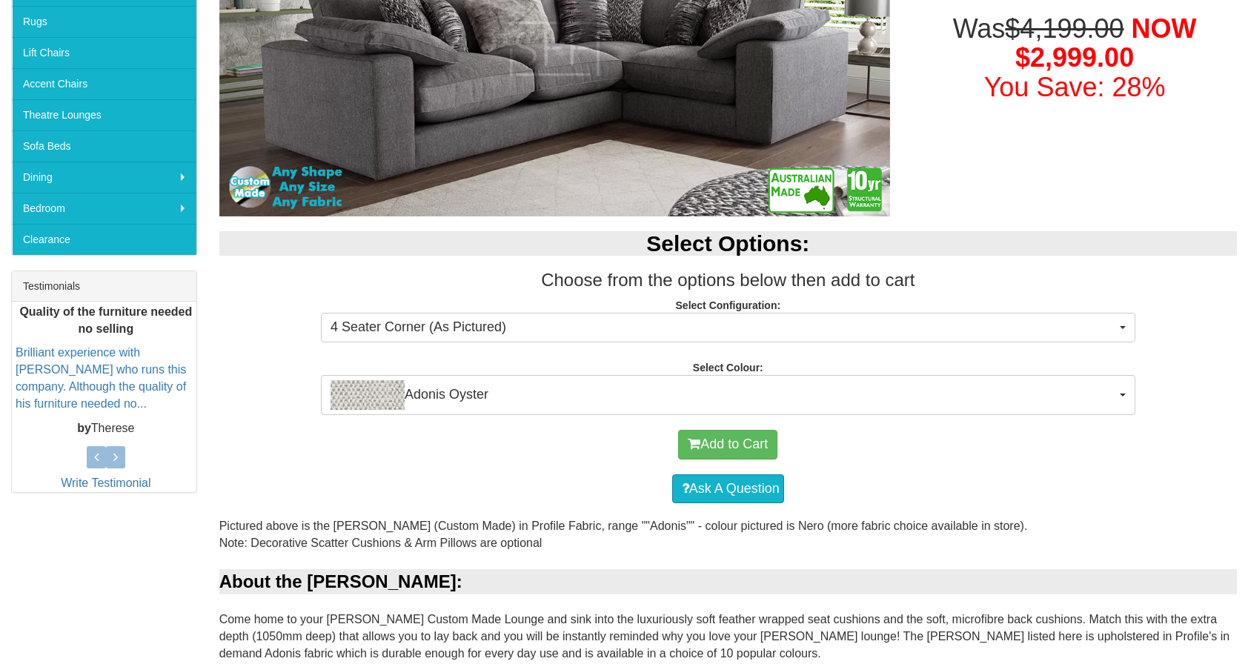
scroll to position [267, 0]
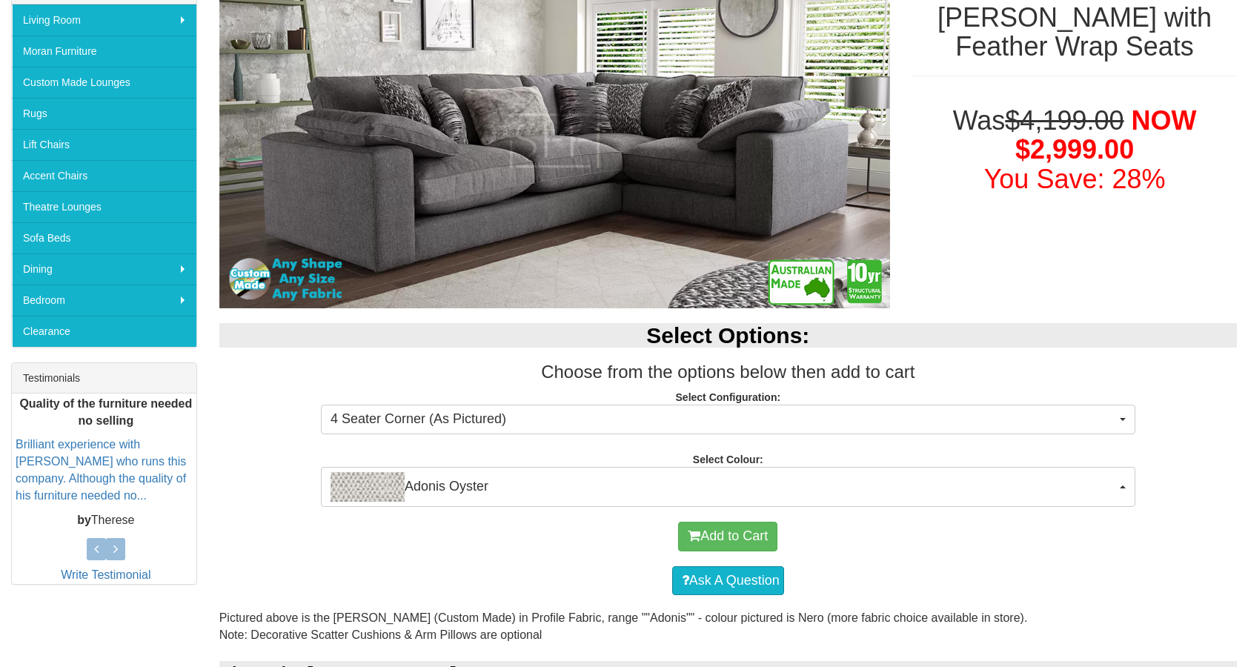
click at [430, 435] on div "Select Options: Choose from the options below then add to cart Select Configura…" at bounding box center [728, 407] width 1040 height 198
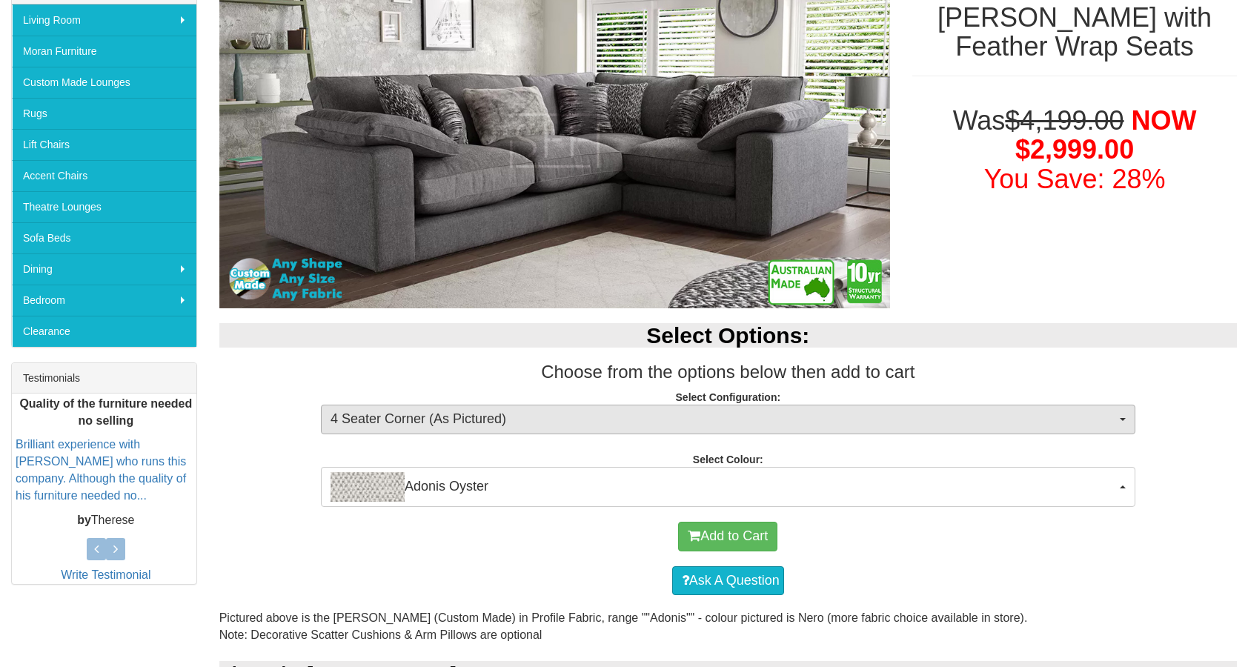
click at [419, 420] on span "4 Seater Corner (As Pictured)" at bounding box center [724, 419] width 786 height 19
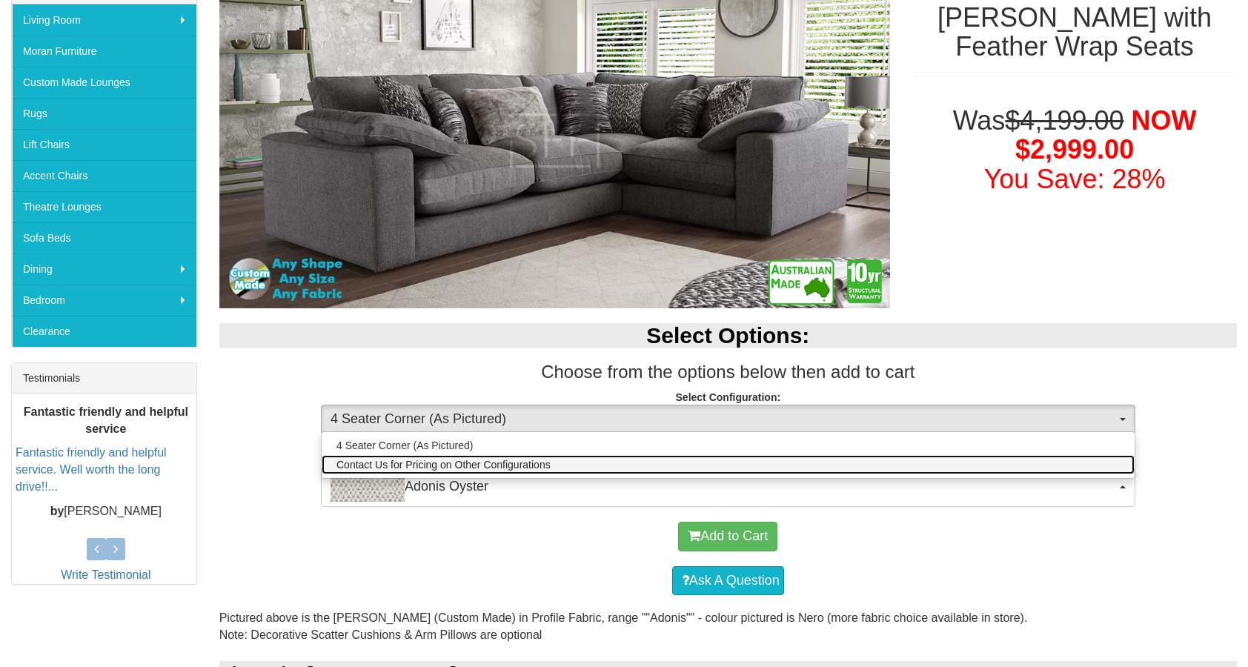
click at [448, 468] on span "Contact Us for Pricing on Other Configurations" at bounding box center [444, 464] width 214 height 15
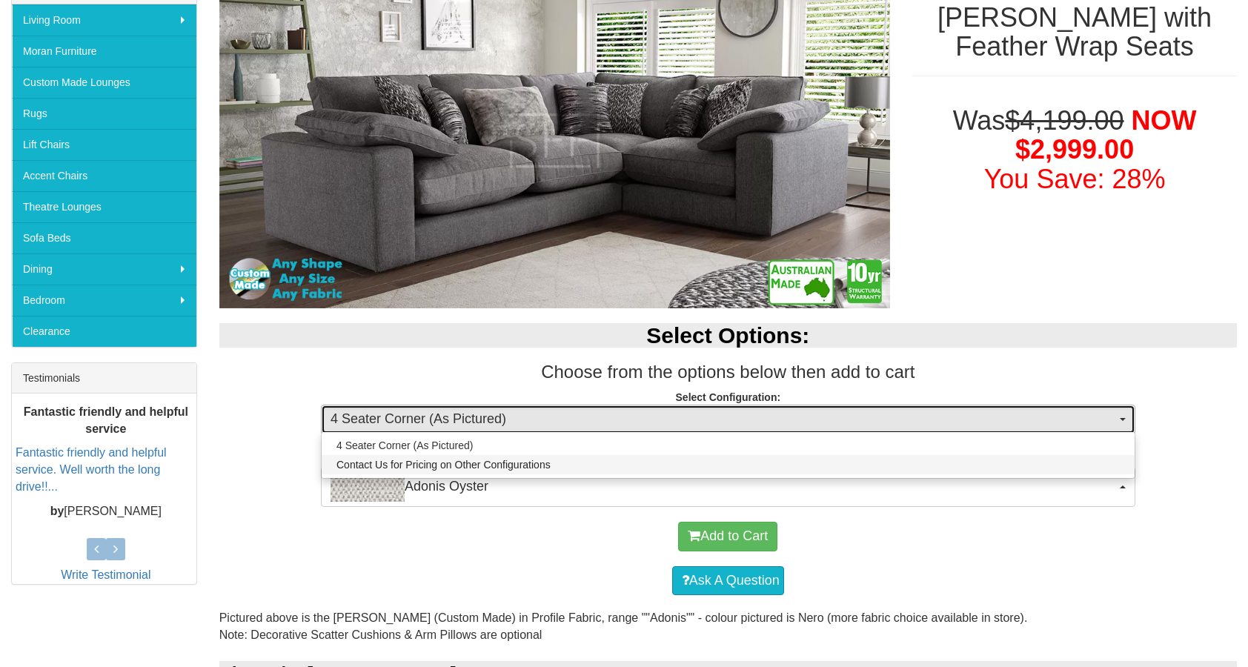
select select "1628"
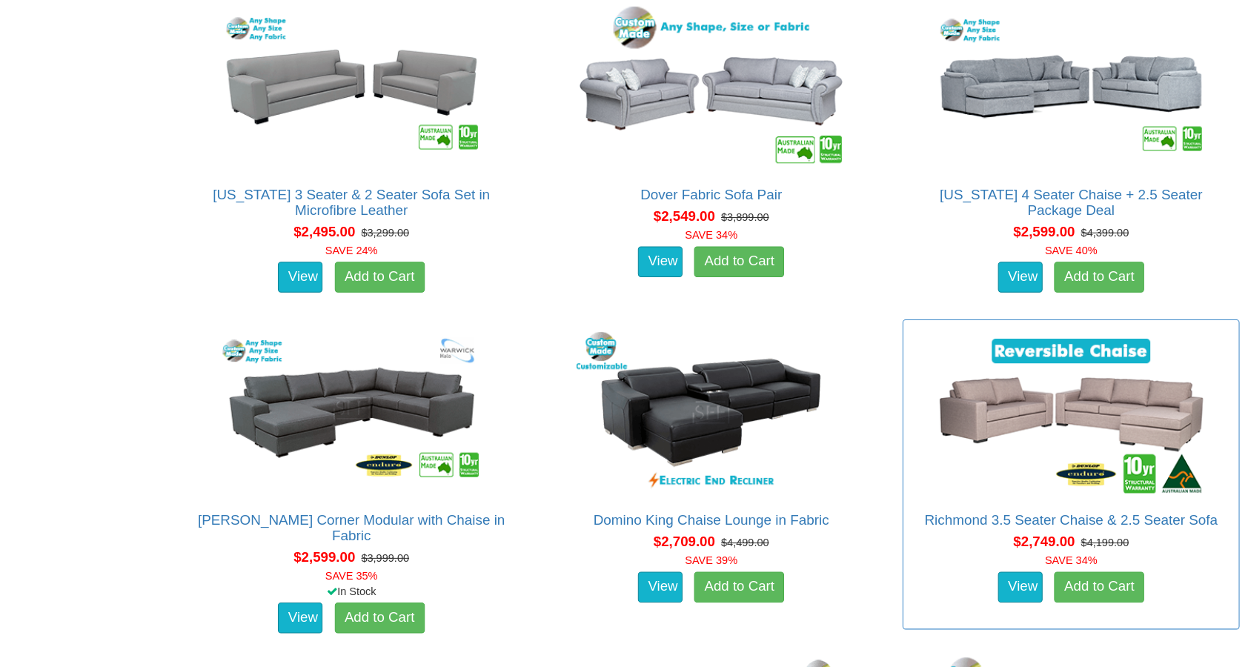
scroll to position [2213, 0]
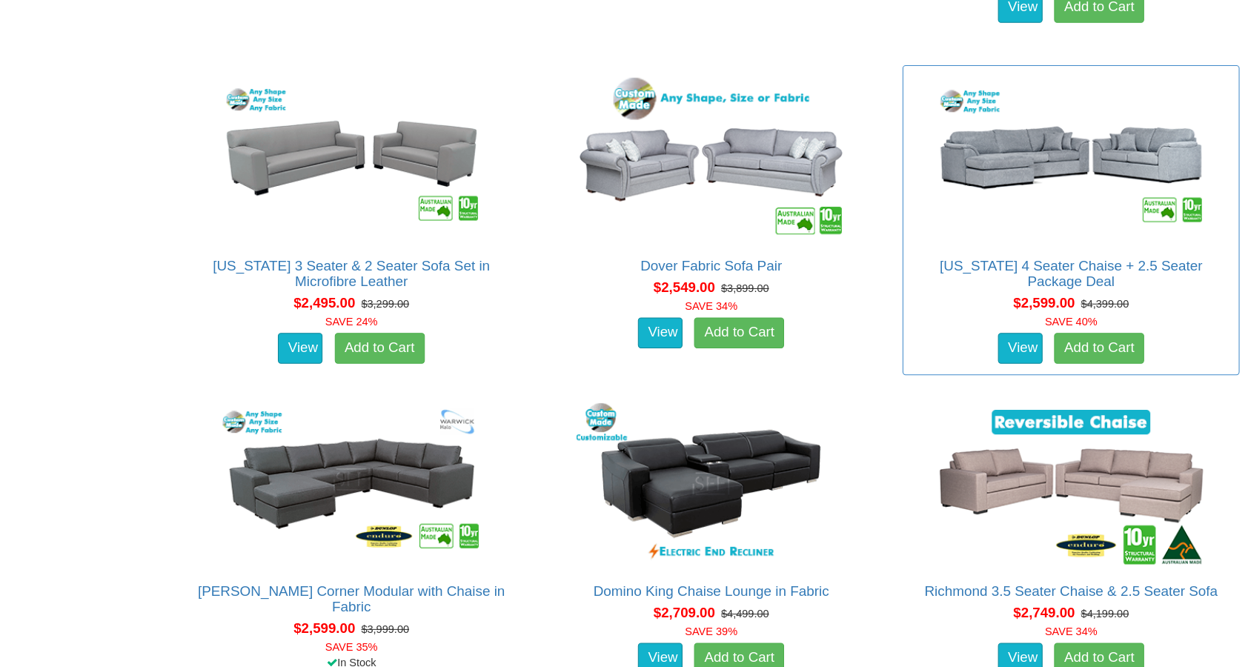
click at [941, 165] on img at bounding box center [1074, 152] width 267 height 163
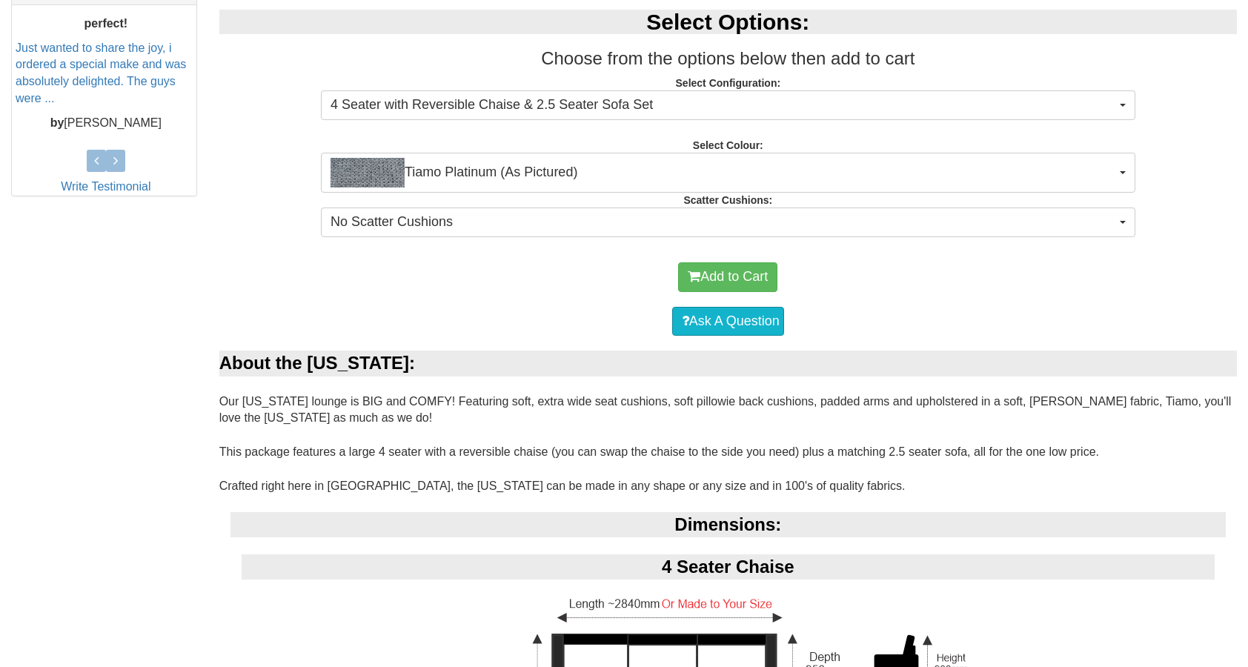
scroll to position [666, 0]
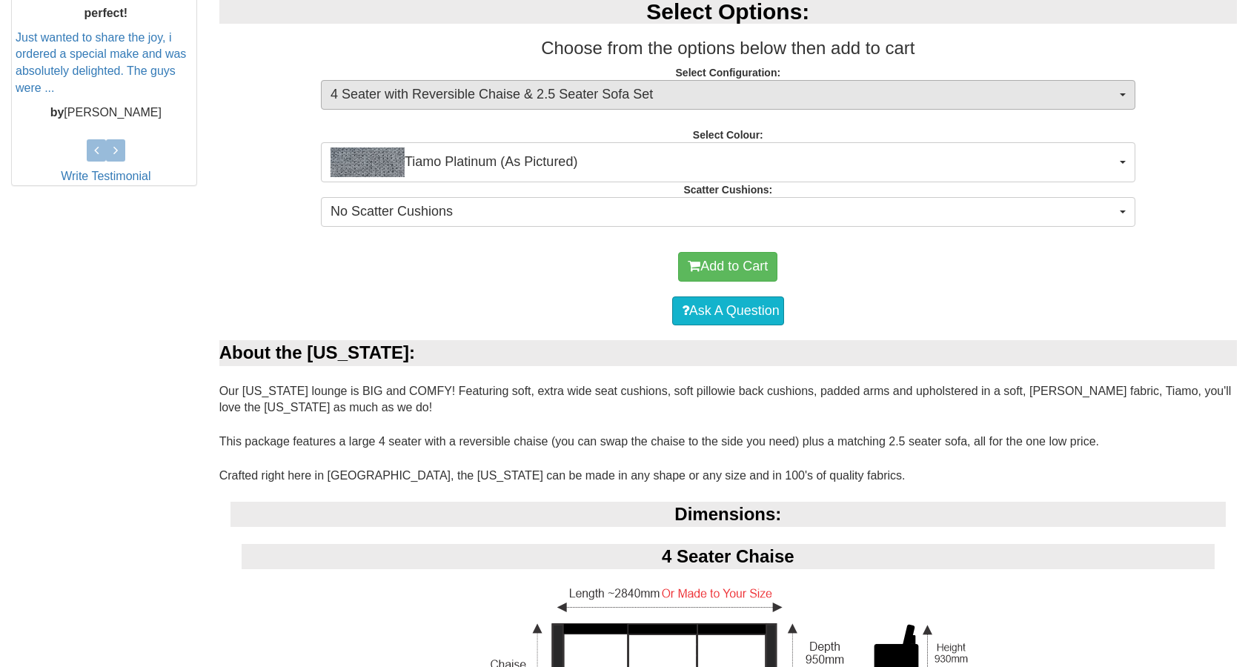
click at [488, 105] on button "4 Seater with Reversible Chaise & 2.5 Seater Sofa Set" at bounding box center [728, 95] width 815 height 30
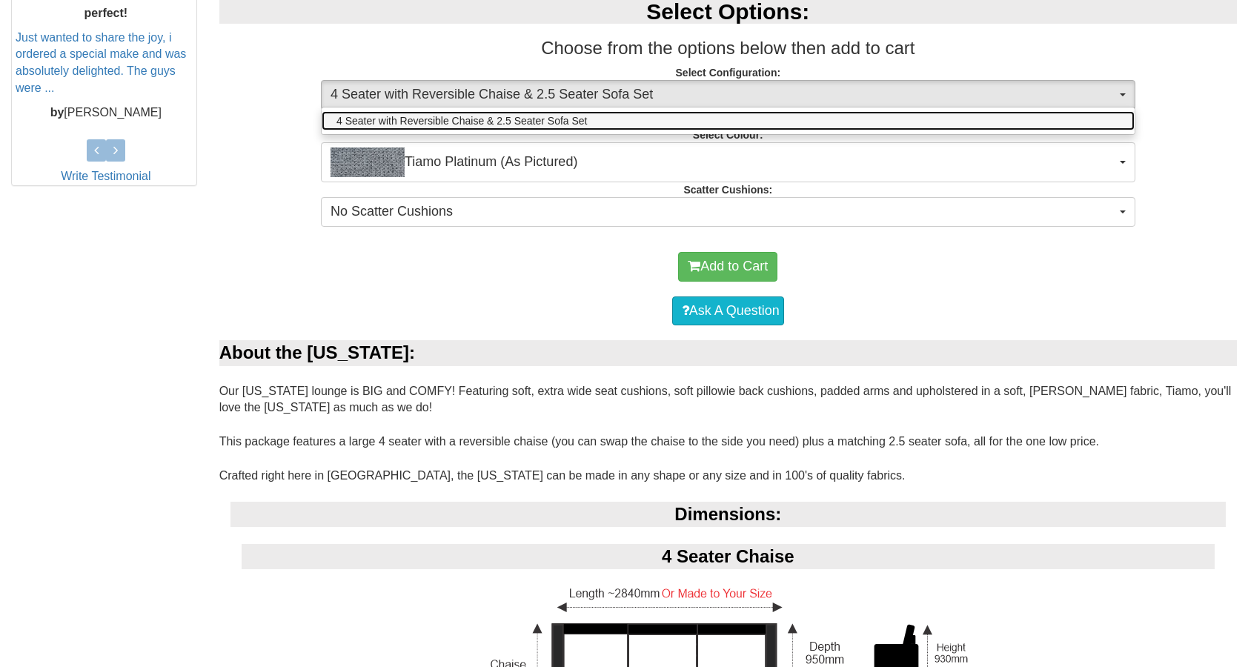
click at [484, 116] on span "4 Seater with Reversible Chaise & 2.5 Seater Sofa Set" at bounding box center [462, 120] width 251 height 15
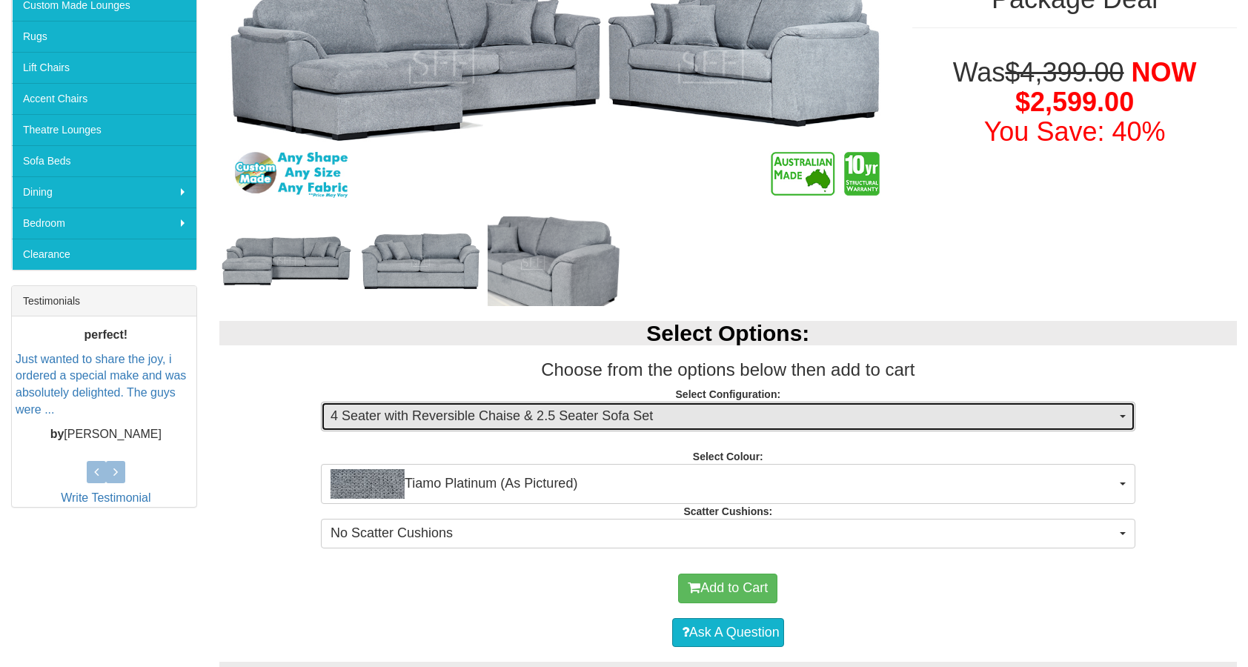
scroll to position [211, 0]
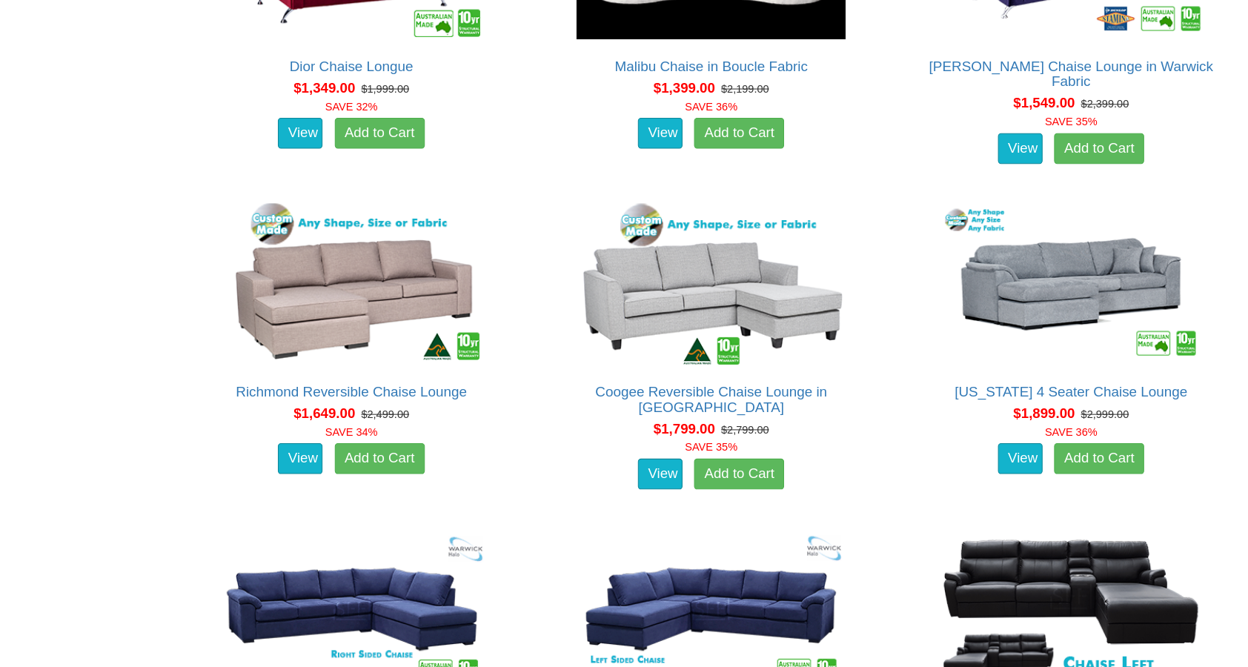
scroll to position [1084, 0]
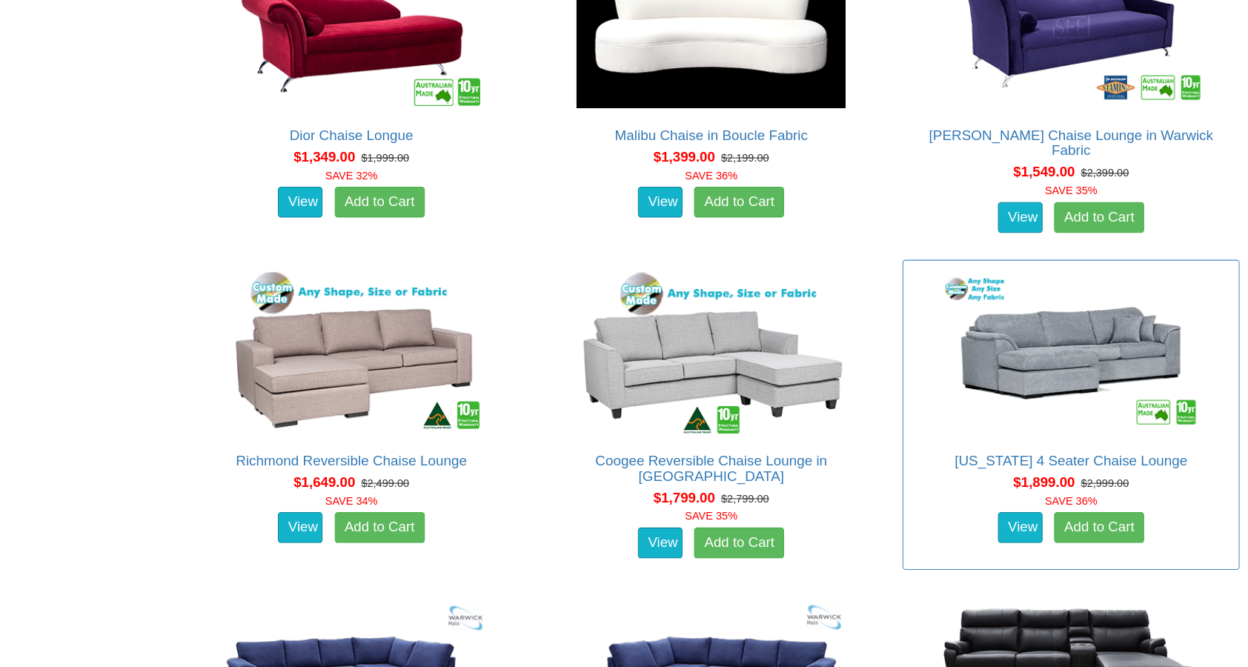
click at [1009, 366] on img at bounding box center [1074, 340] width 267 height 163
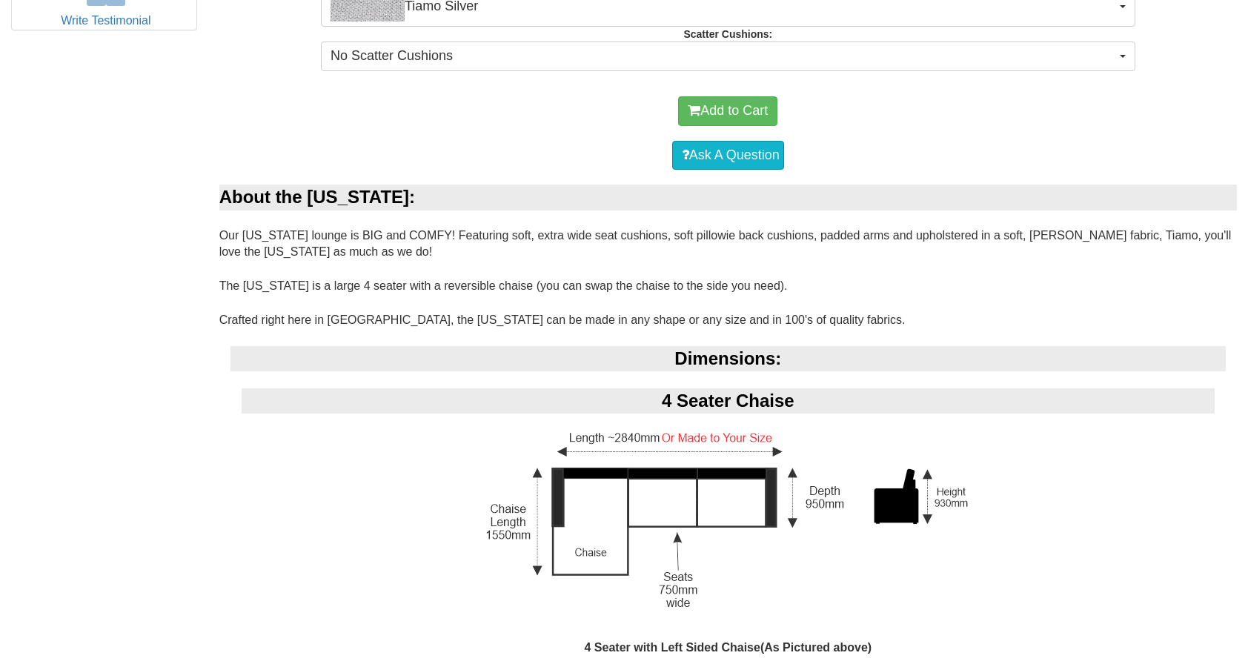
scroll to position [1063, 0]
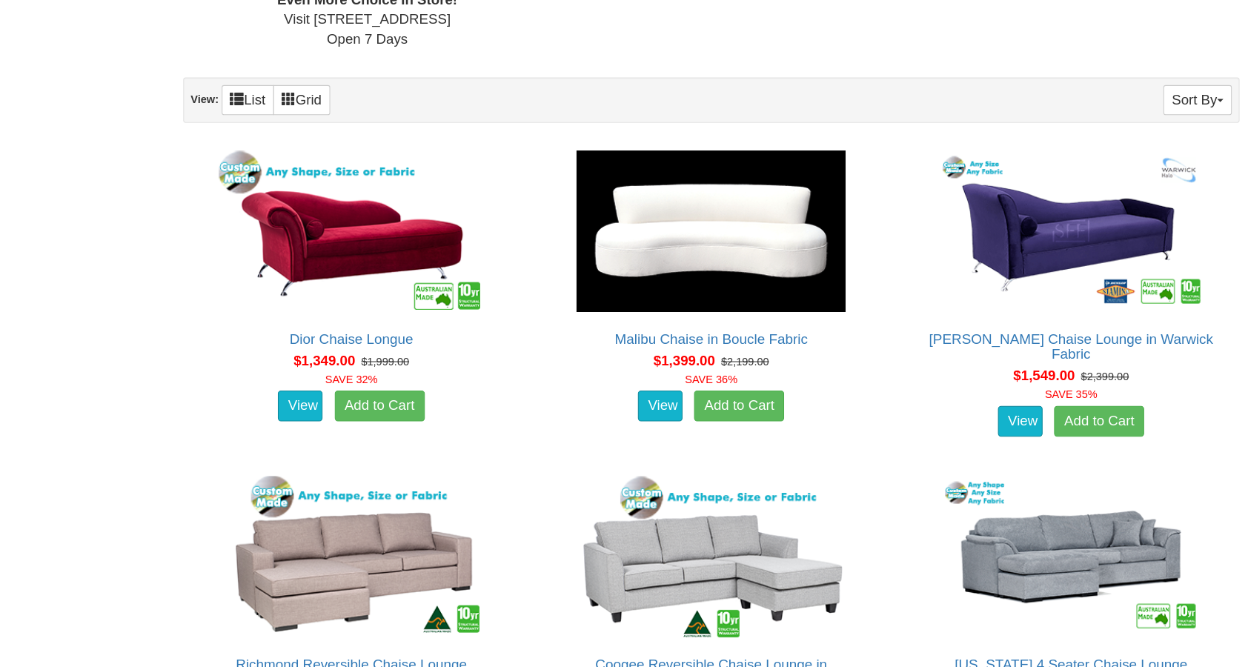
scroll to position [955, 0]
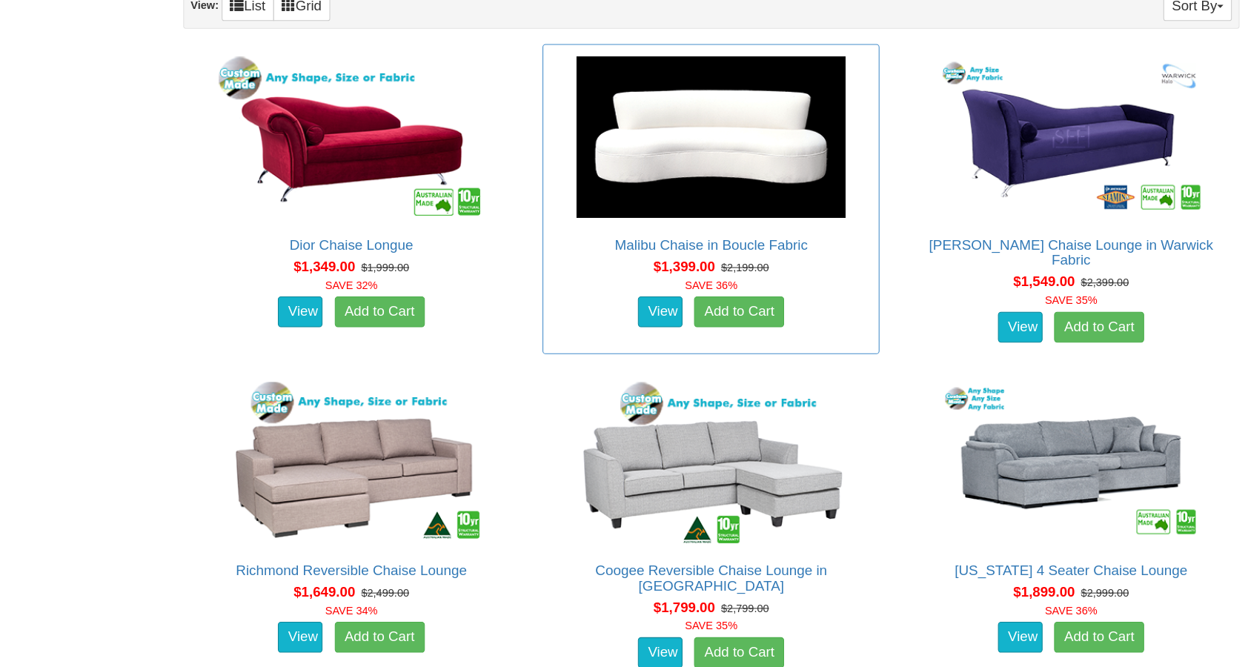
click at [633, 168] on img at bounding box center [727, 156] width 267 height 163
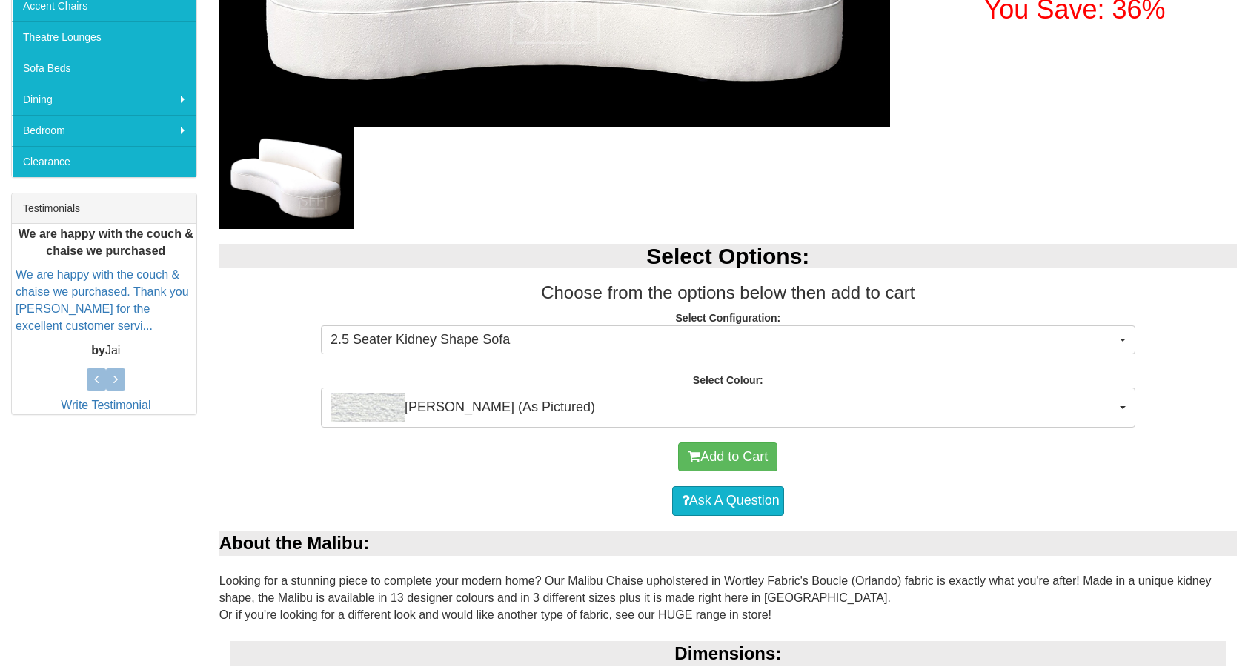
scroll to position [545, 0]
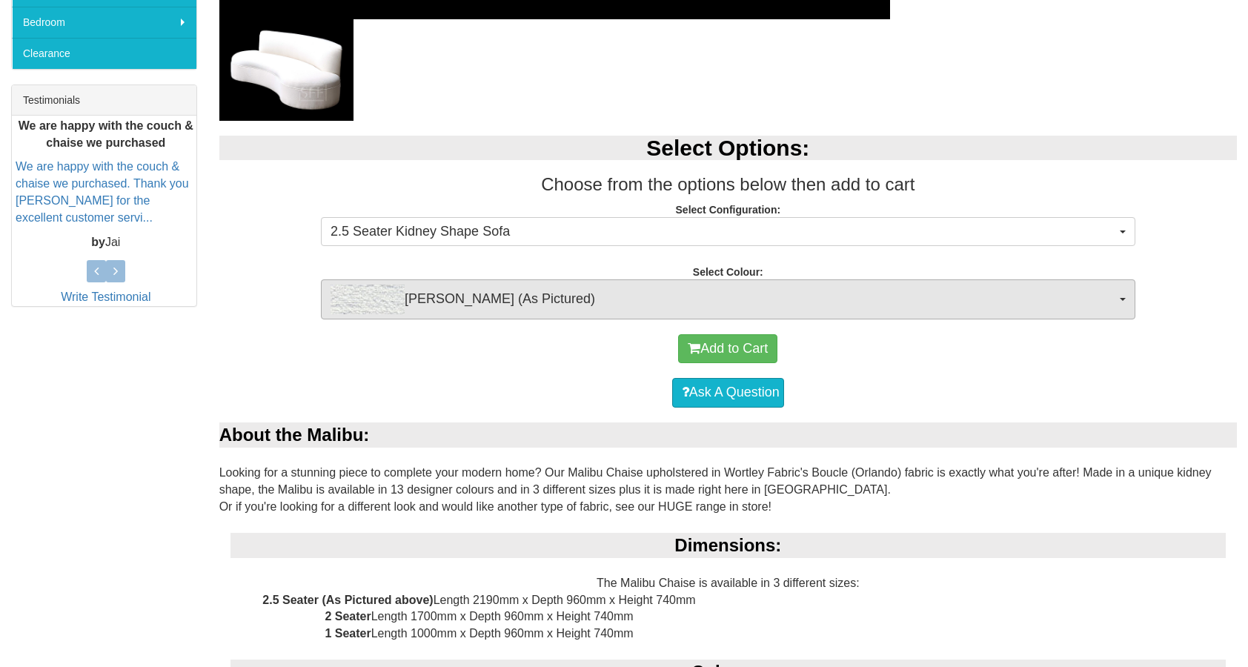
click at [655, 301] on span "Orlando White (As Pictured)" at bounding box center [724, 300] width 786 height 30
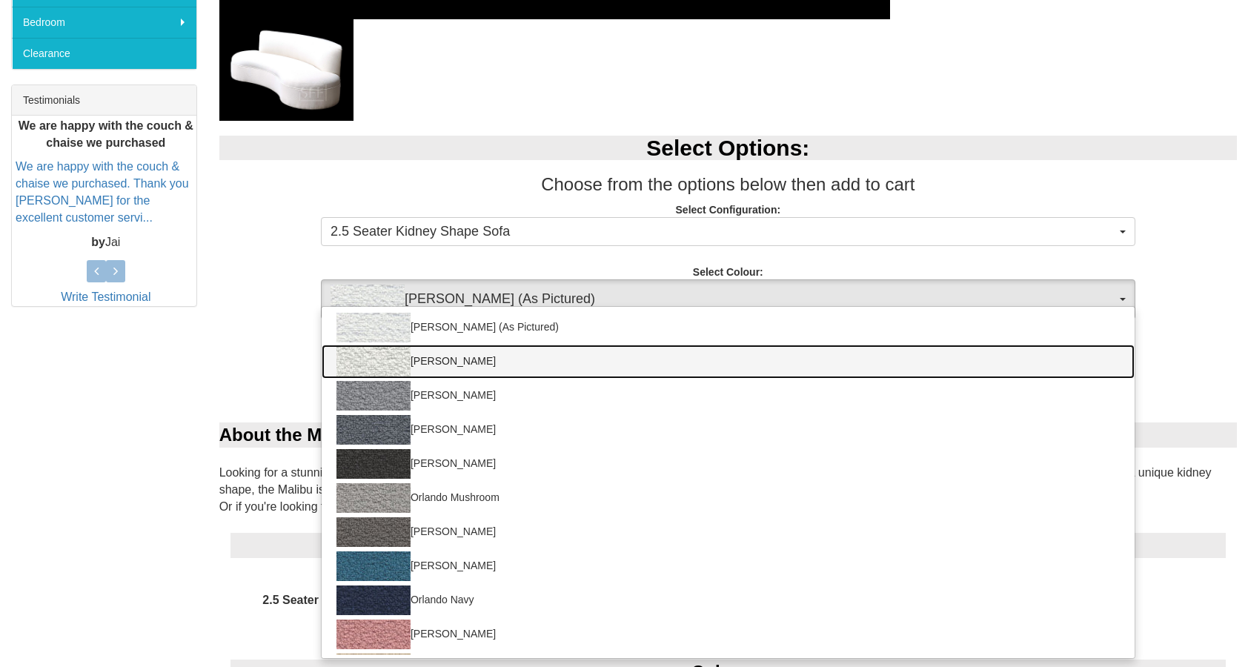
click at [665, 359] on link "Orlando Moonbeam" at bounding box center [728, 362] width 813 height 34
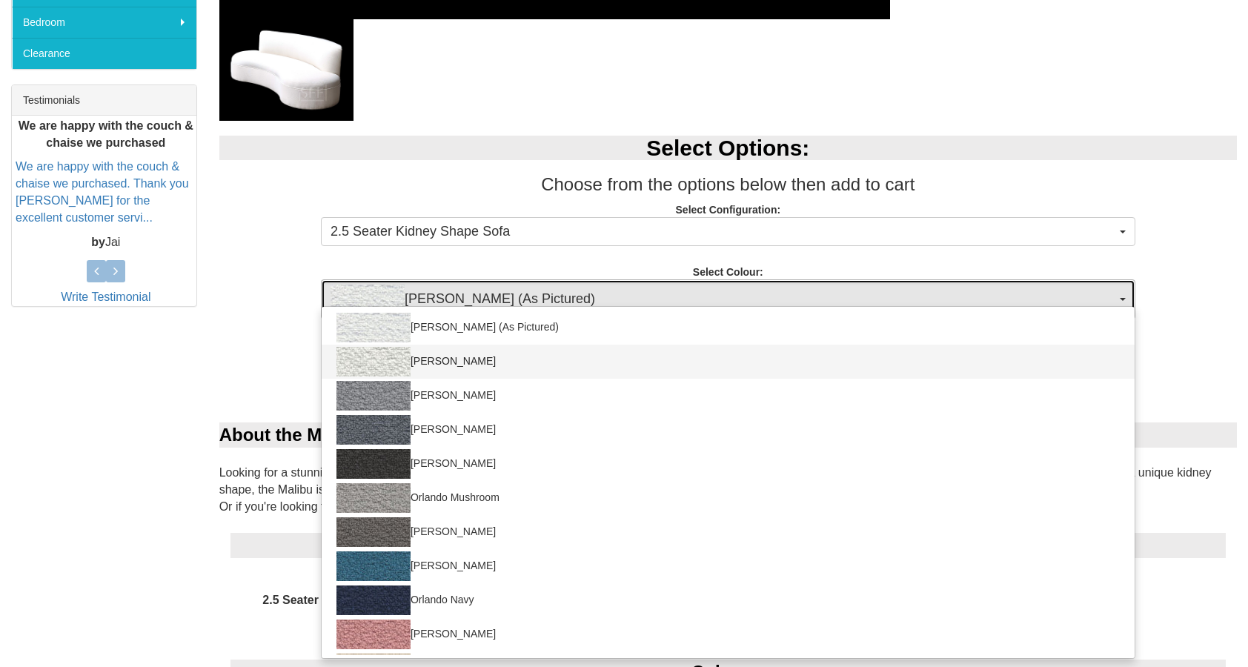
select select "1920"
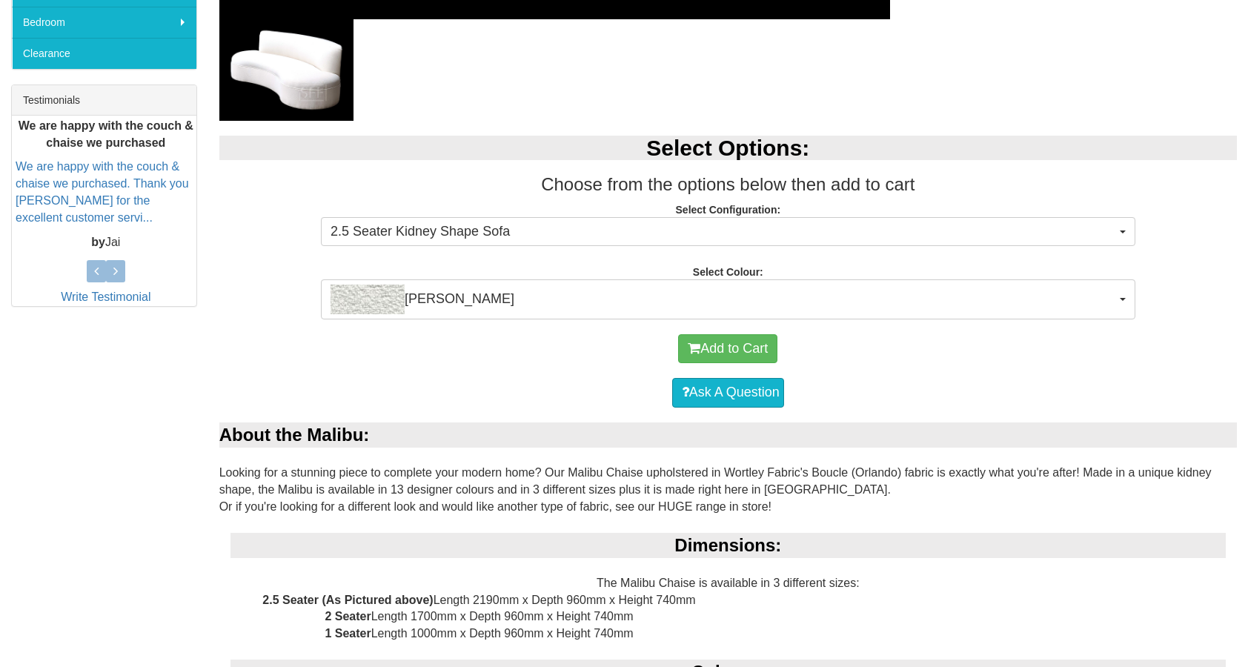
click at [617, 214] on p "Select Configuration: 2.5 Seater Kidney Shape Sofa 2.5 Seater Kidney Shape Sofa…" at bounding box center [728, 222] width 1018 height 40
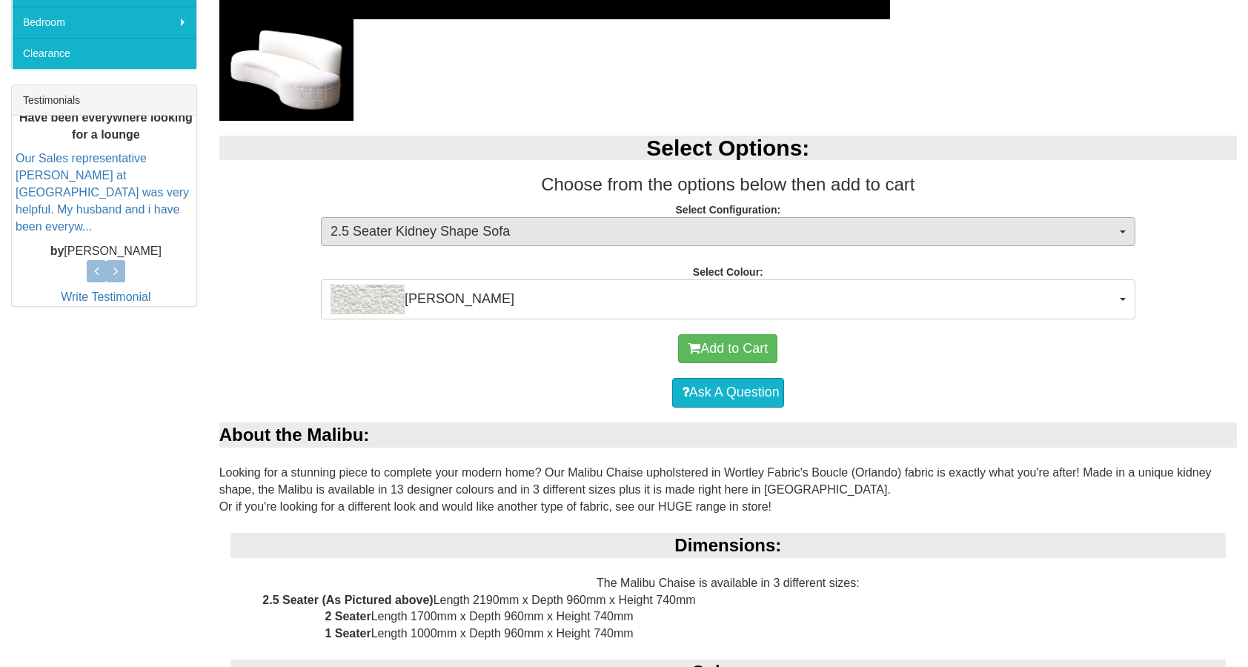
click at [617, 225] on span "2.5 Seater Kidney Shape Sofa" at bounding box center [724, 231] width 786 height 19
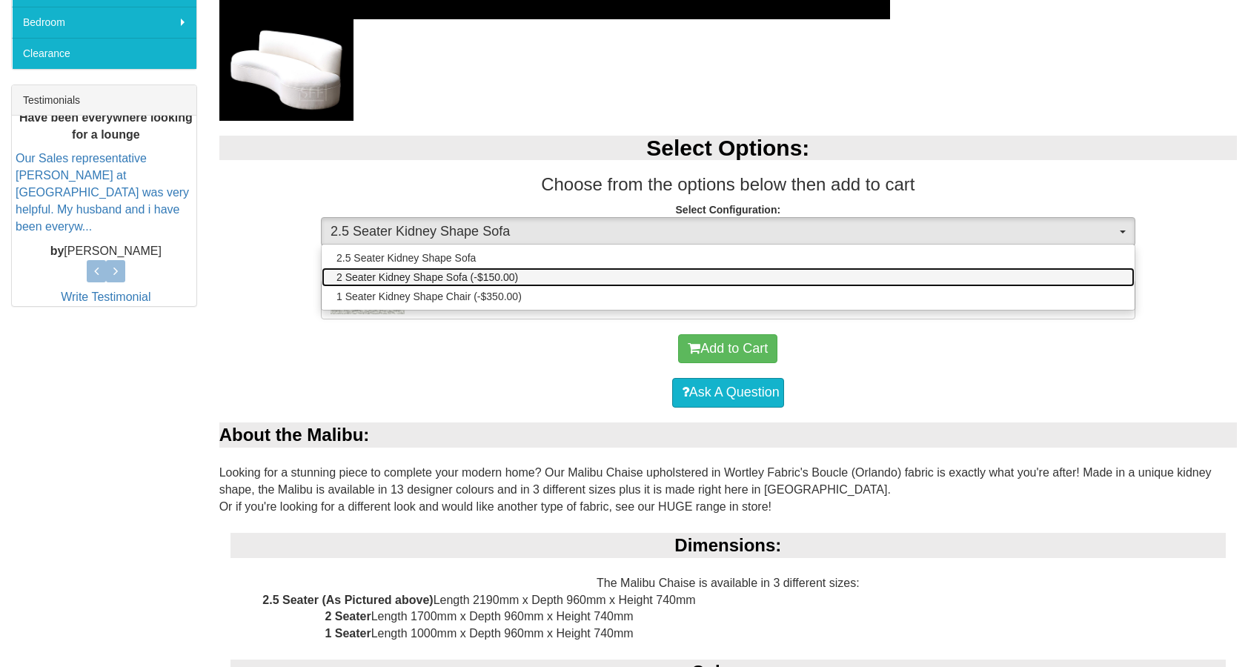
click at [621, 268] on link "2 Seater Kidney Shape Sofa (-$150.00)" at bounding box center [728, 277] width 813 height 19
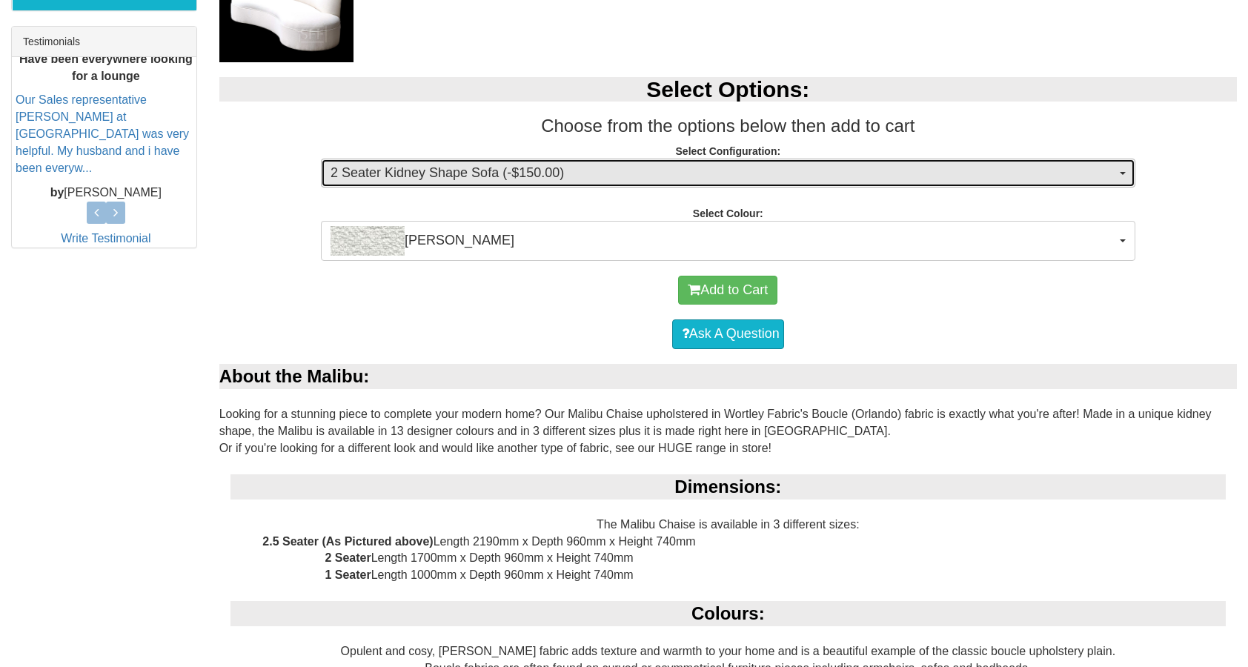
scroll to position [559, 0]
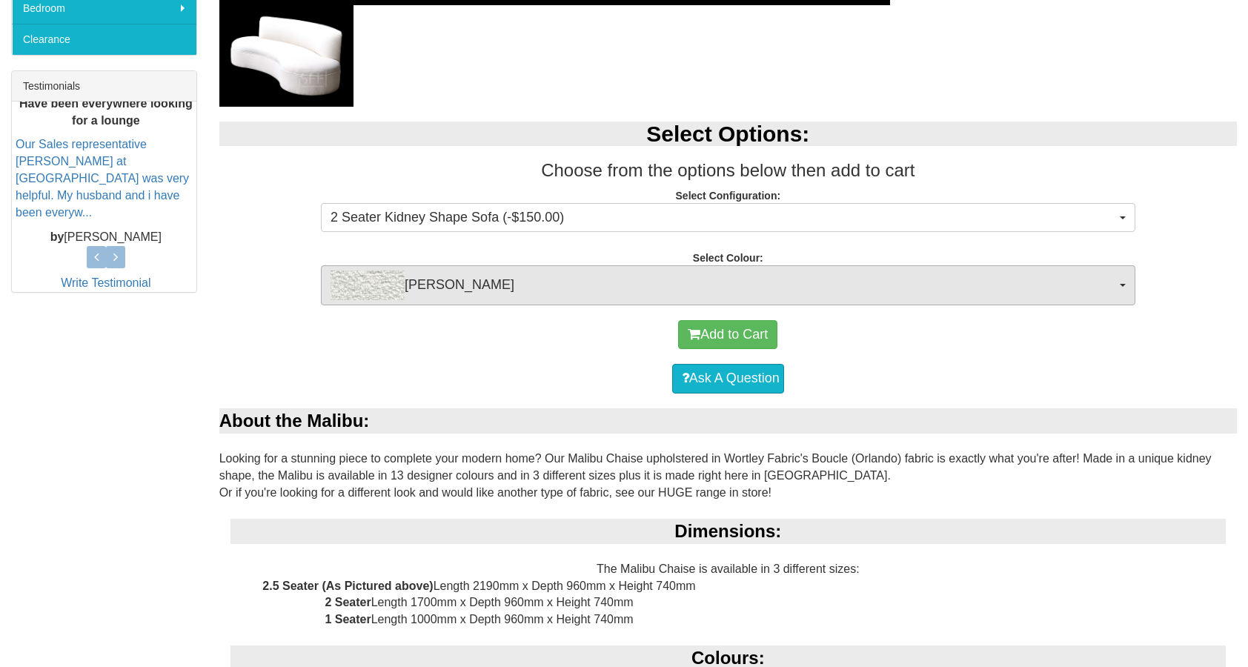
click at [520, 285] on span "Orlando Moonbeam" at bounding box center [724, 286] width 786 height 30
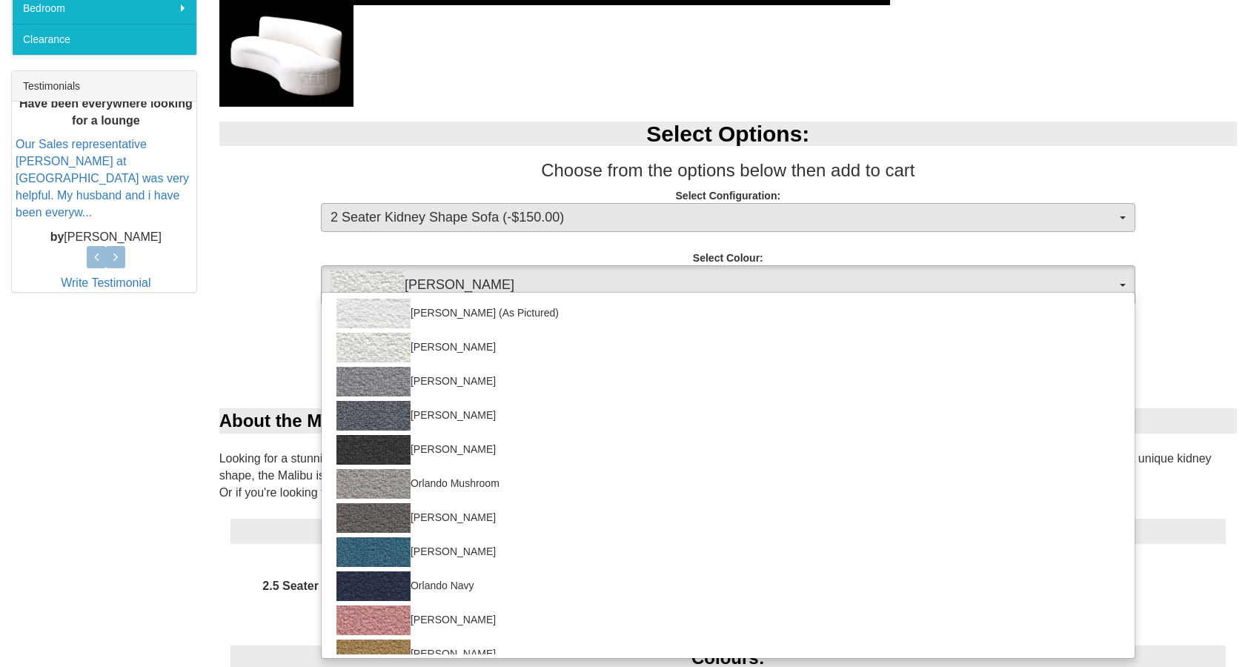
click at [494, 226] on button "2 Seater Kidney Shape Sofa (-$150.00)" at bounding box center [728, 218] width 815 height 30
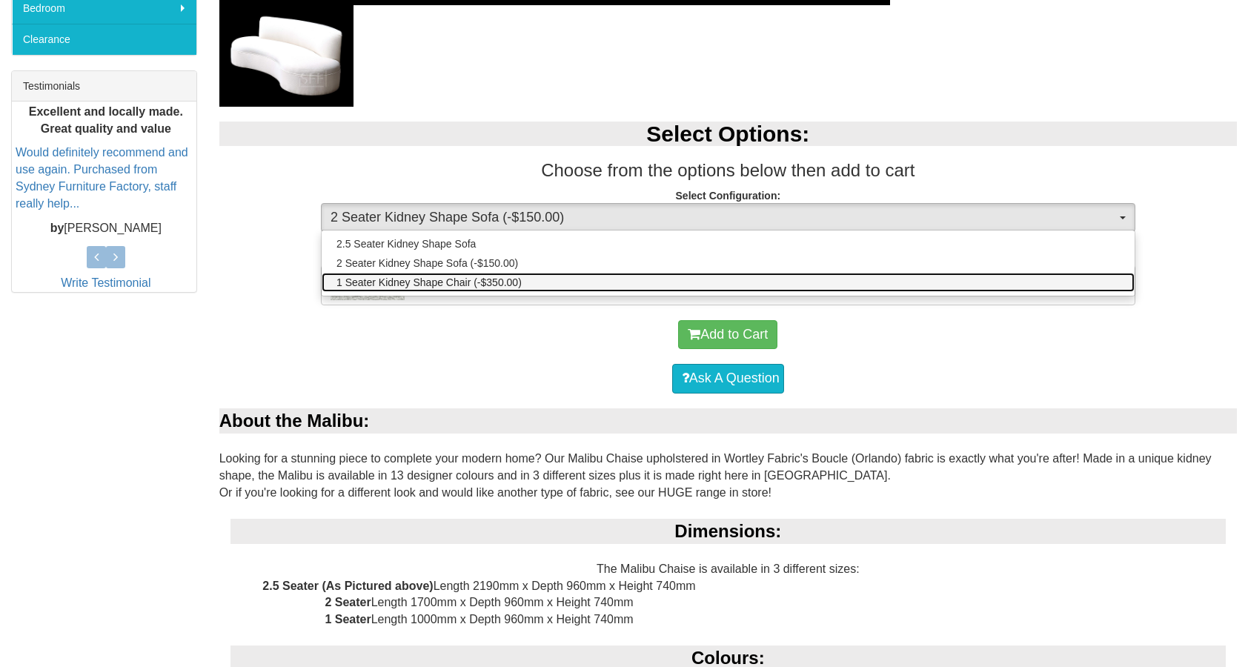
click at [502, 282] on span "1 Seater Kidney Shape Chair (-$350.00)" at bounding box center [429, 282] width 185 height 15
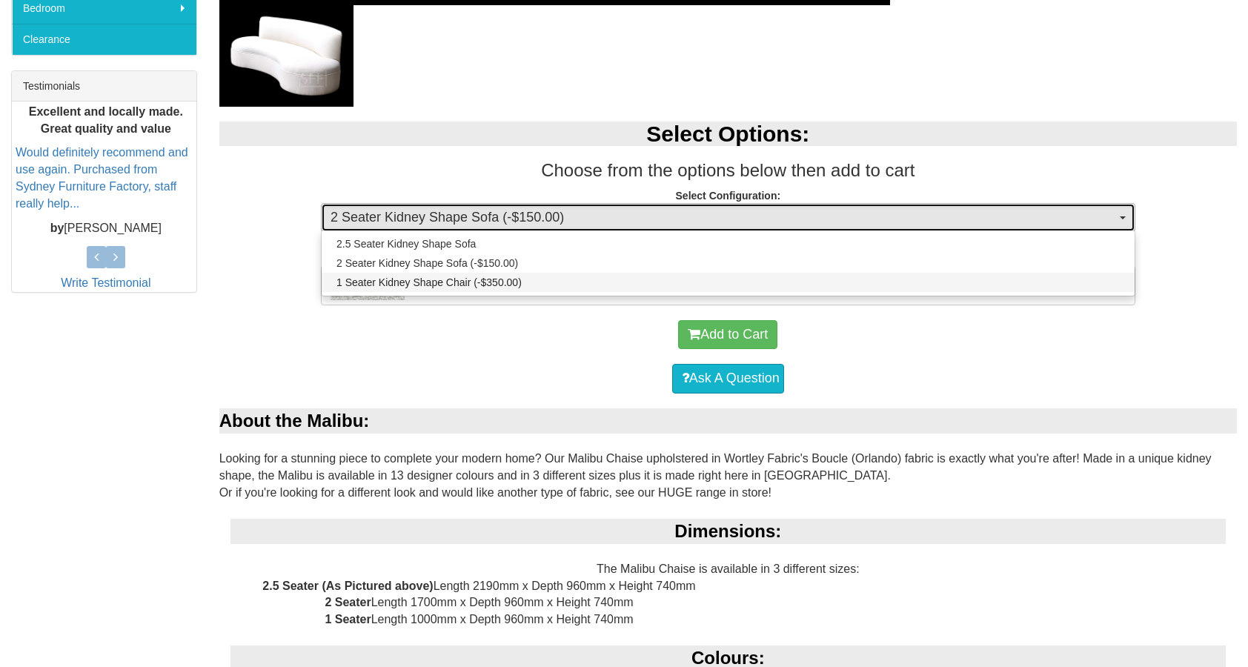
select select "1908"
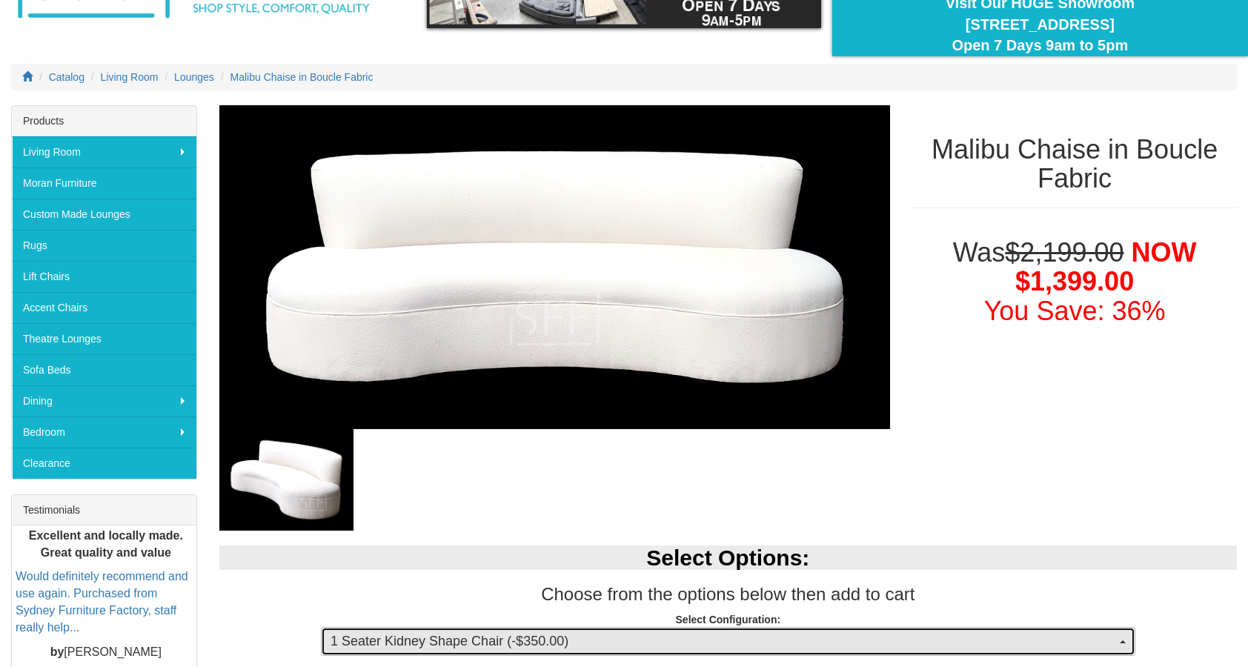
scroll to position [72, 0]
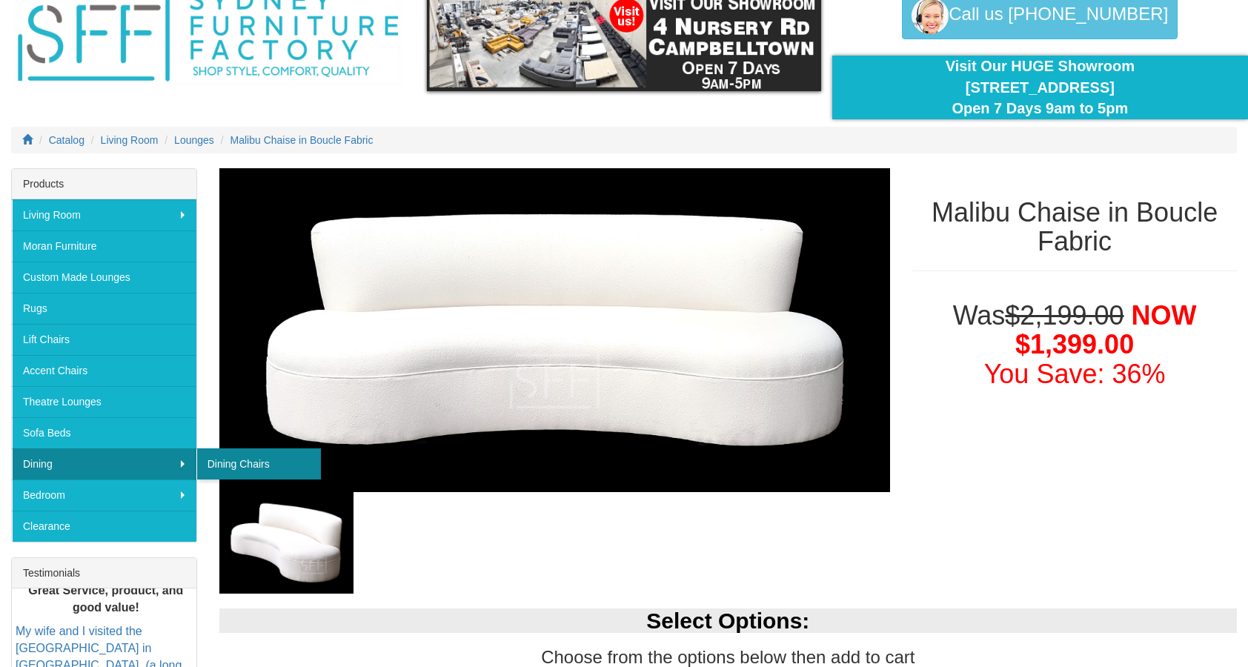
click at [229, 455] on link "Dining Chairs" at bounding box center [258, 463] width 125 height 31
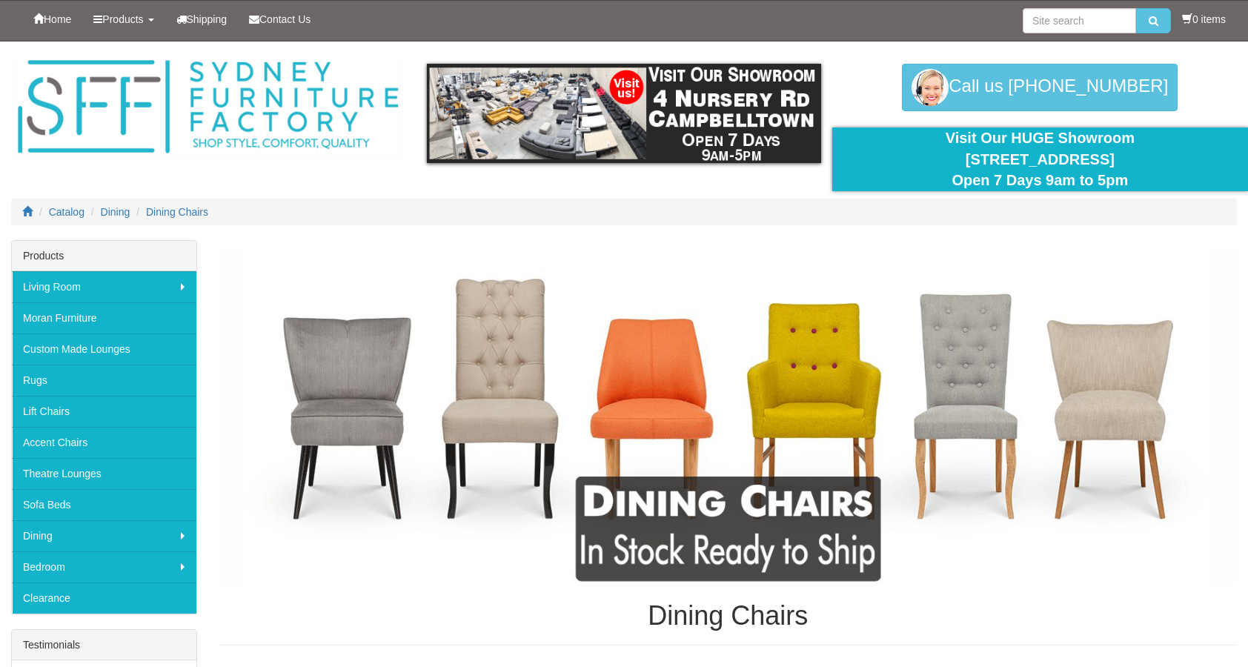
scroll to position [578, 0]
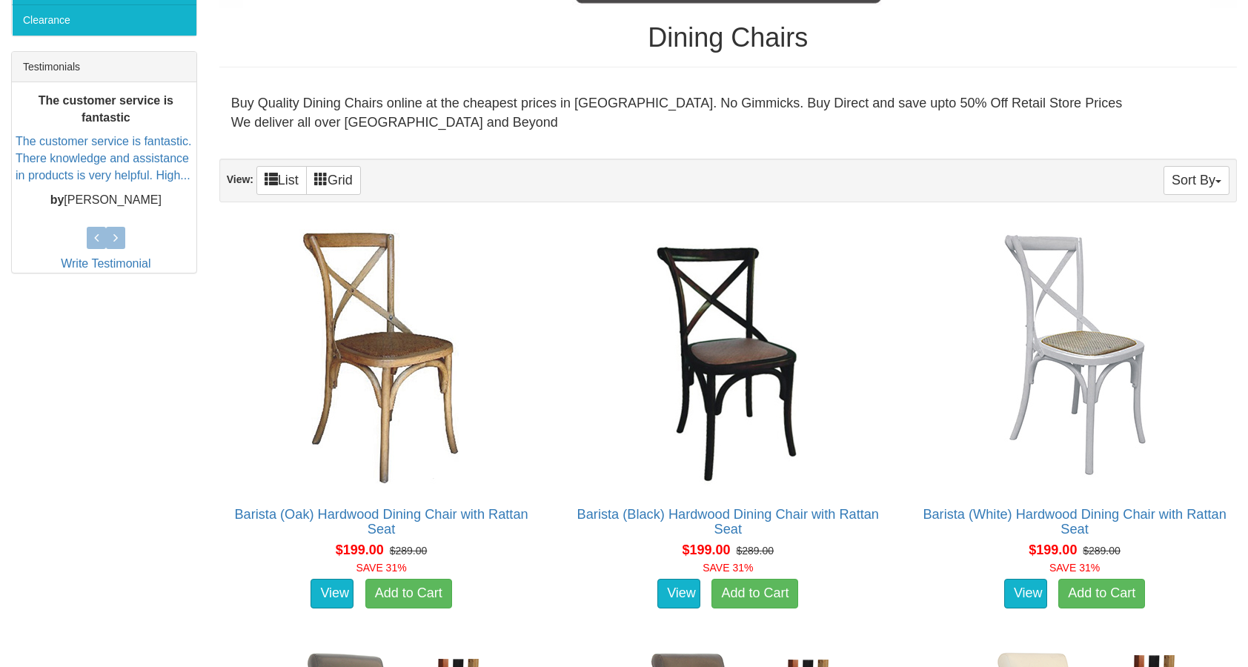
click at [218, 445] on div "Barista (Oak) Hardwood Dining Chair with Rattan Seat Dimensions: 500mm Wide x 4…" at bounding box center [381, 418] width 347 height 402
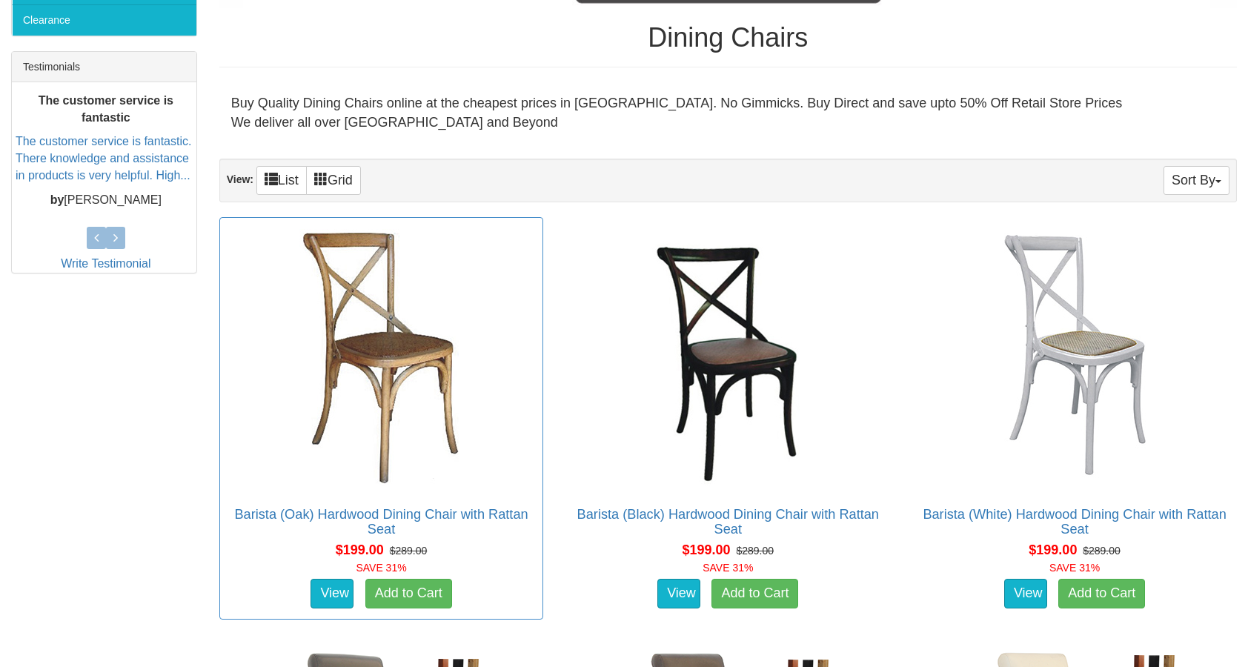
click at [341, 345] on img at bounding box center [381, 358] width 267 height 267
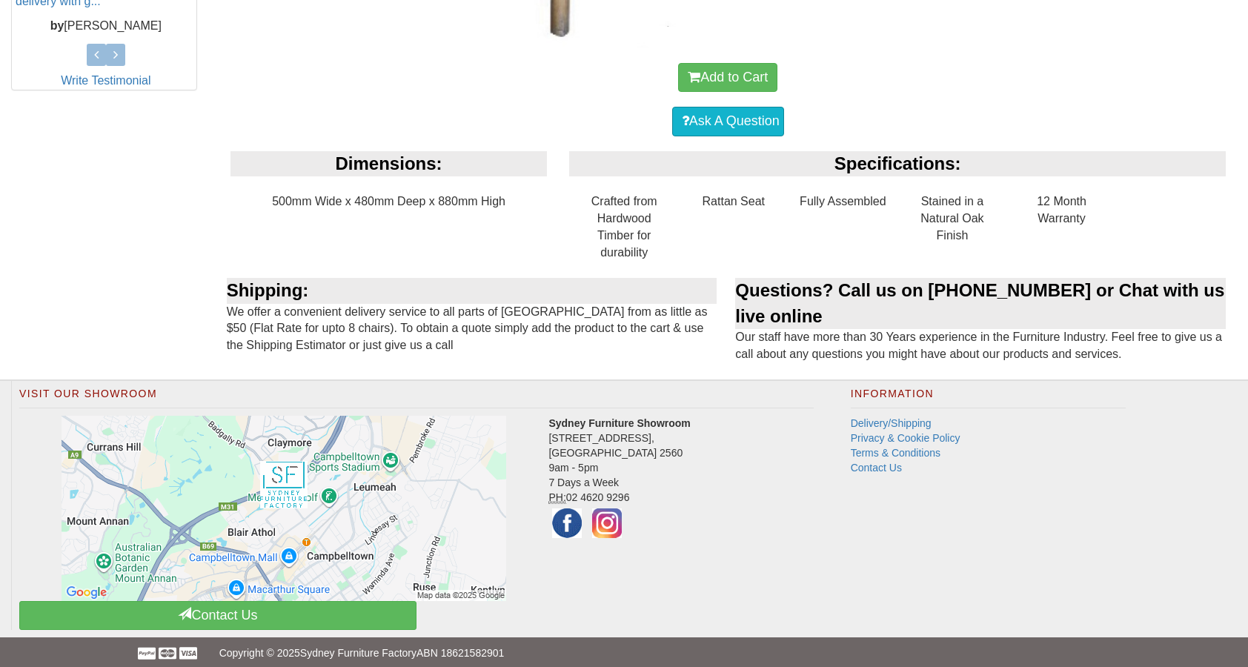
scroll to position [760, 0]
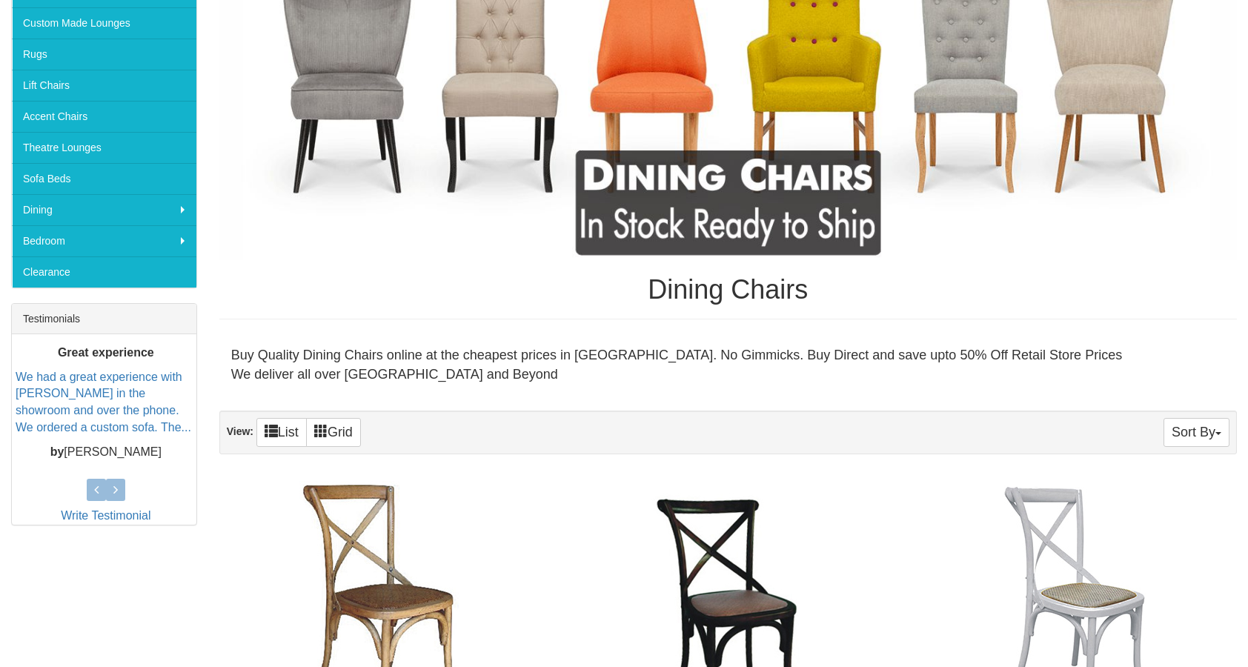
scroll to position [195, 0]
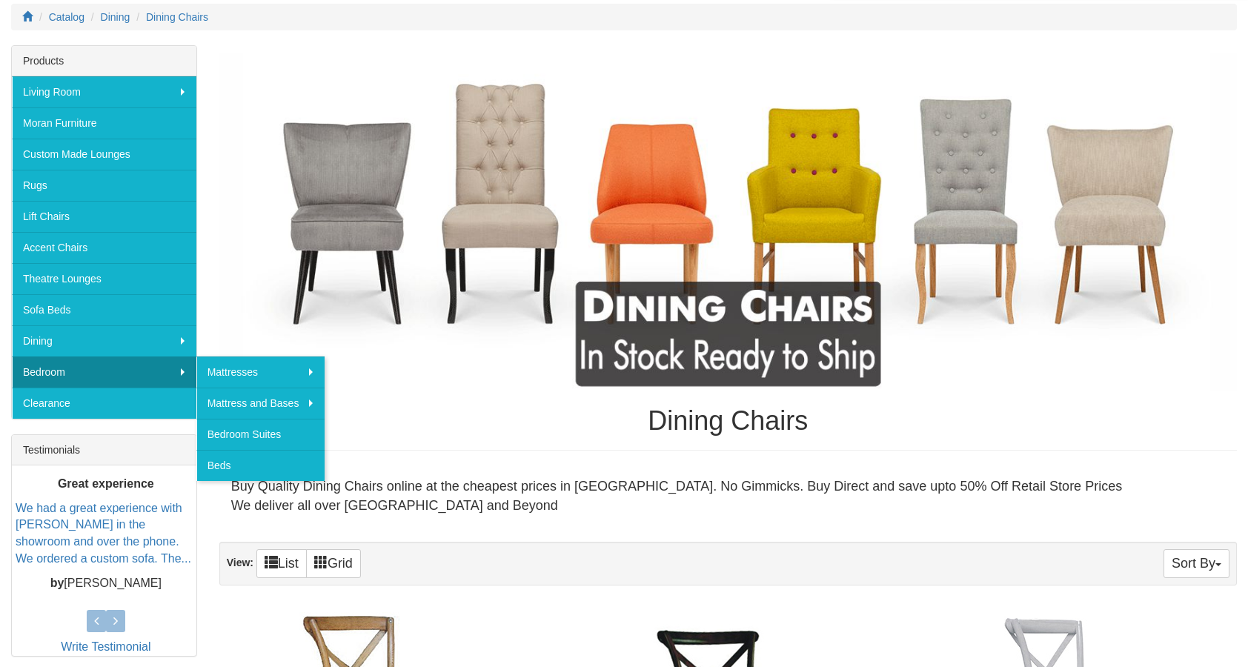
click at [171, 417] on div "Products Living Room [GEOGRAPHIC_DATA] Sofas Australian Made Lounges Corner Mod…" at bounding box center [104, 232] width 186 height 374
click at [160, 403] on link "Clearance" at bounding box center [104, 403] width 185 height 31
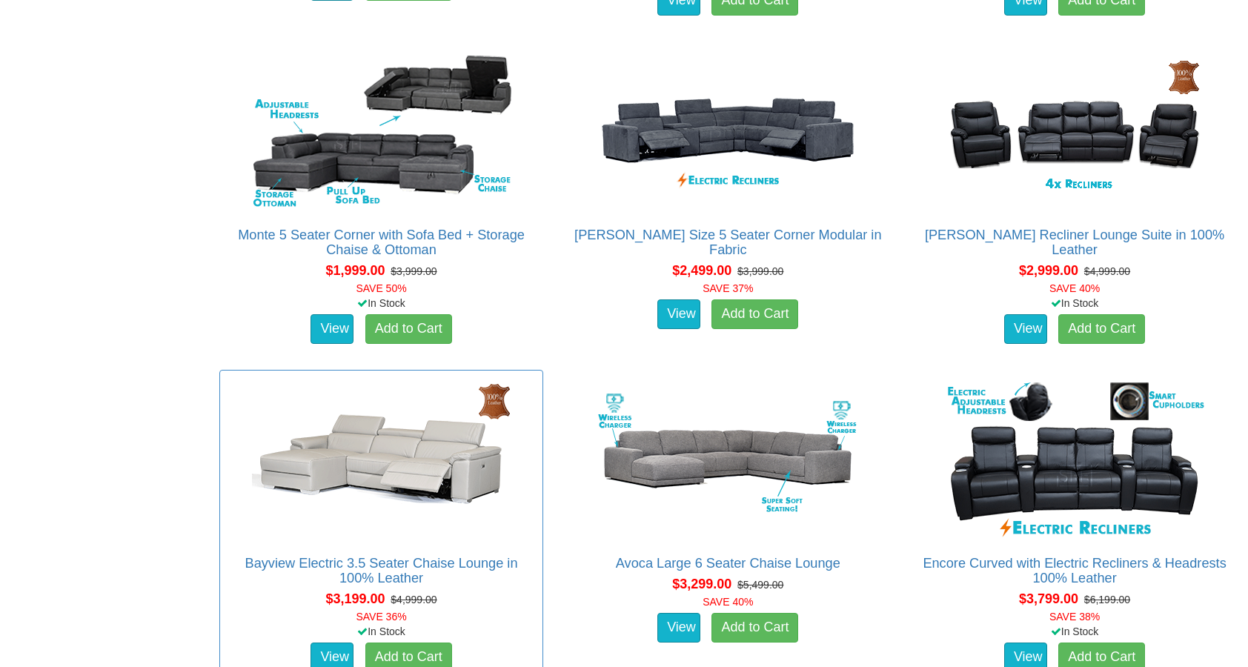
scroll to position [1316, 0]
